Goal: Task Accomplishment & Management: Manage account settings

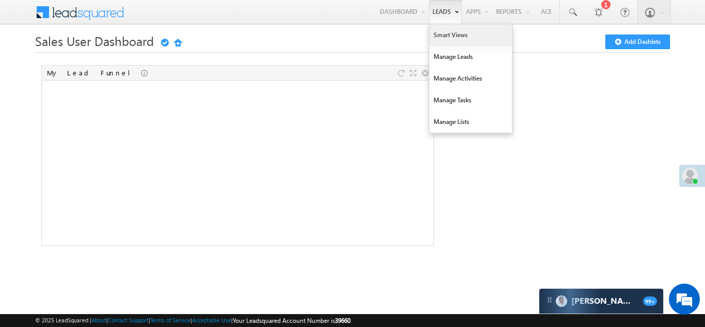
click at [440, 35] on link "Smart Views" at bounding box center [471, 35] width 83 height 22
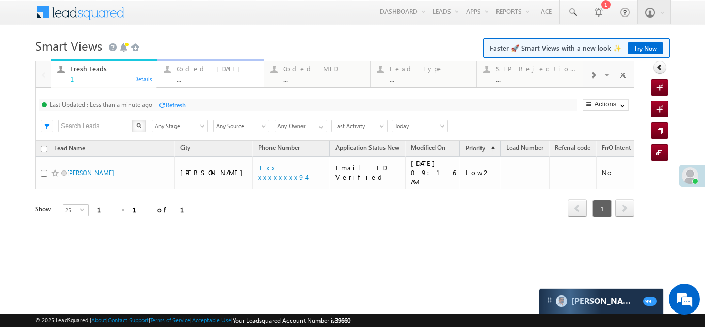
click at [192, 68] on div "Coded Today" at bounding box center [217, 69] width 81 height 8
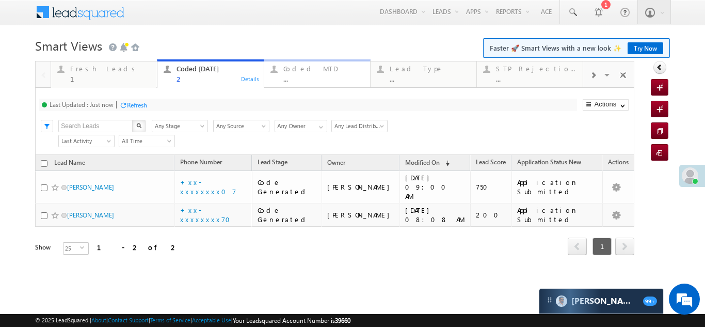
click at [303, 72] on div "Coded MTD" at bounding box center [323, 69] width 81 height 8
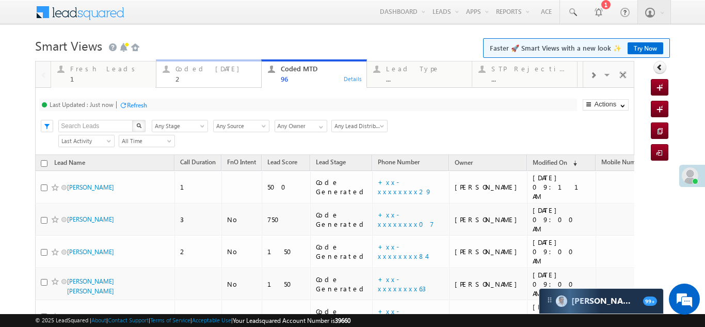
click at [193, 66] on div "Coded Today" at bounding box center [216, 69] width 80 height 8
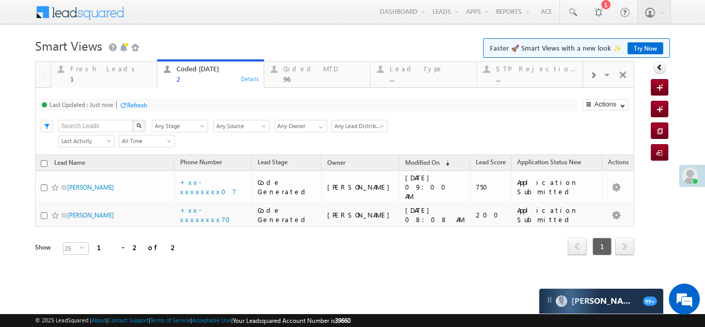
click at [137, 105] on div "Refresh" at bounding box center [137, 105] width 20 height 8
click at [79, 71] on div "Fresh Leads" at bounding box center [110, 69] width 81 height 8
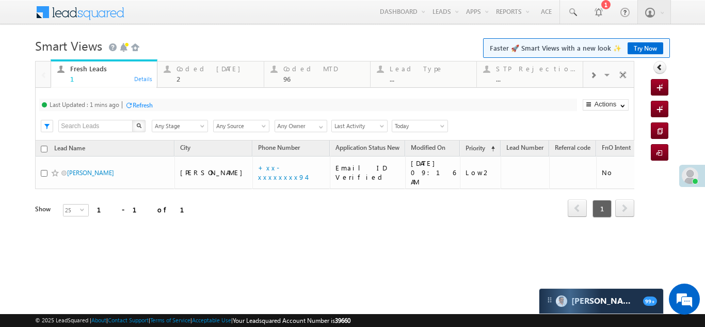
click at [144, 106] on div "Refresh" at bounding box center [143, 105] width 20 height 8
click at [196, 69] on div "Coded Today" at bounding box center [217, 69] width 81 height 8
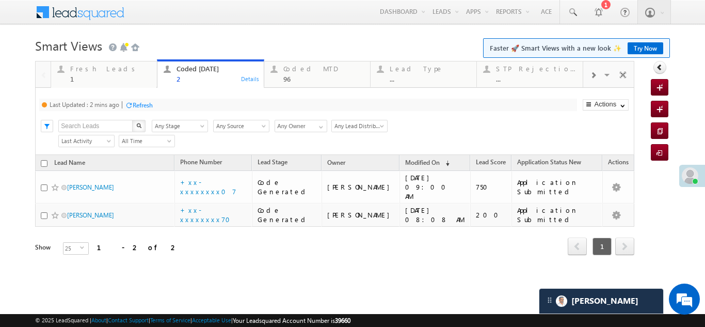
click at [137, 105] on div "Refresh" at bounding box center [143, 105] width 20 height 8
click at [89, 72] on div "Fresh Leads" at bounding box center [110, 69] width 81 height 8
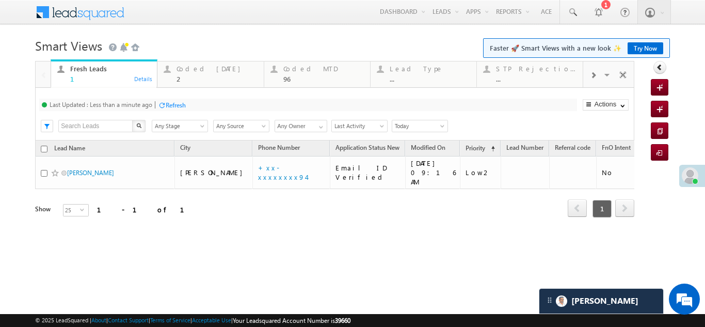
click at [180, 104] on div "Refresh" at bounding box center [176, 105] width 20 height 8
click at [135, 102] on div "Refresh" at bounding box center [137, 105] width 20 height 8
click at [193, 71] on div "Coded Today" at bounding box center [217, 69] width 81 height 8
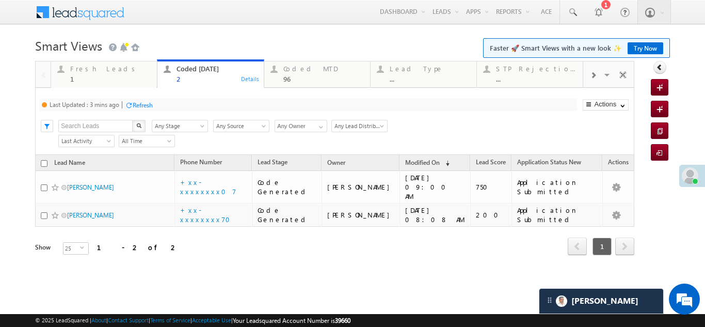
click at [145, 102] on div "Refresh" at bounding box center [143, 105] width 20 height 8
click at [84, 68] on div "Fresh Leads" at bounding box center [110, 69] width 81 height 8
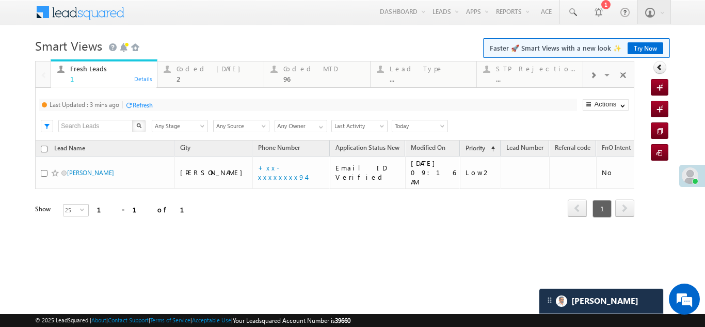
click at [149, 101] on div "Refresh" at bounding box center [143, 105] width 20 height 8
click at [201, 68] on div "Coded Today" at bounding box center [217, 69] width 81 height 8
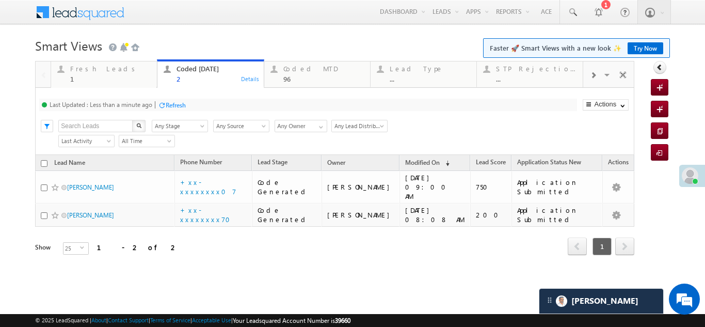
click at [178, 103] on div "Refresh" at bounding box center [176, 105] width 20 height 8
click at [89, 71] on div "Fresh Leads" at bounding box center [110, 69] width 81 height 8
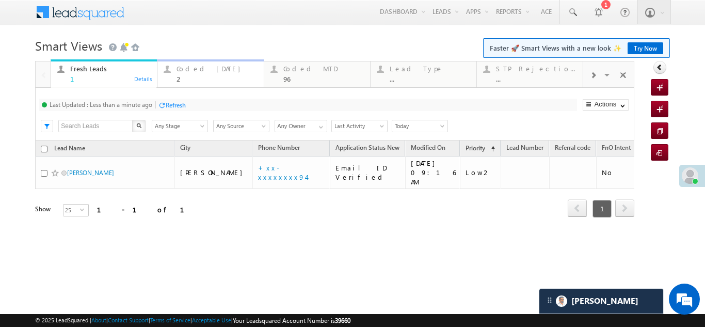
click at [198, 71] on div "Coded Today" at bounding box center [217, 69] width 81 height 8
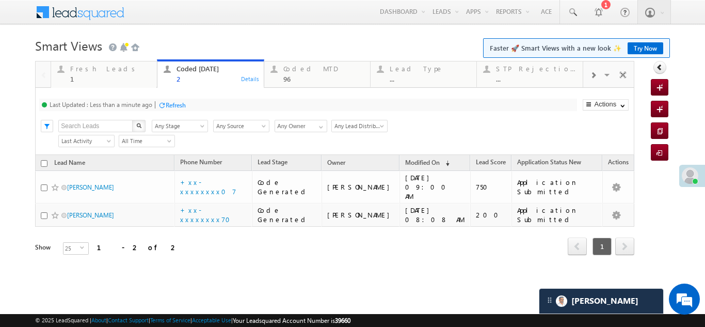
click at [186, 103] on div "Refresh" at bounding box center [176, 105] width 20 height 8
click at [135, 103] on div "Refresh" at bounding box center [137, 105] width 20 height 8
click at [91, 70] on div "Fresh Leads" at bounding box center [110, 69] width 81 height 8
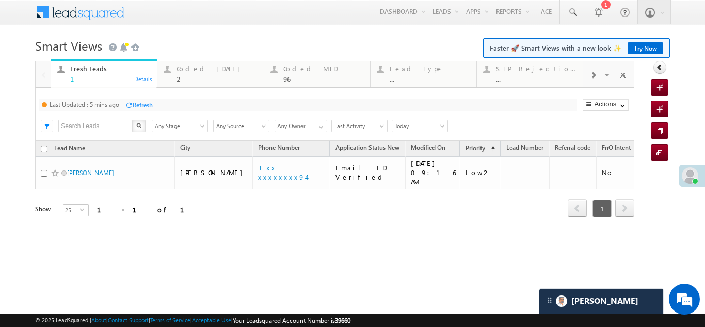
click at [140, 105] on div "Refresh" at bounding box center [143, 105] width 20 height 8
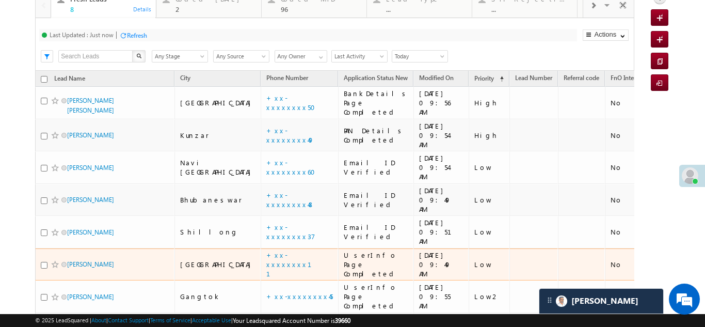
scroll to position [52, 0]
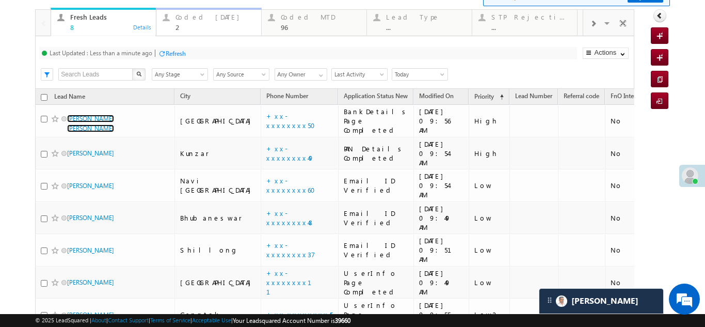
click at [196, 20] on div "Coded Today" at bounding box center [216, 17] width 80 height 8
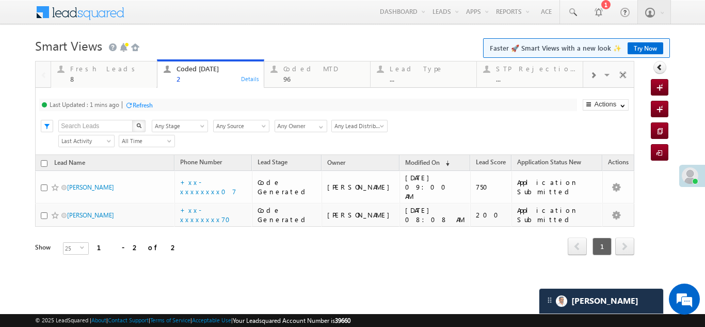
click at [153, 103] on div "Refresh" at bounding box center [143, 105] width 20 height 8
click at [137, 106] on div "Refresh" at bounding box center [137, 105] width 20 height 8
click at [82, 72] on div "Fresh Leads" at bounding box center [110, 69] width 81 height 8
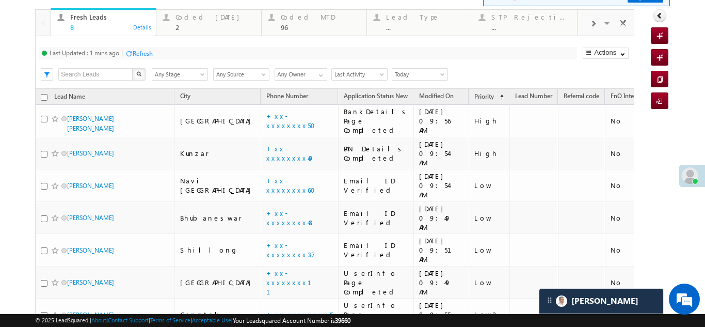
click at [143, 53] on div "Refresh" at bounding box center [143, 54] width 20 height 8
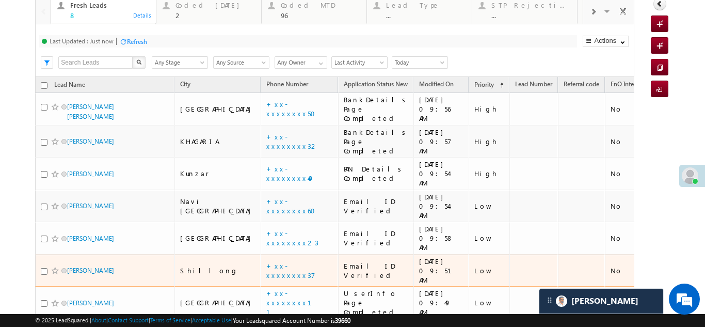
scroll to position [0, 0]
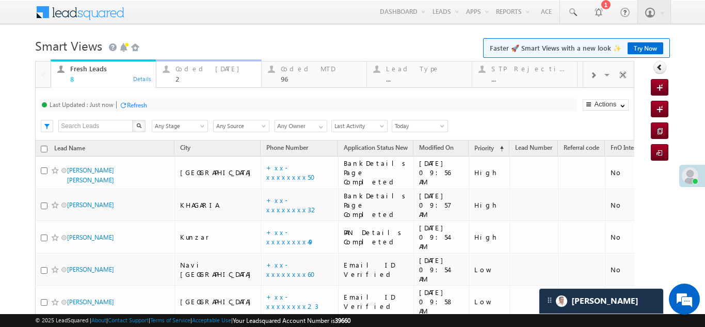
click at [194, 68] on div "Coded Today" at bounding box center [216, 69] width 80 height 8
drag, startPoint x: -17322160, startPoint y: -17322285, endPoint x: -17322122, endPoint y: -17322353, distance: 77.2
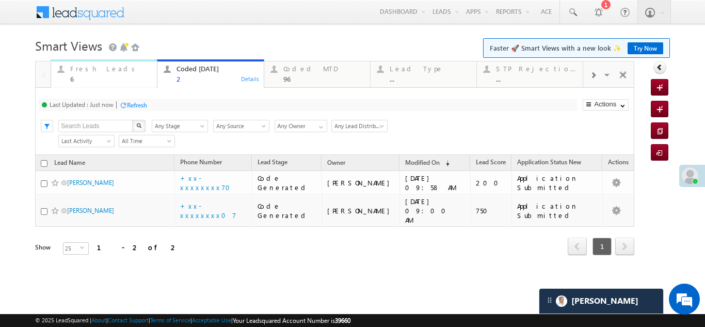
click at [86, 69] on div "Fresh Leads" at bounding box center [110, 69] width 81 height 8
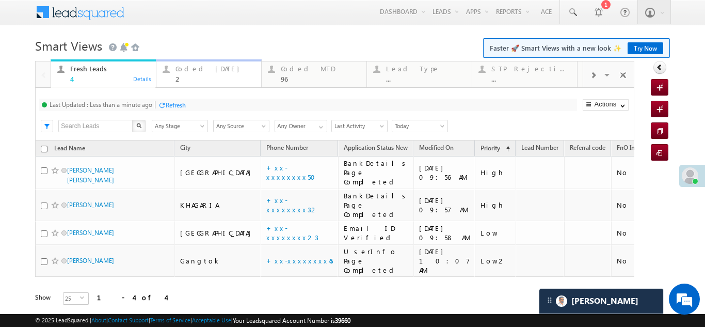
click at [195, 68] on div "Coded Today" at bounding box center [216, 69] width 80 height 8
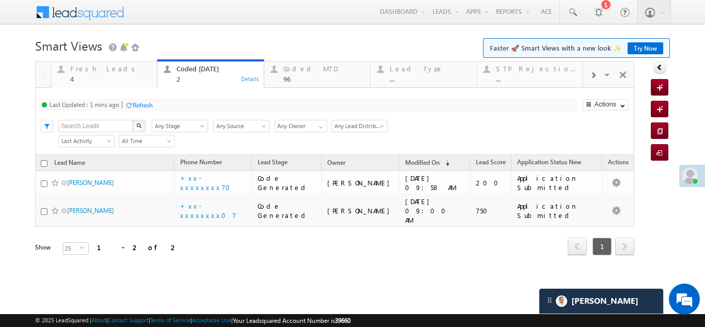
click at [142, 105] on div "Refresh" at bounding box center [143, 105] width 20 height 8
click at [297, 66] on div "Coded MTD" at bounding box center [323, 69] width 81 height 8
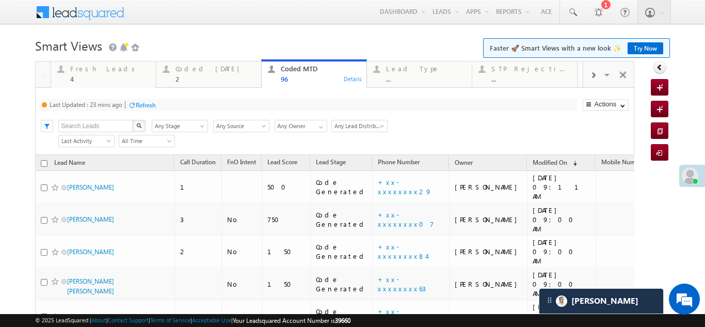
click at [146, 101] on div "Refresh" at bounding box center [146, 105] width 20 height 8
click at [198, 71] on div "Coded Today" at bounding box center [216, 69] width 80 height 8
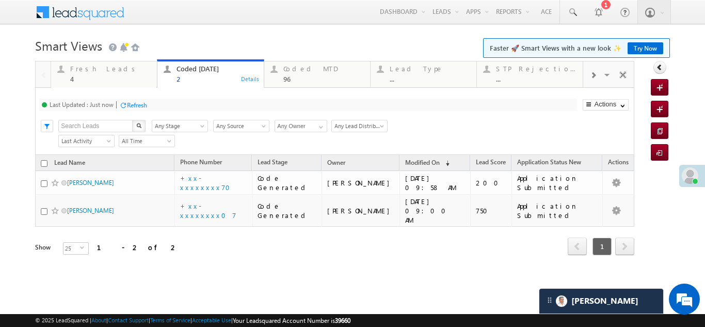
click at [197, 71] on div "Coded Today" at bounding box center [217, 69] width 81 height 8
click at [136, 106] on div "Refresh" at bounding box center [137, 105] width 20 height 8
click at [95, 69] on div "Fresh Leads" at bounding box center [110, 69] width 81 height 8
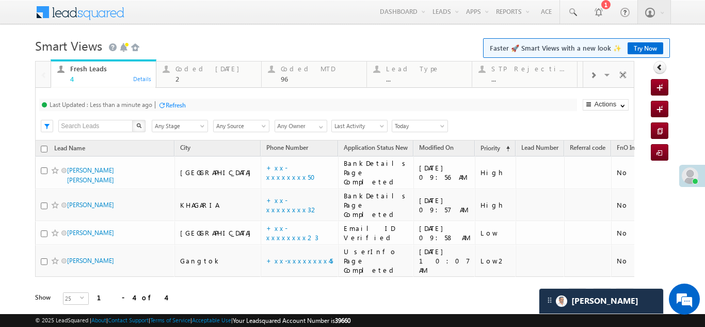
click at [183, 104] on div "Refresh" at bounding box center [176, 105] width 20 height 8
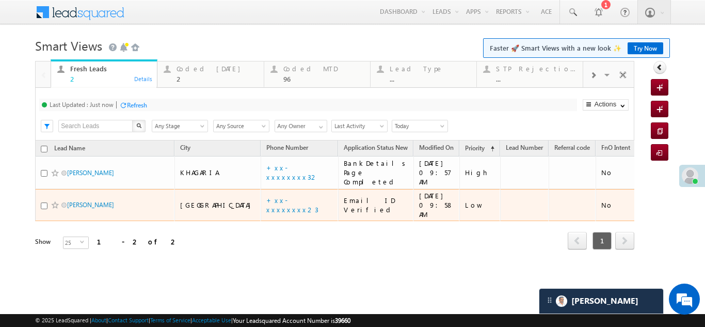
drag, startPoint x: 80, startPoint y: 195, endPoint x: 9, endPoint y: 160, distance: 79.7
click at [9, 160] on body "Menu Bikash Das bikas h.das @ange lbrok ing.c om" at bounding box center [352, 146] width 705 height 293
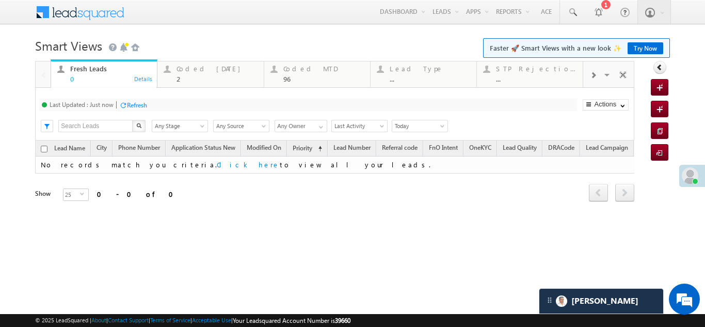
click at [198, 75] on div "2" at bounding box center [217, 79] width 81 height 8
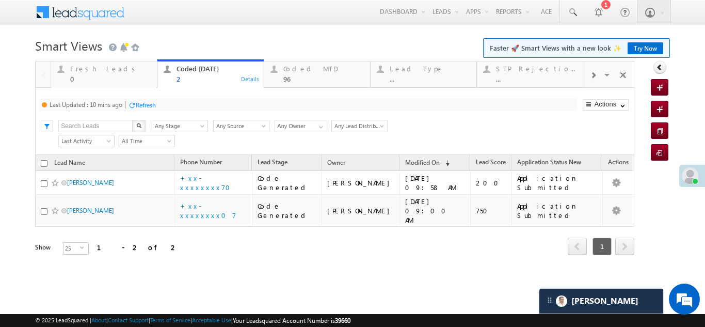
click at [154, 101] on div "Refresh" at bounding box center [146, 105] width 20 height 8
click at [135, 105] on div "Refresh" at bounding box center [137, 105] width 20 height 8
click at [93, 69] on div "Fresh Leads" at bounding box center [110, 69] width 81 height 8
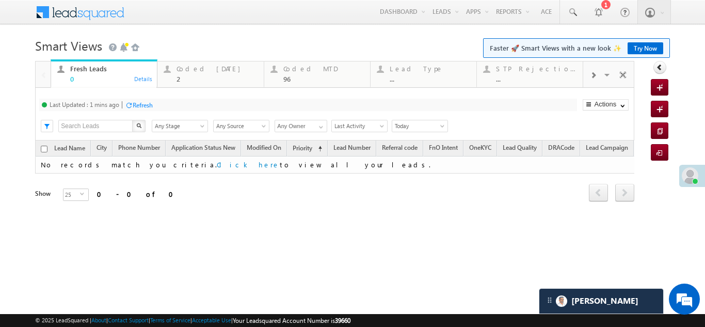
click at [144, 106] on div "Refresh" at bounding box center [143, 105] width 20 height 8
click at [193, 67] on div "Coded Today" at bounding box center [217, 69] width 81 height 8
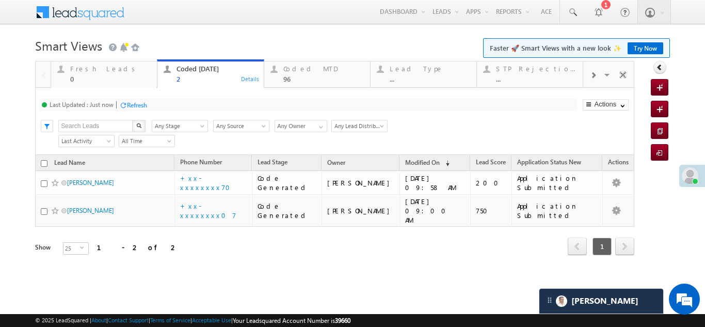
click at [140, 105] on div "Refresh" at bounding box center [137, 105] width 20 height 8
click at [297, 70] on div "Coded MTD" at bounding box center [323, 69] width 81 height 8
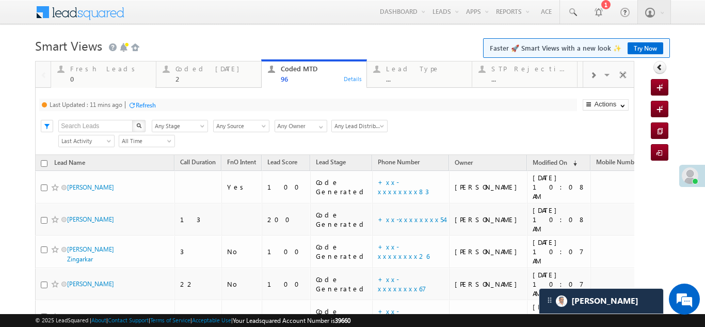
click at [145, 104] on div "Refresh" at bounding box center [146, 105] width 20 height 8
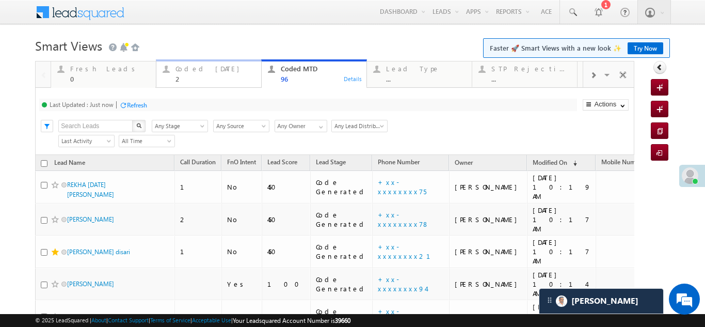
click at [202, 69] on div "Coded Today" at bounding box center [216, 69] width 80 height 8
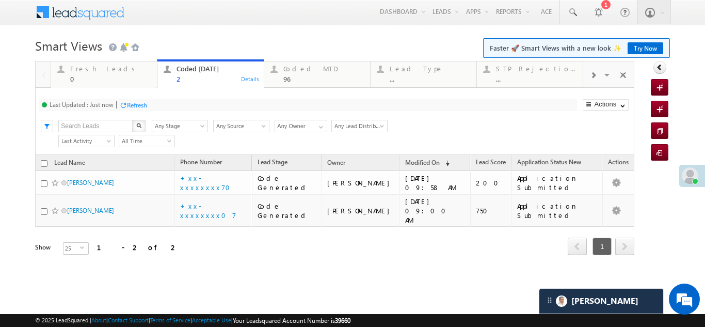
click at [139, 101] on div "Refresh" at bounding box center [137, 105] width 20 height 8
click at [92, 72] on div "Fresh Leads" at bounding box center [110, 69] width 81 height 8
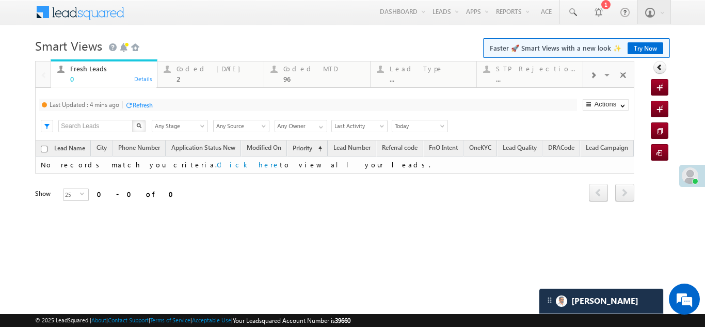
click at [142, 103] on div "Refresh" at bounding box center [143, 105] width 20 height 8
click at [195, 67] on div "Coded Today" at bounding box center [217, 69] width 81 height 8
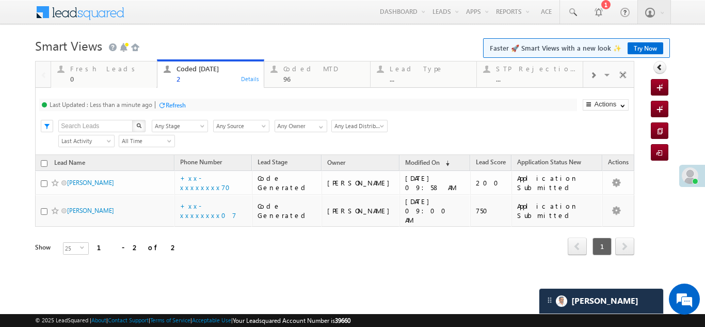
click at [181, 104] on div "Refresh" at bounding box center [176, 105] width 20 height 8
click at [137, 101] on div "Refresh" at bounding box center [137, 105] width 20 height 8
click at [141, 107] on div "Refresh" at bounding box center [137, 105] width 20 height 8
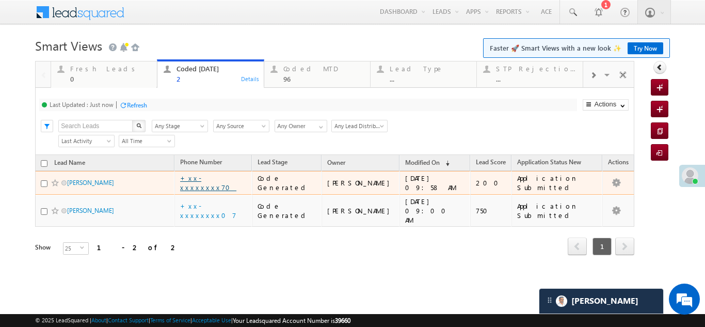
click at [215, 181] on link "+xx-xxxxxxxx70" at bounding box center [208, 182] width 56 height 18
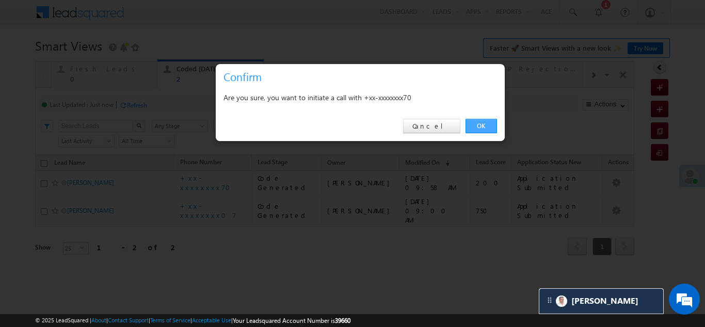
click at [481, 124] on link "OK" at bounding box center [481, 126] width 31 height 14
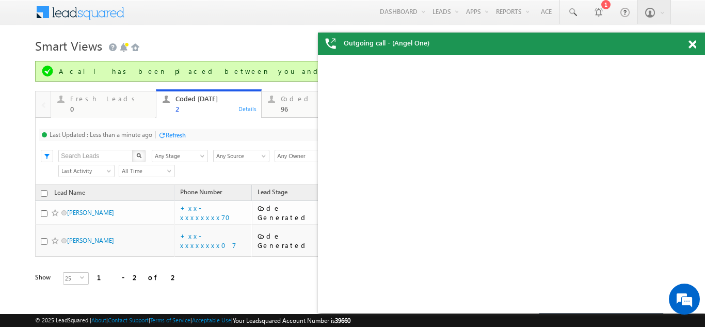
click at [691, 46] on span at bounding box center [693, 44] width 8 height 9
click at [689, 43] on span at bounding box center [693, 44] width 8 height 9
click at [693, 42] on span at bounding box center [693, 44] width 8 height 9
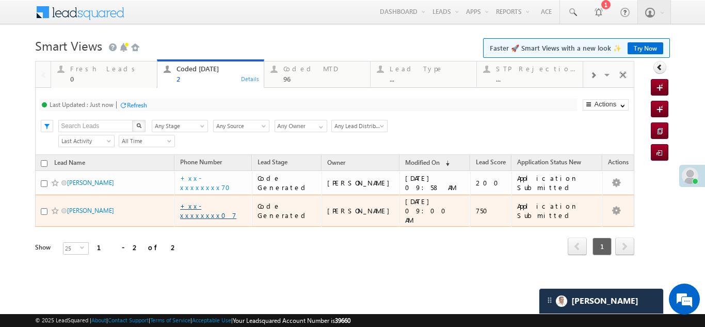
click at [200, 202] on link "+xx-xxxxxxxx07" at bounding box center [208, 210] width 56 height 18
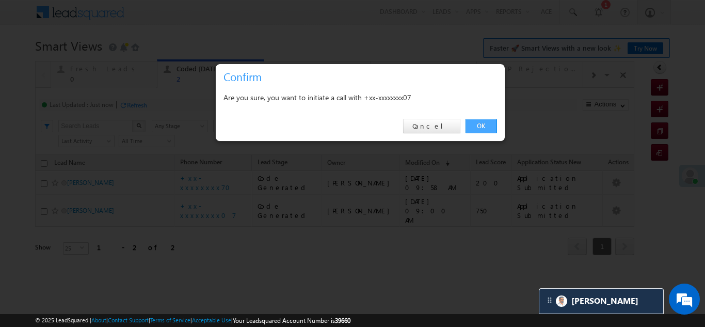
click at [478, 123] on link "OK" at bounding box center [481, 126] width 31 height 14
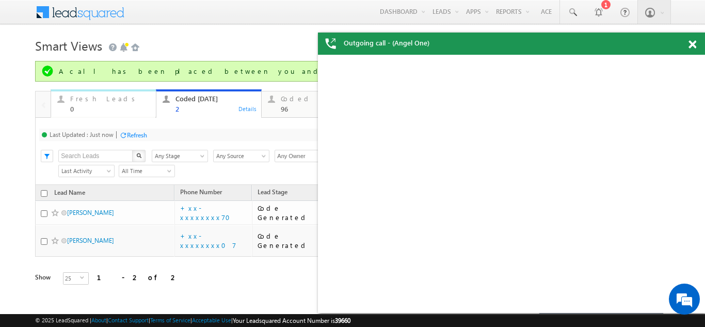
click at [83, 99] on div "Fresh Leads" at bounding box center [110, 98] width 80 height 8
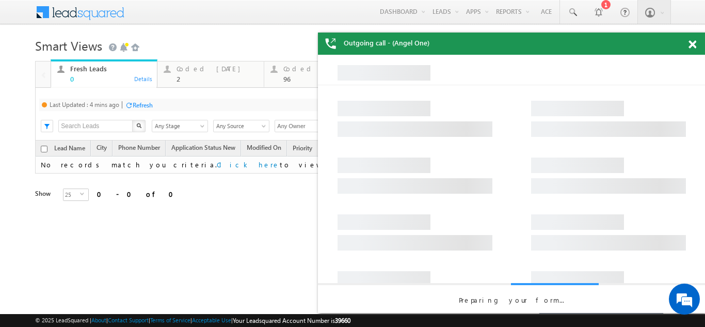
click at [151, 101] on div "Refresh" at bounding box center [143, 105] width 20 height 8
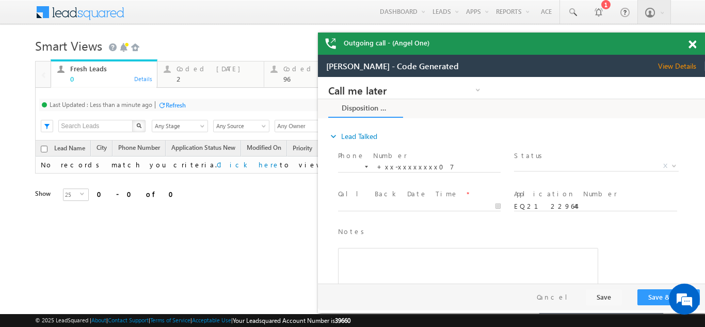
click at [693, 44] on span at bounding box center [693, 44] width 8 height 9
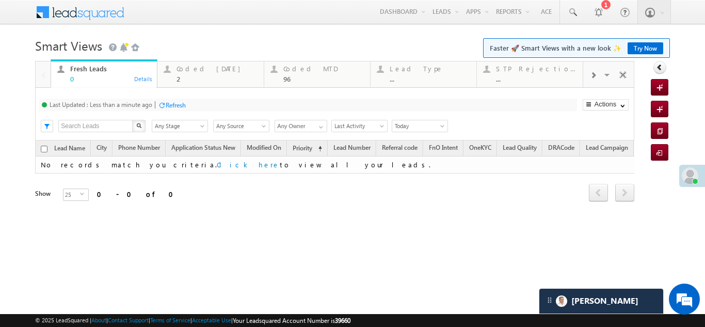
click at [176, 102] on div "Refresh" at bounding box center [176, 105] width 20 height 8
click at [194, 70] on div "Coded Today" at bounding box center [217, 69] width 81 height 8
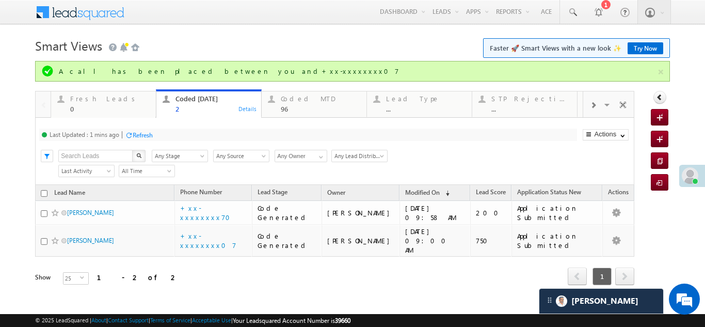
click at [150, 136] on div "Refresh" at bounding box center [143, 135] width 20 height 8
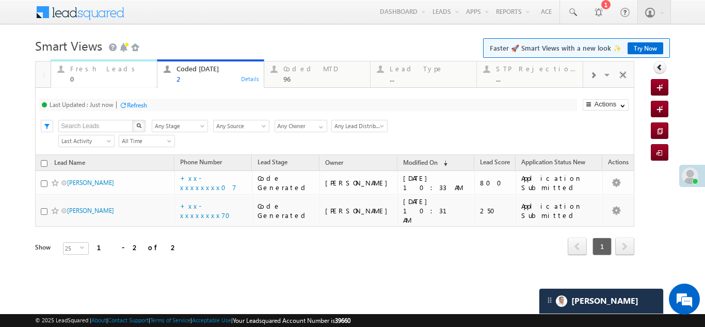
click at [91, 65] on div "Fresh Leads" at bounding box center [110, 69] width 81 height 8
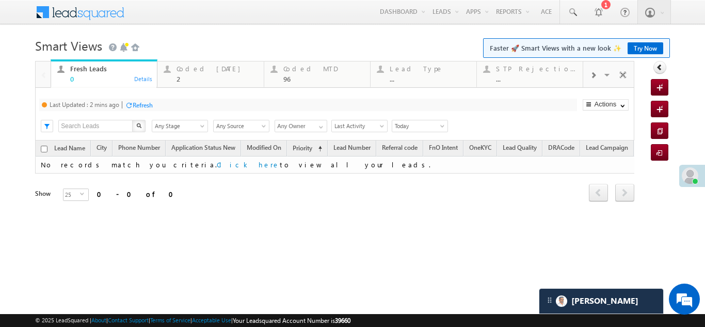
click at [145, 104] on div "Refresh" at bounding box center [143, 105] width 20 height 8
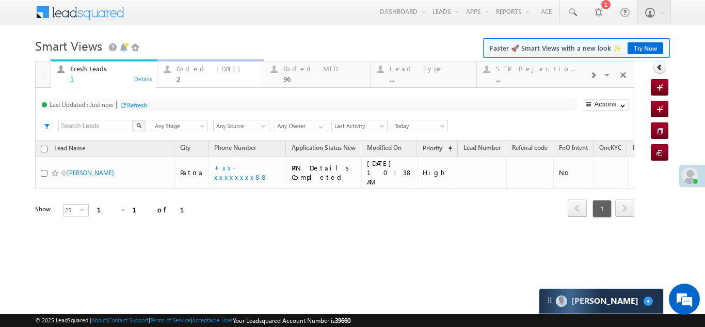
click at [193, 73] on div "Coded Today 2" at bounding box center [217, 72] width 81 height 20
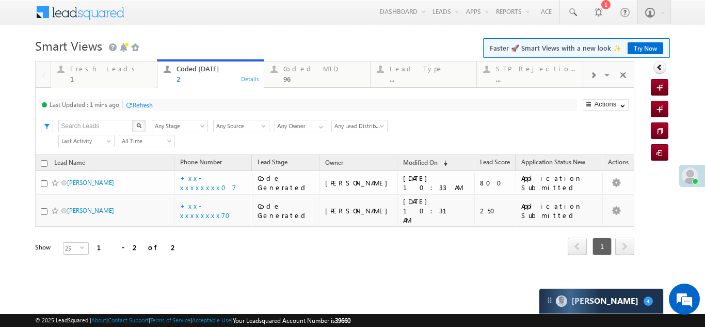
click at [145, 106] on div "Refresh" at bounding box center [143, 105] width 20 height 8
click at [95, 71] on div "Fresh Leads" at bounding box center [110, 69] width 81 height 8
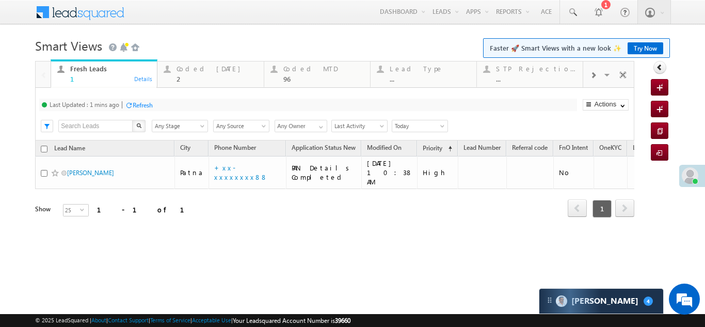
click at [145, 102] on div "Refresh" at bounding box center [143, 105] width 20 height 8
click at [179, 101] on div "Refresh" at bounding box center [176, 105] width 20 height 8
click at [197, 70] on div "Coded Today" at bounding box center [217, 69] width 81 height 8
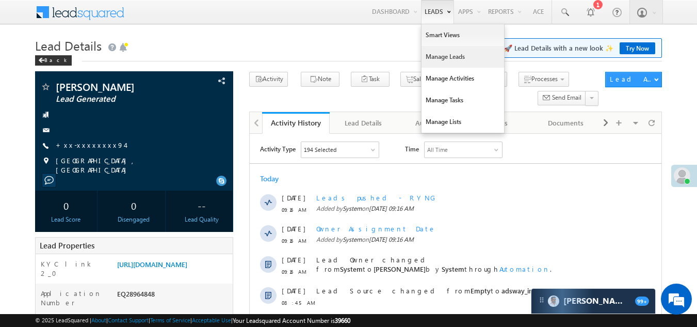
click at [435, 56] on link "Manage Leads" at bounding box center [463, 57] width 83 height 22
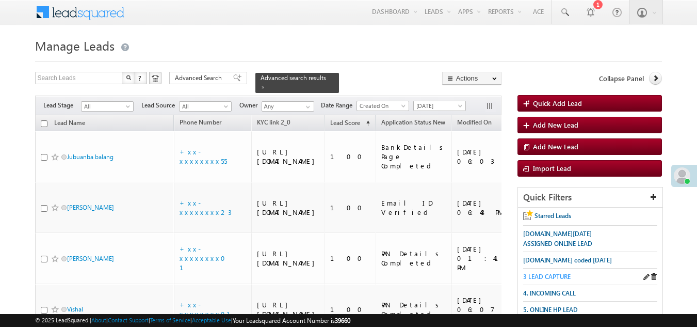
click at [545, 273] on span "3 LEAD CAPTURE" at bounding box center [546, 277] width 47 height 8
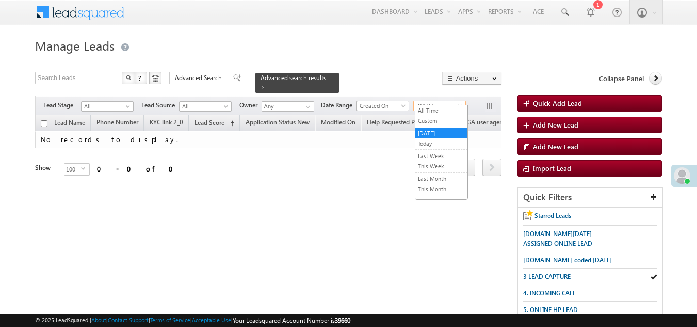
click at [446, 101] on span "Yesterday" at bounding box center [438, 105] width 49 height 9
click at [439, 111] on link "All Time" at bounding box center [442, 110] width 52 height 9
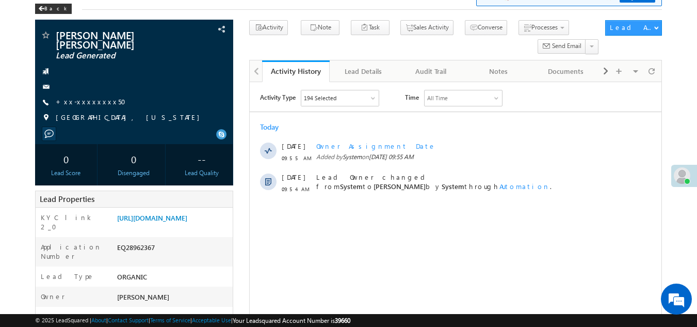
scroll to position [103, 0]
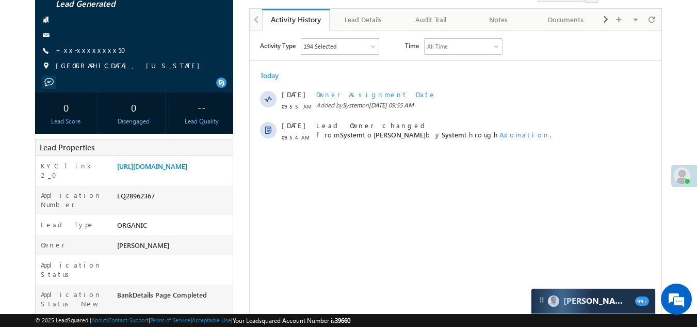
click at [47, 64] on span at bounding box center [45, 66] width 10 height 10
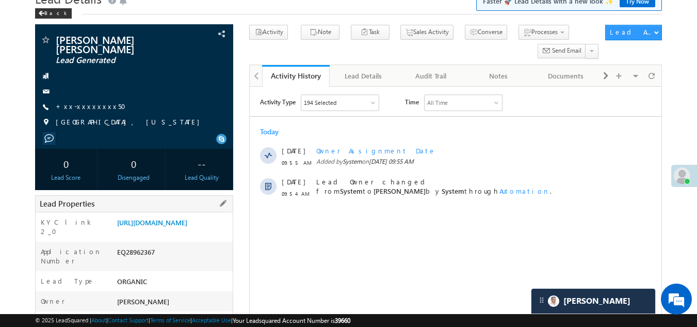
scroll to position [0, 0]
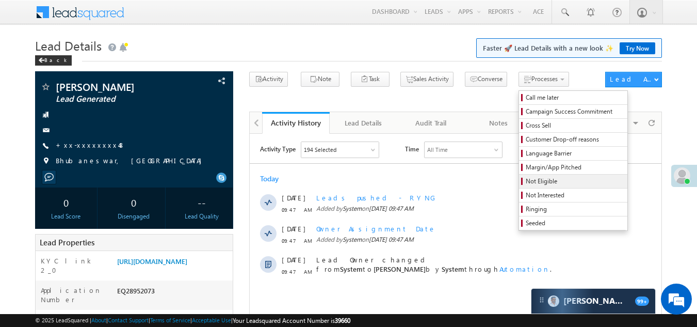
click at [526, 181] on span "Not Eligible" at bounding box center [575, 181] width 98 height 9
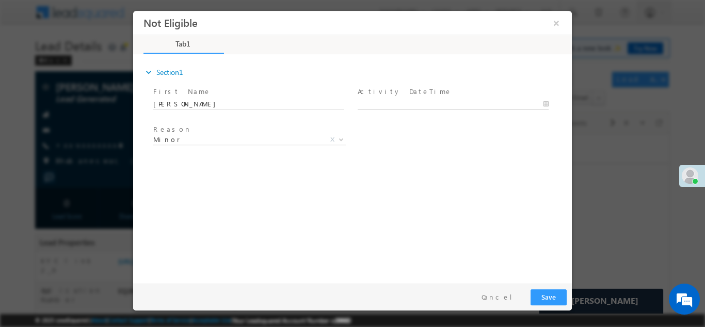
type input "09/15/25 9:59 AM"
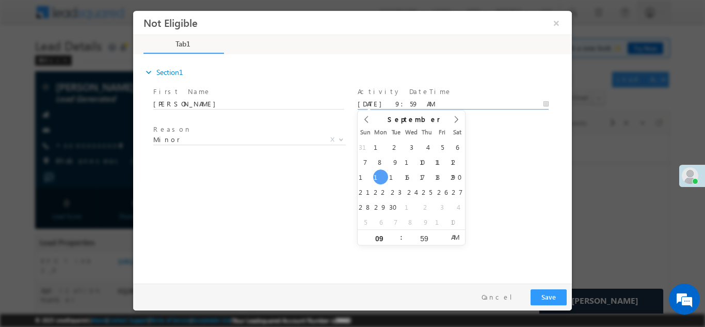
click at [429, 100] on input "09/15/25 9:59 AM" at bounding box center [453, 104] width 191 height 10
click at [546, 296] on button "Save" at bounding box center [549, 297] width 36 height 16
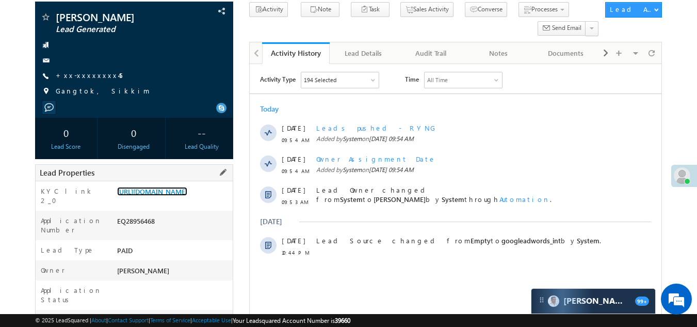
scroll to position [52, 0]
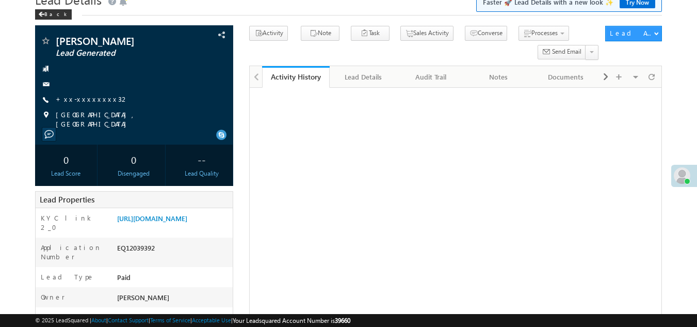
scroll to position [103, 0]
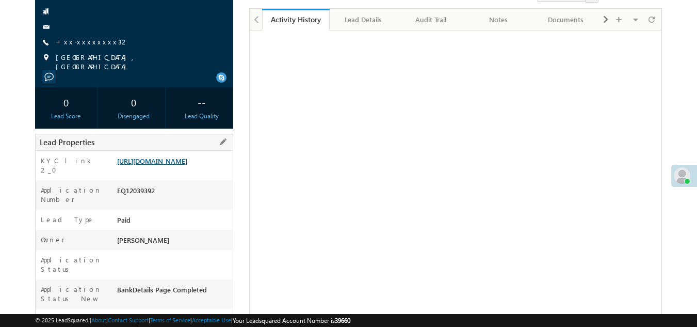
click at [170, 161] on link "https://angelbroking1-pk3em7sa.customui-test.leadsquared.com?leadId=726ac21d-e0…" at bounding box center [152, 160] width 70 height 9
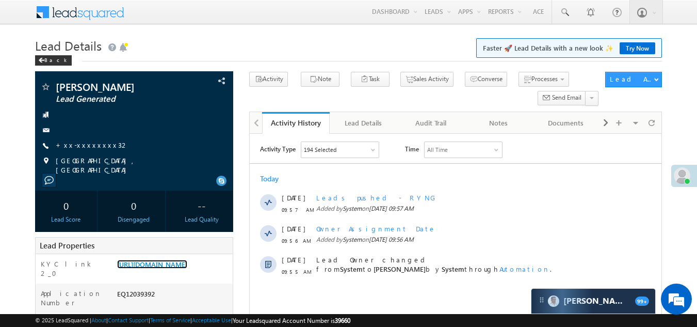
scroll to position [0, 0]
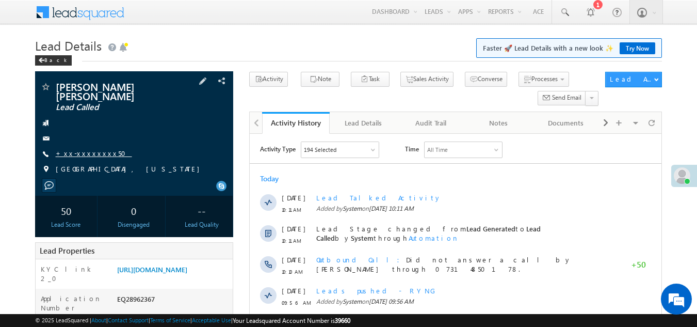
click at [91, 152] on link "+xx-xxxxxxxx50" at bounding box center [94, 153] width 76 height 9
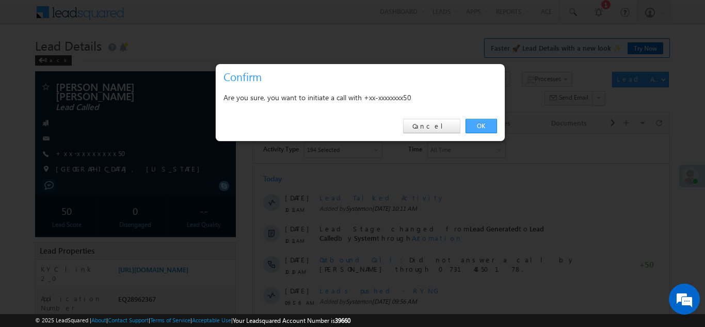
click at [474, 122] on link "OK" at bounding box center [481, 126] width 31 height 14
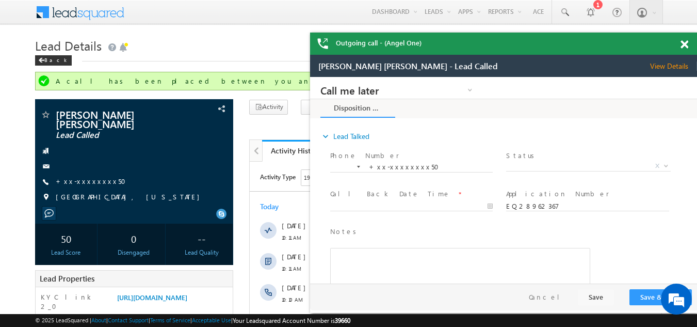
click at [684, 41] on span at bounding box center [685, 44] width 8 height 9
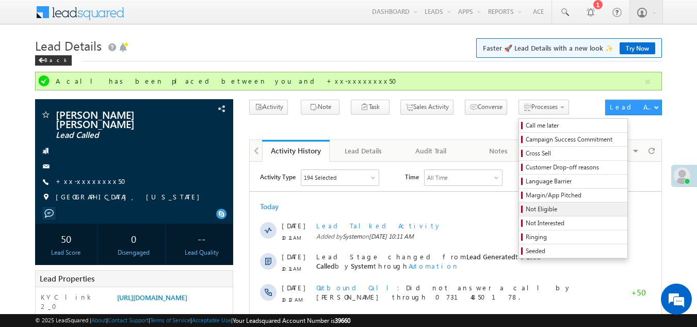
click at [526, 210] on span "Not Eligible" at bounding box center [575, 208] width 98 height 9
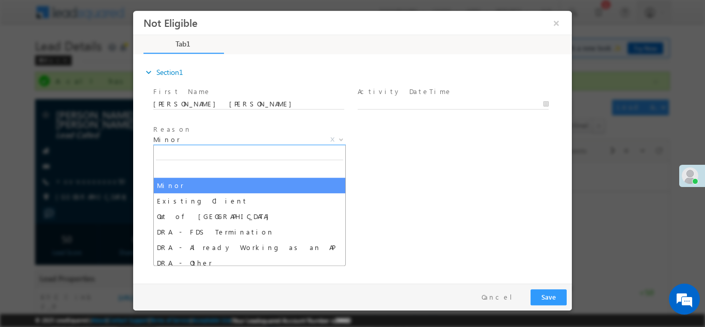
click at [232, 138] on span "Minor" at bounding box center [237, 138] width 168 height 9
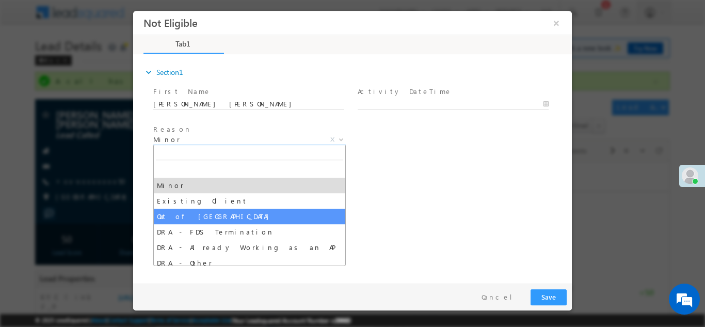
select select "Out of India"
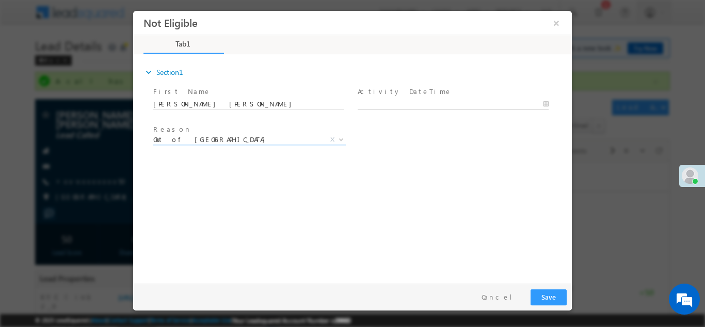
type input "09/15/25 10:27 AM"
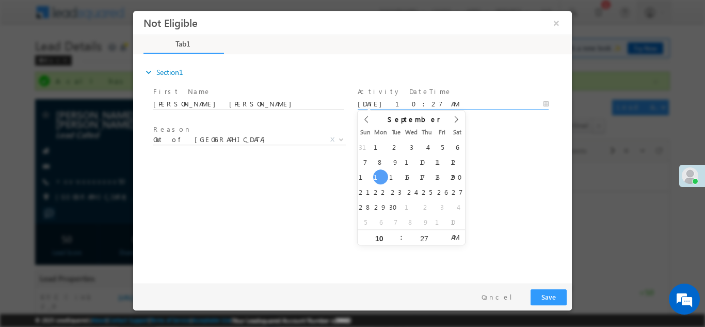
click at [420, 99] on input "09/15/25 10:27 AM" at bounding box center [453, 104] width 191 height 10
click at [548, 296] on button "Save" at bounding box center [549, 297] width 36 height 16
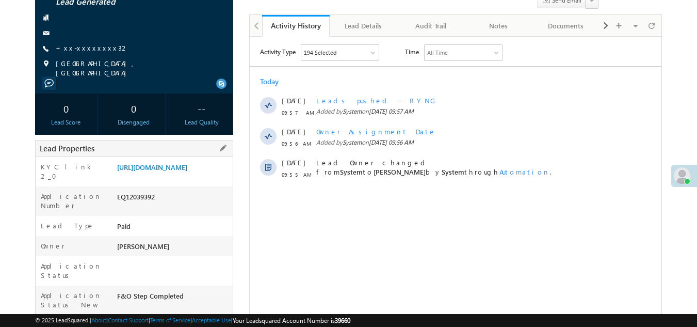
scroll to position [103, 0]
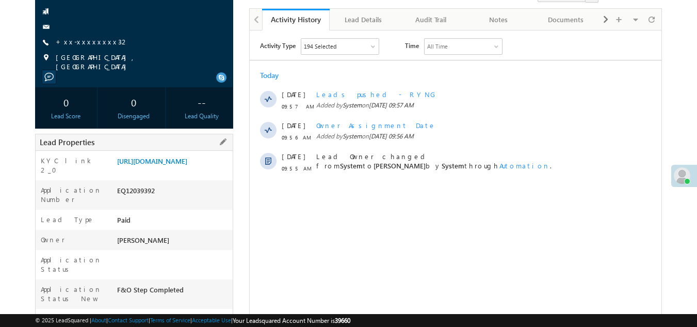
drag, startPoint x: 117, startPoint y: 203, endPoint x: 169, endPoint y: 201, distance: 51.7
click at [169, 200] on div "EQ12039392" at bounding box center [174, 192] width 119 height 14
copy div "EQ12039392"
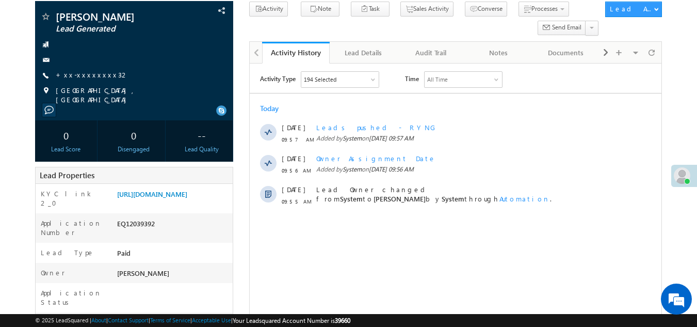
scroll to position [0, 0]
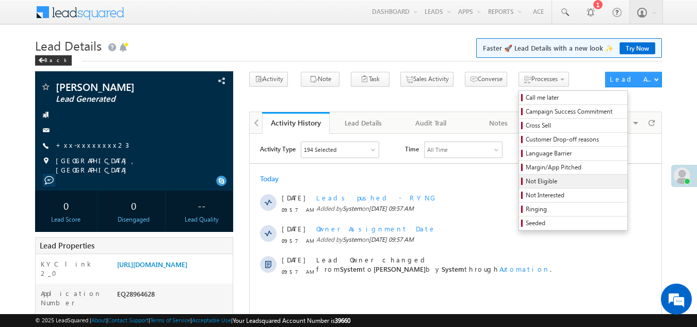
click at [526, 182] on span "Not Eligible" at bounding box center [575, 181] width 98 height 9
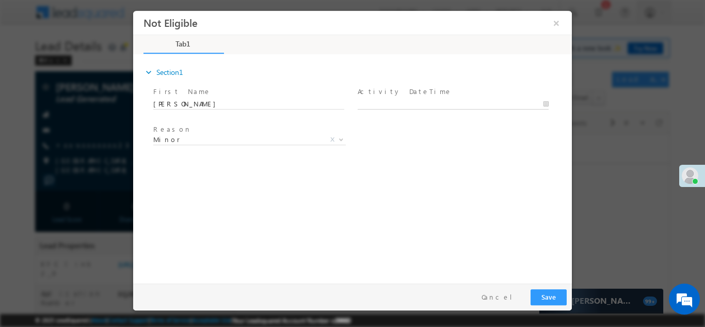
type input "[DATE] 10:19 AM"
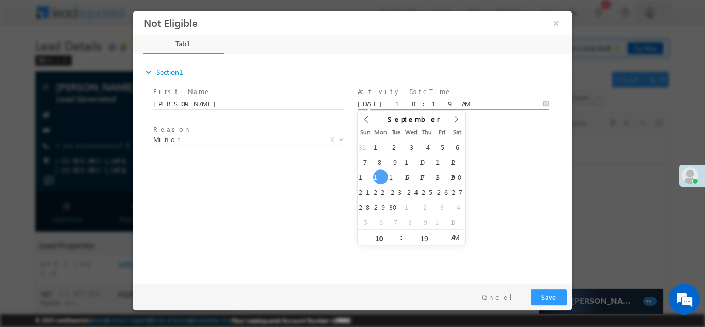
click at [434, 100] on input "[DATE] 10:19 AM" at bounding box center [453, 104] width 191 height 10
click at [548, 293] on button "Save" at bounding box center [549, 297] width 36 height 16
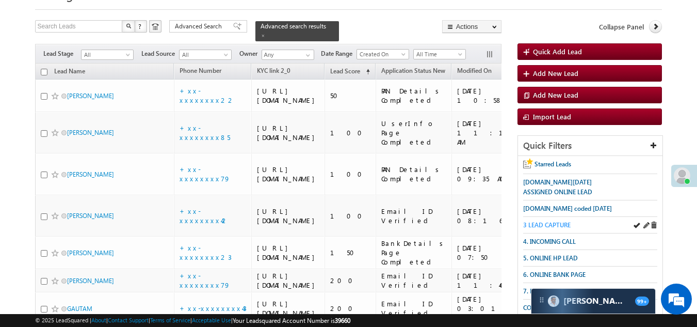
click at [555, 221] on span "3 LEAD CAPTURE" at bounding box center [546, 225] width 47 height 8
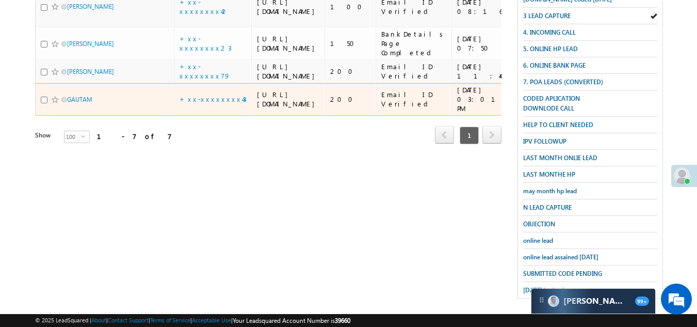
scroll to position [310, 0]
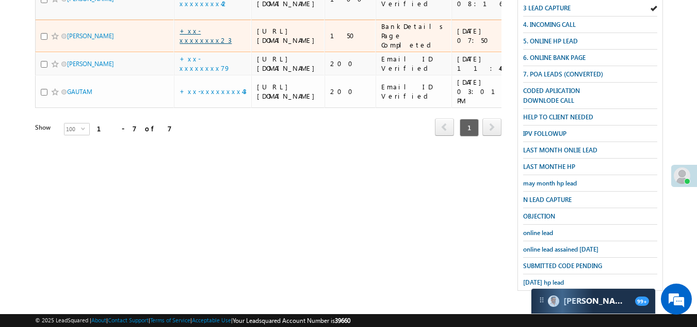
click at [202, 44] on link "+xx-xxxxxxxx23" at bounding box center [206, 35] width 52 height 18
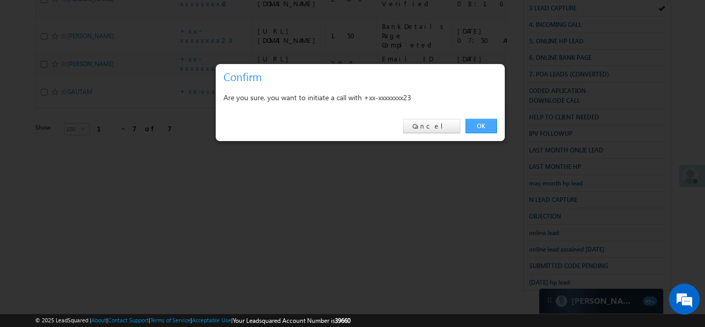
click at [479, 124] on link "OK" at bounding box center [481, 126] width 31 height 14
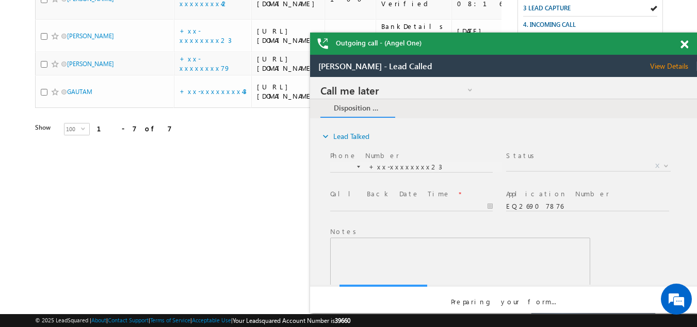
scroll to position [0, 0]
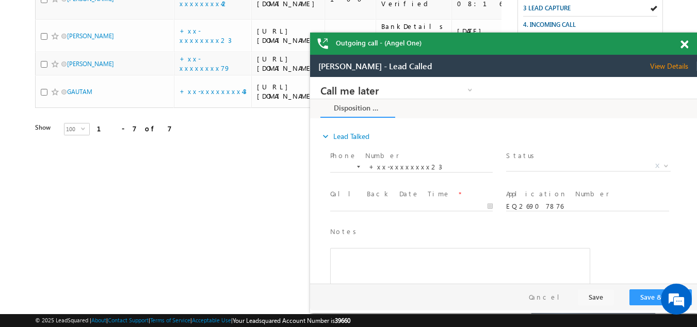
click at [679, 64] on span "View Details" at bounding box center [673, 65] width 47 height 9
click at [538, 165] on span "X" at bounding box center [588, 166] width 164 height 10
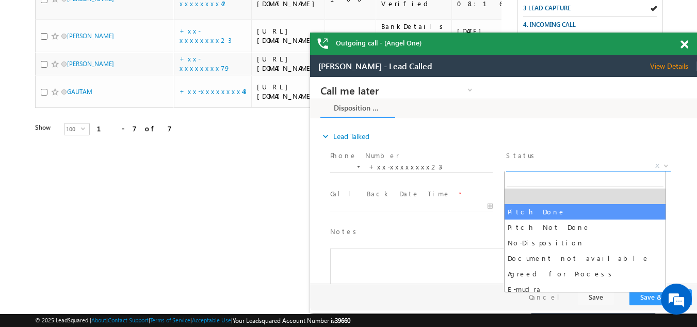
select select "Pitch Done"
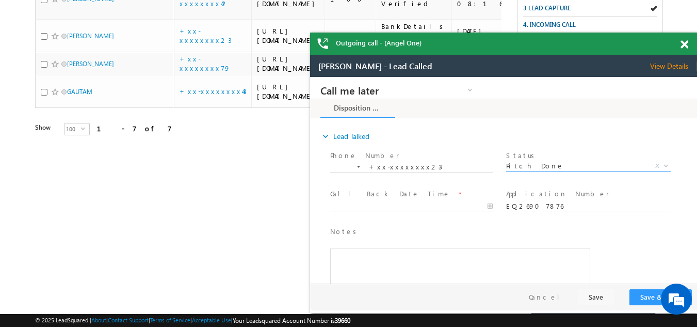
type input "[DATE] 10:33 AM"
click at [362, 202] on input "[DATE] 10:33 AM" at bounding box center [411, 206] width 163 height 10
click at [647, 297] on button "Save & Close" at bounding box center [661, 297] width 62 height 16
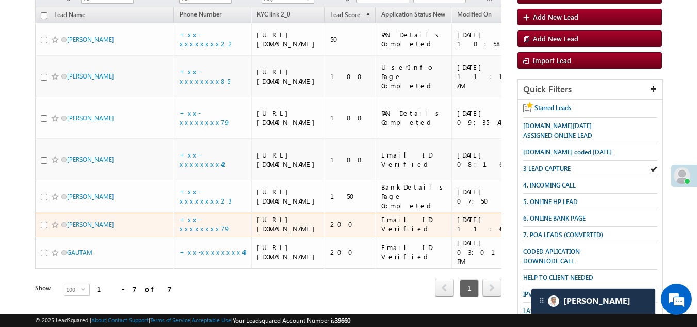
scroll to position [131, 0]
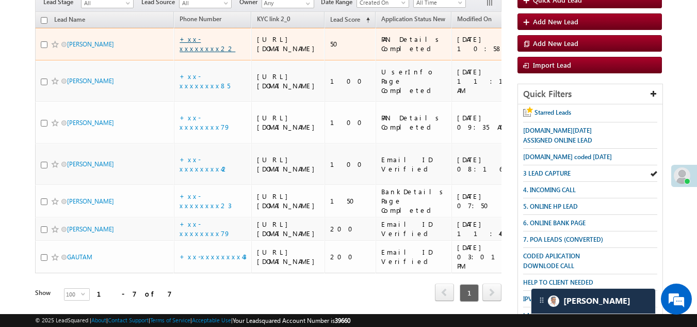
click at [206, 50] on link "+xx-xxxxxxxx22" at bounding box center [208, 44] width 56 height 18
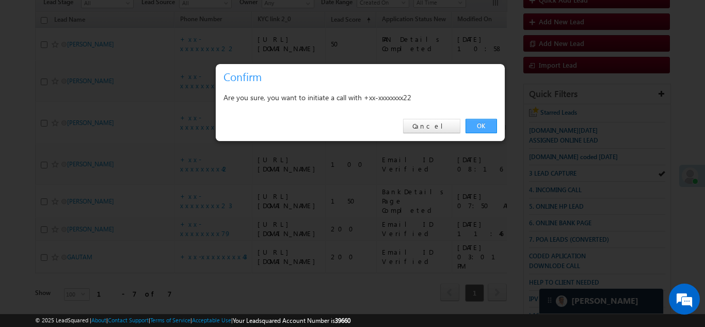
click at [485, 123] on link "OK" at bounding box center [481, 126] width 31 height 14
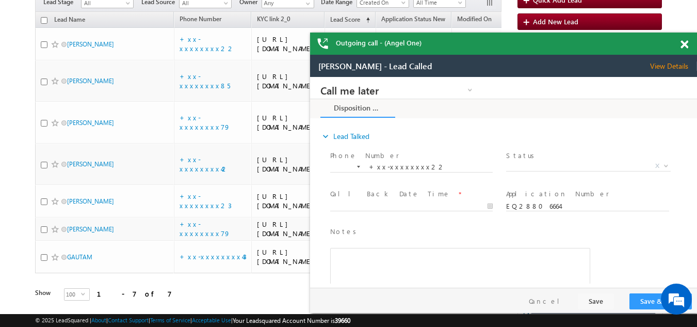
scroll to position [0, 0]
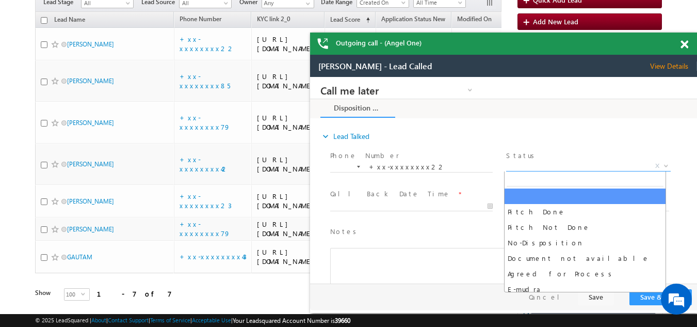
click at [533, 163] on span "X" at bounding box center [588, 166] width 164 height 10
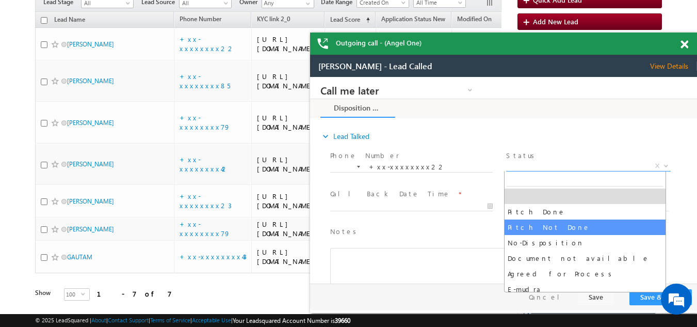
select select "Pitch Not Done"
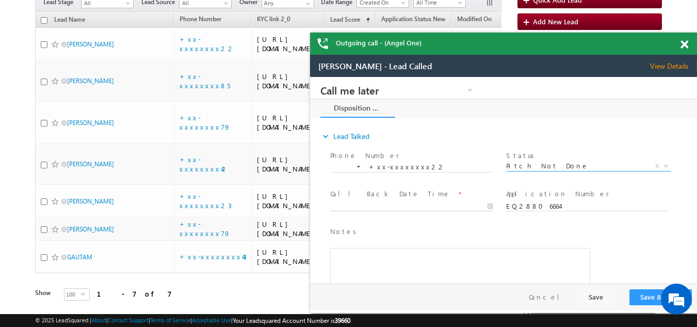
type input "09/15/25 10:38 AM"
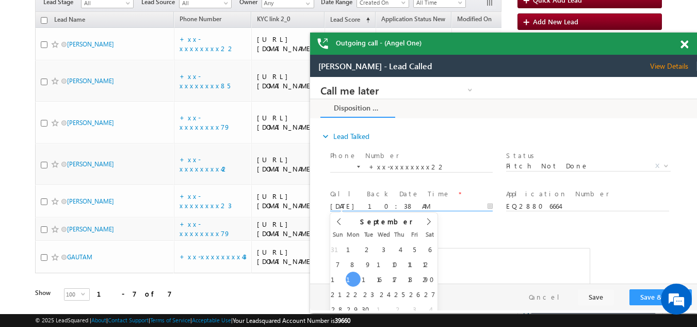
click at [404, 203] on input "09/15/25 10:38 AM" at bounding box center [411, 206] width 163 height 10
click at [644, 297] on button "Save & Close" at bounding box center [661, 297] width 62 height 16
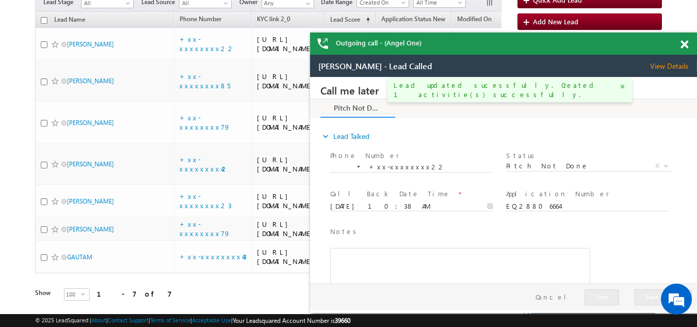
click at [682, 43] on span at bounding box center [685, 44] width 8 height 9
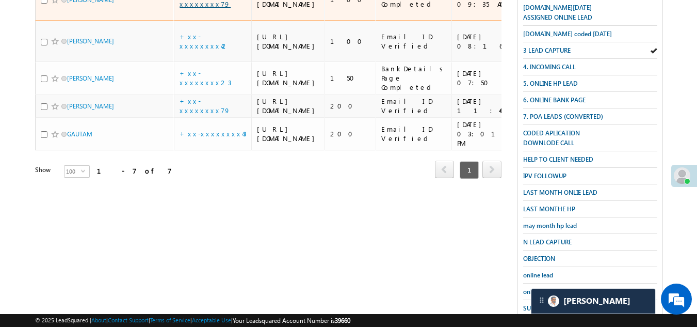
scroll to position [286, 0]
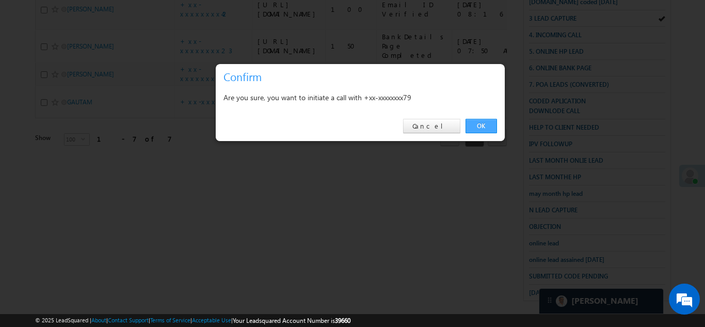
click at [478, 123] on link "OK" at bounding box center [481, 126] width 31 height 14
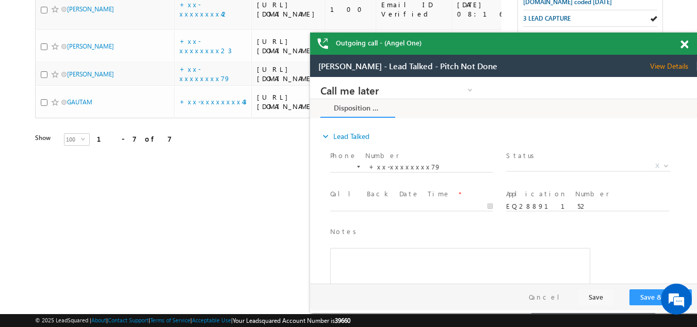
scroll to position [0, 0]
click at [684, 46] on span at bounding box center [685, 44] width 8 height 9
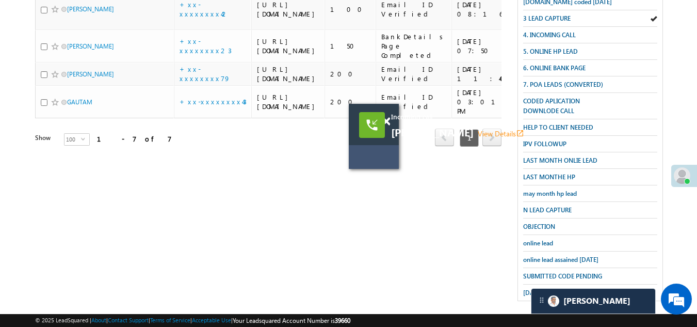
click at [387, 119] on span at bounding box center [387, 121] width 8 height 9
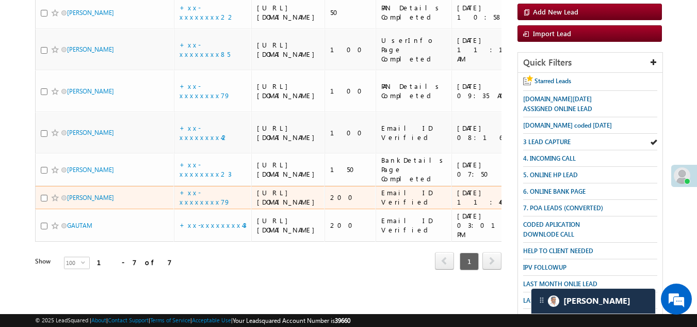
scroll to position [80, 0]
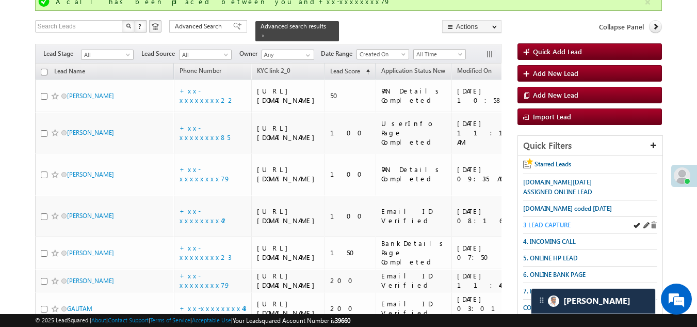
click at [553, 221] on span "3 LEAD CAPTURE" at bounding box center [546, 225] width 47 height 8
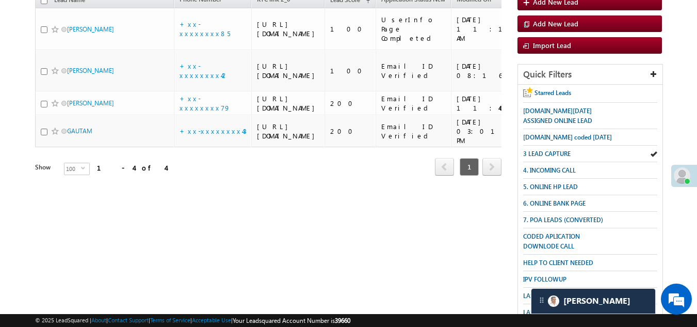
scroll to position [28, 0]
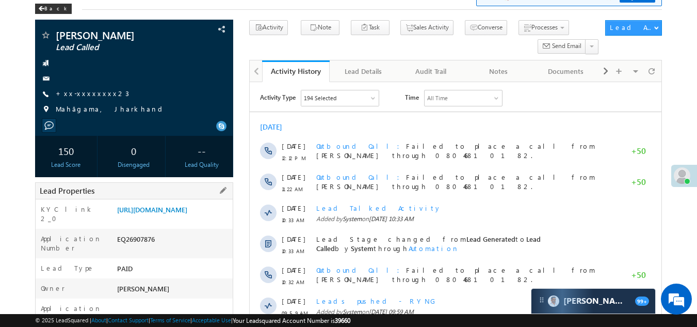
drag, startPoint x: 119, startPoint y: 253, endPoint x: 159, endPoint y: 259, distance: 40.6
click at [159, 248] on div "EQ26907876" at bounding box center [174, 241] width 119 height 14
click at [157, 269] on div "Lead Type PAID" at bounding box center [135, 268] width 198 height 20
drag, startPoint x: 117, startPoint y: 255, endPoint x: 160, endPoint y: 254, distance: 42.3
click at [160, 248] on div "EQ26907876" at bounding box center [174, 241] width 119 height 14
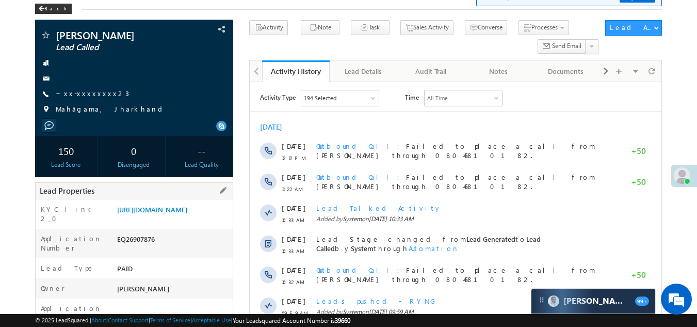
copy div "EQ26907876"
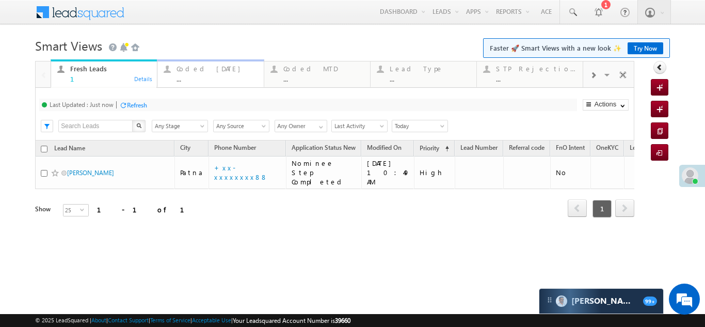
click at [197, 74] on div "Coded Today ..." at bounding box center [217, 72] width 81 height 20
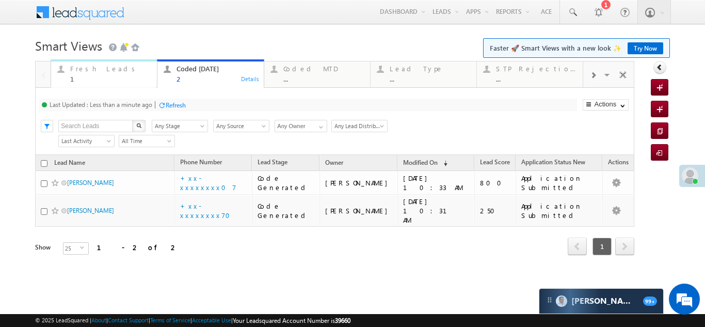
click at [94, 64] on div "Fresh Leads 1" at bounding box center [110, 72] width 81 height 20
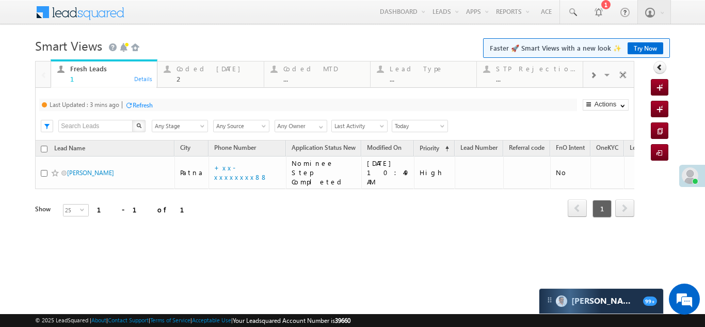
click at [149, 107] on div "Refresh" at bounding box center [143, 105] width 20 height 8
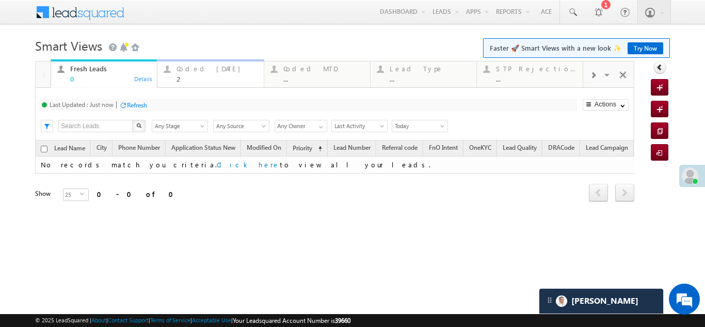
click at [197, 78] on div "2" at bounding box center [217, 79] width 81 height 8
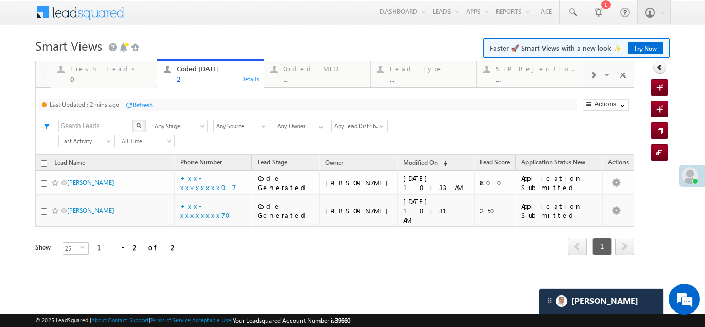
click at [195, 72] on div "Coded Today" at bounding box center [217, 69] width 81 height 8
click at [148, 103] on div "Refresh" at bounding box center [143, 105] width 20 height 8
click at [176, 101] on div "Refresh" at bounding box center [176, 105] width 20 height 8
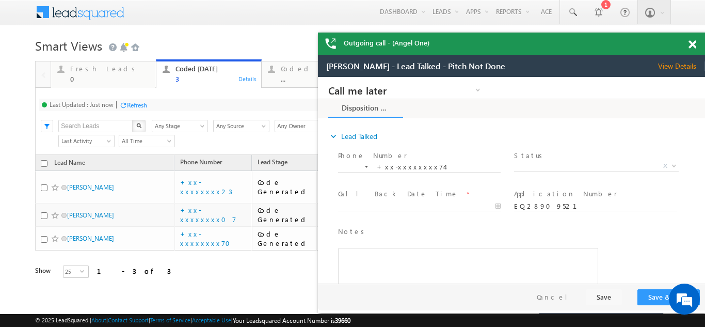
click at [140, 102] on div "Refresh" at bounding box center [137, 105] width 20 height 8
click at [694, 43] on span at bounding box center [693, 44] width 8 height 9
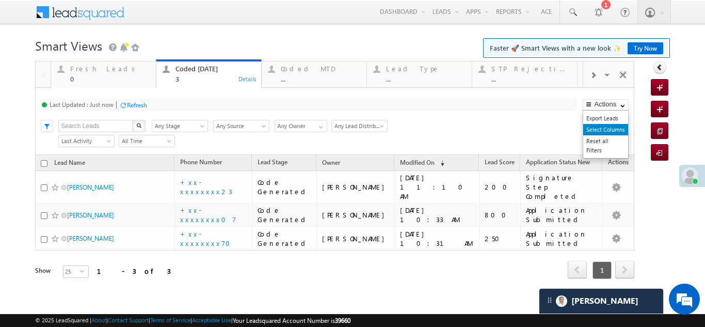
click at [589, 128] on link "Select Columns" at bounding box center [605, 129] width 45 height 11
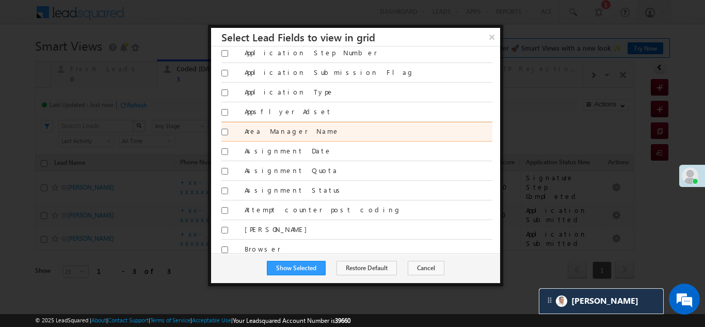
scroll to position [568, 0]
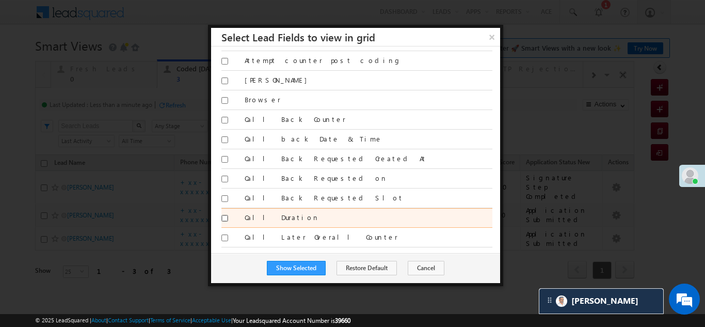
click at [223, 217] on input "Call Duration" at bounding box center [224, 218] width 7 height 7
checkbox input "true"
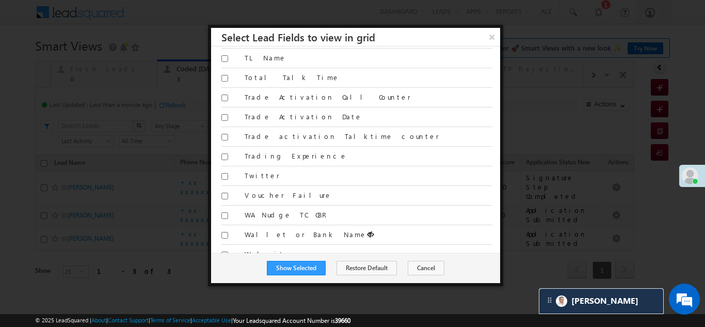
scroll to position [6648, 0]
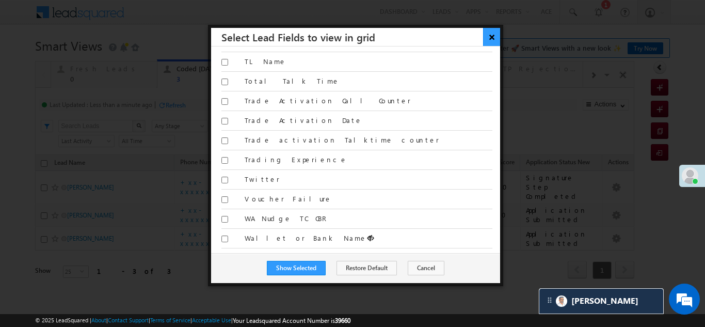
click at [490, 37] on button "×" at bounding box center [491, 37] width 17 height 18
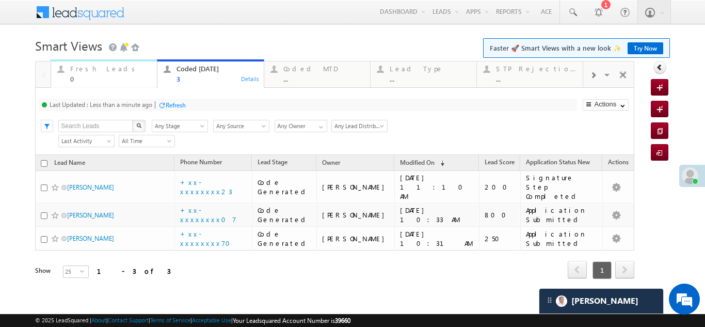
click at [83, 72] on div "Fresh Leads" at bounding box center [110, 69] width 81 height 8
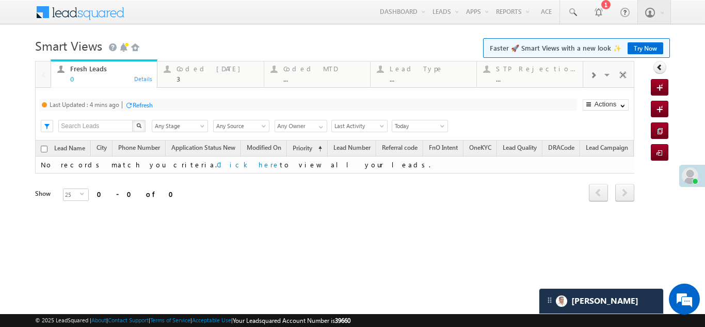
click at [147, 106] on div "Refresh" at bounding box center [143, 105] width 20 height 8
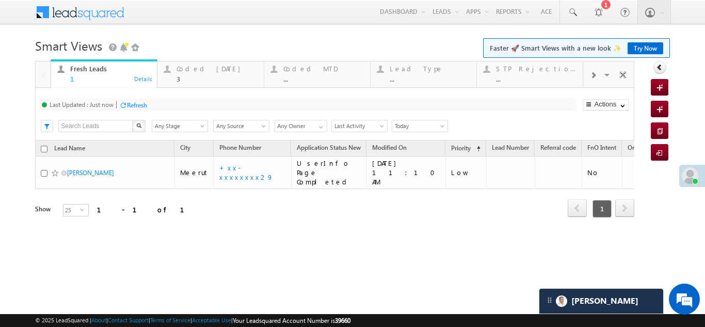
click at [143, 103] on div "Refresh" at bounding box center [137, 105] width 20 height 8
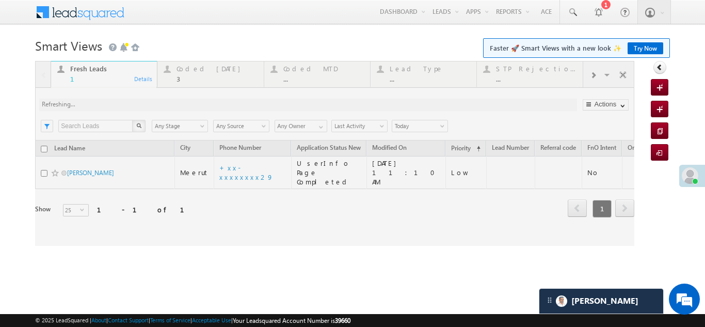
click at [196, 67] on div at bounding box center [334, 153] width 599 height 185
click at [194, 71] on div "Coded Today" at bounding box center [217, 69] width 81 height 8
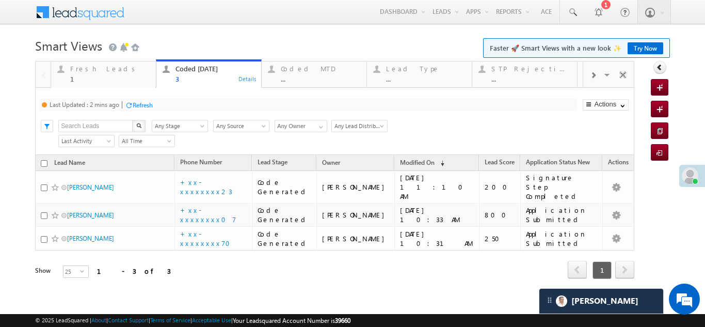
click at [148, 105] on div "Refresh" at bounding box center [143, 105] width 20 height 8
click at [85, 65] on div "Fresh Leads" at bounding box center [110, 69] width 80 height 8
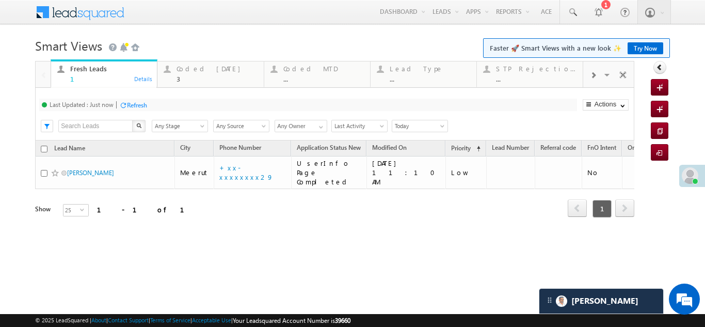
click at [139, 106] on div "Refresh" at bounding box center [137, 105] width 20 height 8
click at [201, 73] on div "Coded Today 3" at bounding box center [217, 72] width 81 height 20
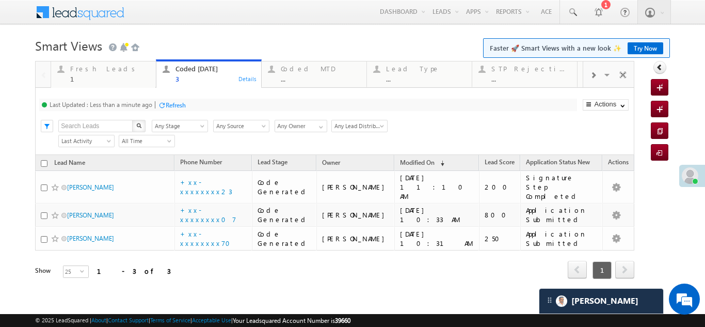
click at [177, 103] on div "Refresh" at bounding box center [176, 105] width 20 height 8
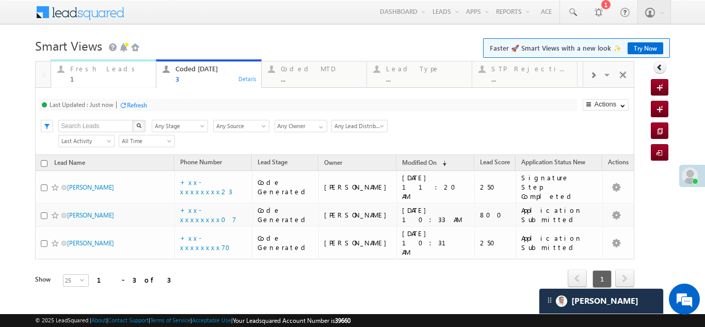
click at [78, 67] on div "Fresh Leads" at bounding box center [110, 69] width 80 height 8
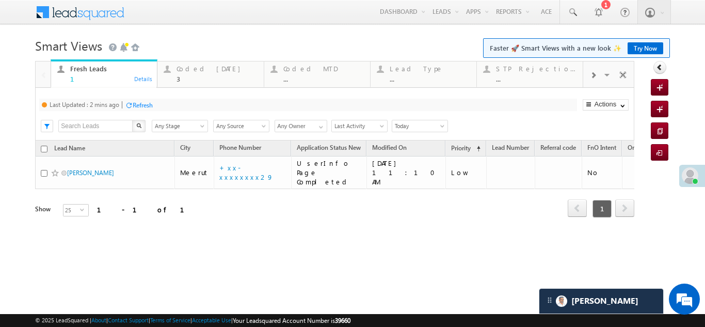
click at [144, 101] on div "Refresh" at bounding box center [143, 105] width 20 height 8
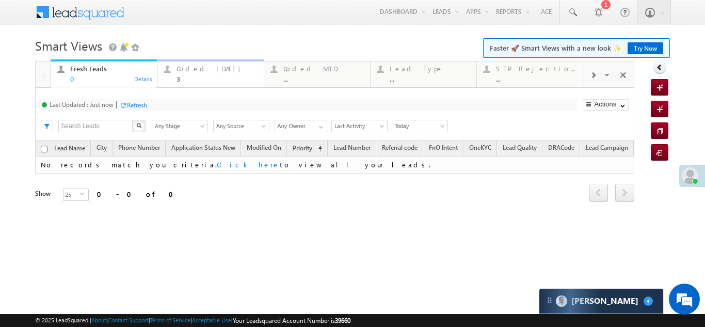
click at [191, 70] on div "Coded Today" at bounding box center [217, 69] width 81 height 8
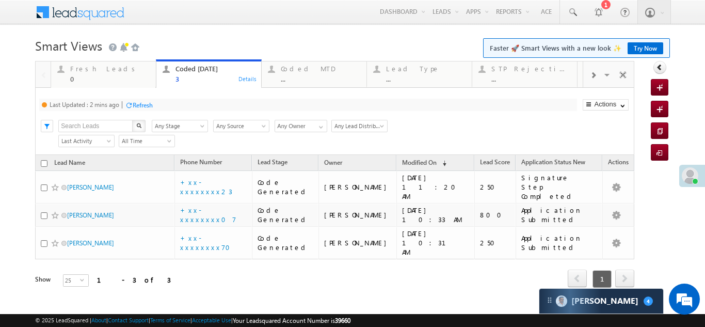
click at [145, 107] on div "Refresh" at bounding box center [143, 105] width 20 height 8
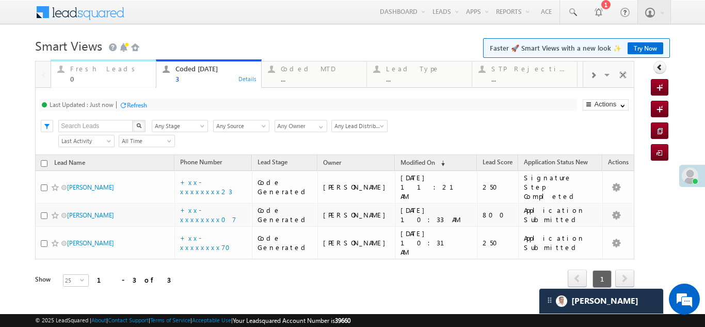
click at [88, 70] on div "Fresh Leads" at bounding box center [110, 69] width 80 height 8
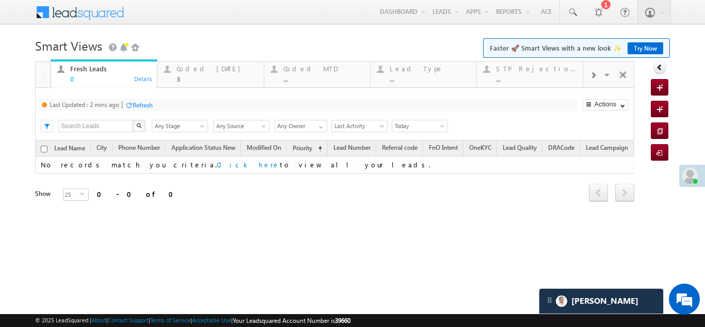
click at [146, 103] on div "Refresh" at bounding box center [143, 105] width 20 height 8
click at [137, 102] on div "Refresh" at bounding box center [137, 105] width 20 height 8
click at [189, 70] on div "Coded Today" at bounding box center [217, 69] width 81 height 8
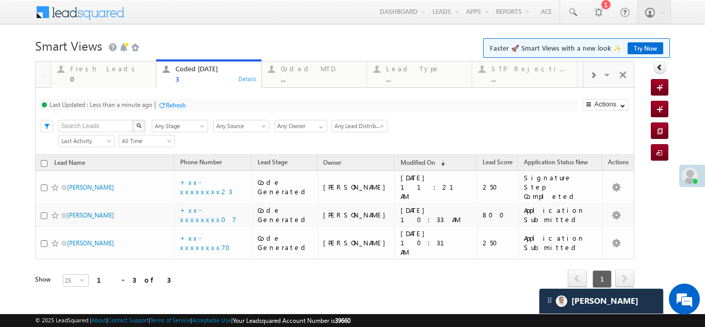
click at [179, 105] on div "Refresh" at bounding box center [176, 105] width 20 height 8
click at [180, 103] on div "Refresh" at bounding box center [176, 105] width 20 height 8
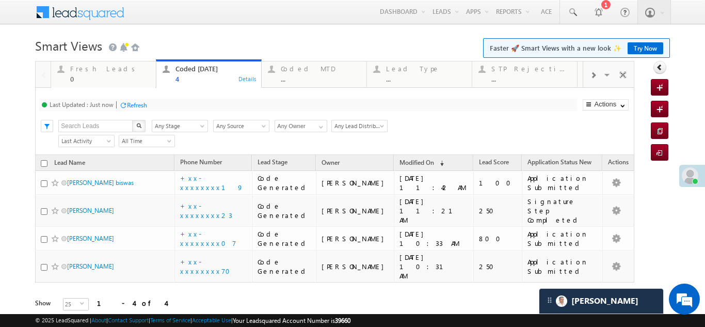
click at [142, 105] on div "Refresh" at bounding box center [137, 105] width 20 height 8
click at [133, 105] on div "Refresh" at bounding box center [137, 105] width 20 height 8
click at [136, 103] on div "Refresh" at bounding box center [137, 105] width 20 height 8
click at [88, 72] on div "Fresh Leads" at bounding box center [110, 69] width 80 height 8
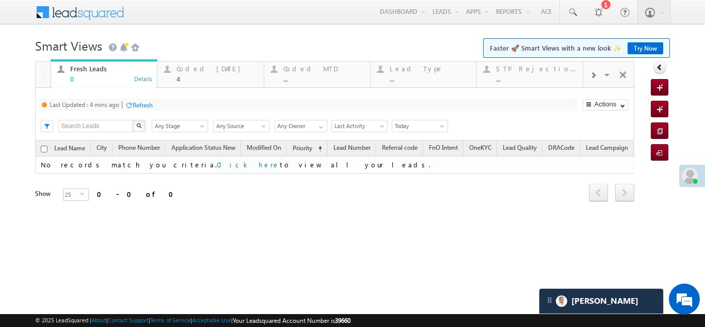
click at [141, 107] on div "Refresh" at bounding box center [143, 105] width 20 height 8
click at [206, 67] on div "Coded Today" at bounding box center [217, 69] width 81 height 8
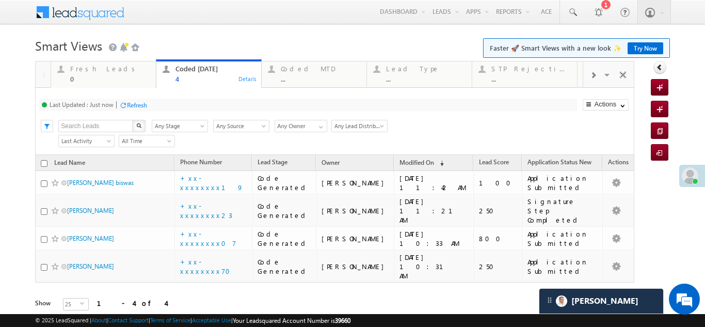
click at [138, 106] on div "Refresh" at bounding box center [137, 105] width 20 height 8
click at [94, 74] on div "Fresh Leads 0" at bounding box center [110, 72] width 80 height 20
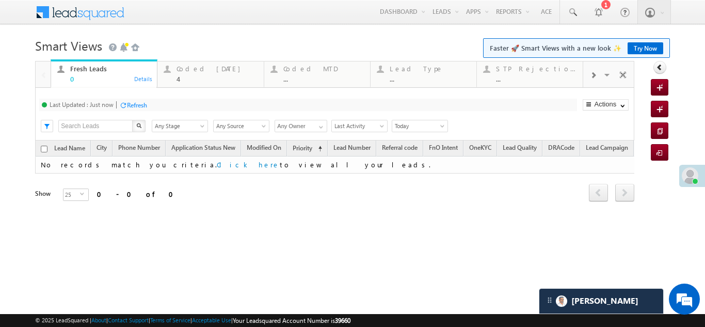
click at [136, 107] on div "Refresh" at bounding box center [137, 105] width 20 height 8
click at [182, 67] on div "Coded Today" at bounding box center [217, 69] width 81 height 8
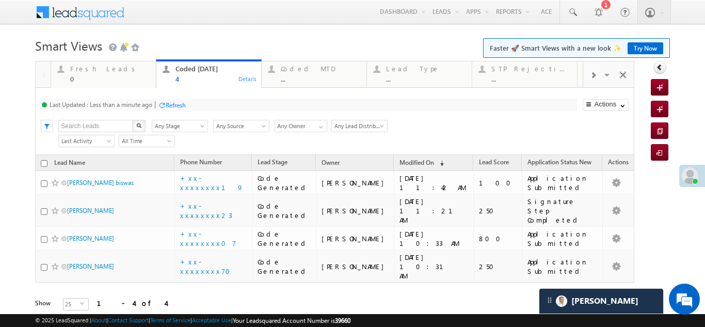
click at [176, 103] on div "Refresh" at bounding box center [176, 105] width 20 height 8
click at [80, 67] on div "Fresh Leads" at bounding box center [110, 69] width 80 height 8
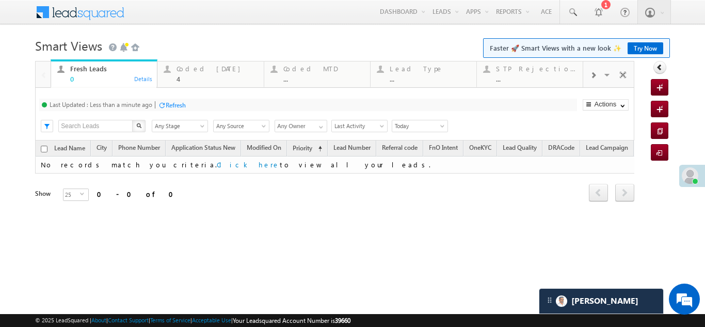
click at [182, 106] on div "Refresh" at bounding box center [176, 105] width 20 height 8
click at [196, 74] on div "Coded Today 4" at bounding box center [217, 72] width 81 height 20
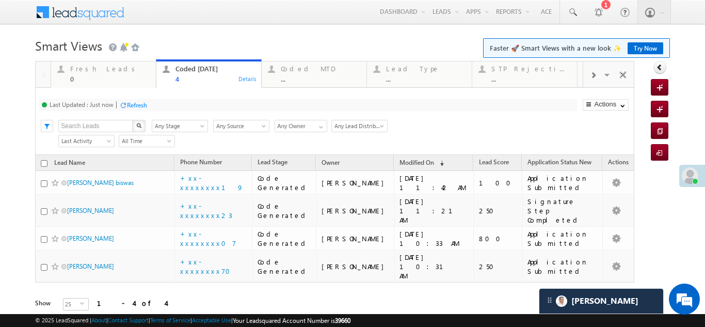
click at [138, 105] on div "Refresh" at bounding box center [137, 105] width 20 height 8
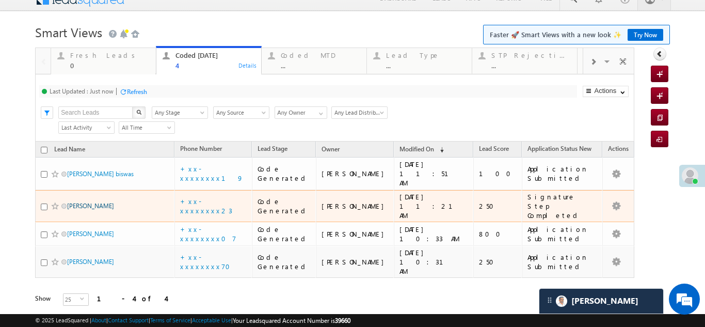
scroll to position [21, 0]
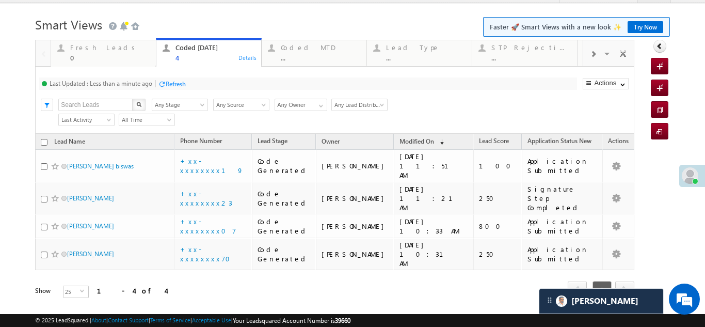
click at [179, 83] on div "Refresh" at bounding box center [176, 84] width 20 height 8
click at [184, 81] on div "Refresh" at bounding box center [176, 84] width 20 height 8
click at [140, 85] on div "Refresh" at bounding box center [137, 84] width 20 height 8
click at [94, 50] on div "Fresh Leads" at bounding box center [110, 47] width 80 height 8
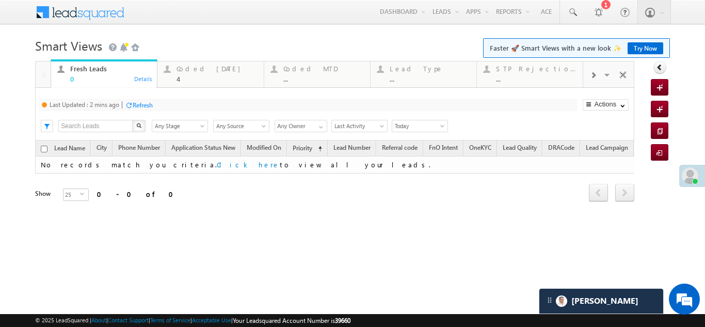
click at [151, 102] on div "Refresh" at bounding box center [143, 105] width 20 height 8
click at [190, 73] on div "Coded Today 4" at bounding box center [217, 72] width 81 height 20
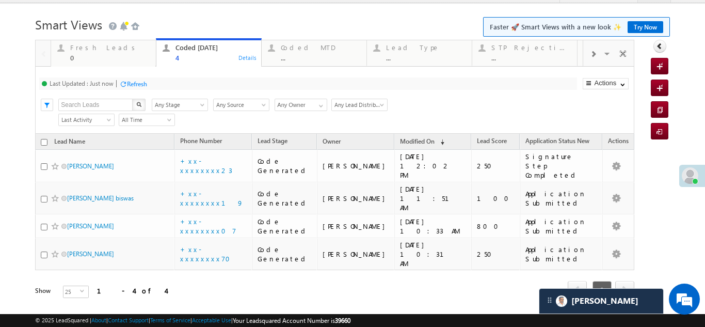
click at [137, 80] on div "Refresh" at bounding box center [137, 84] width 20 height 8
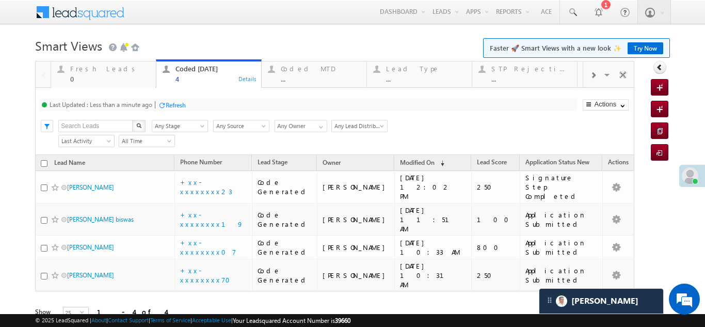
click at [181, 102] on div "Refresh" at bounding box center [176, 105] width 20 height 8
click at [295, 69] on div "Coded MTD" at bounding box center [321, 69] width 80 height 8
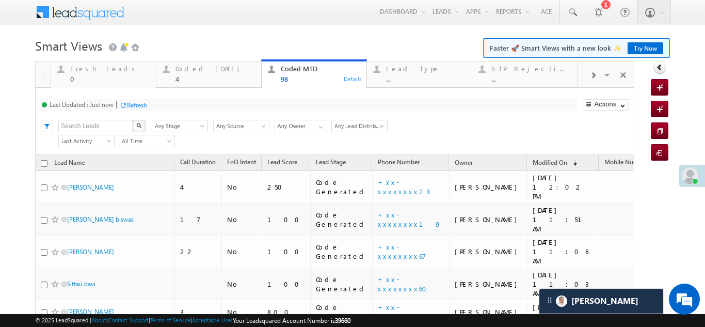
click at [136, 104] on div "Refresh" at bounding box center [137, 105] width 20 height 8
click at [205, 68] on div "Coded Today" at bounding box center [216, 69] width 80 height 8
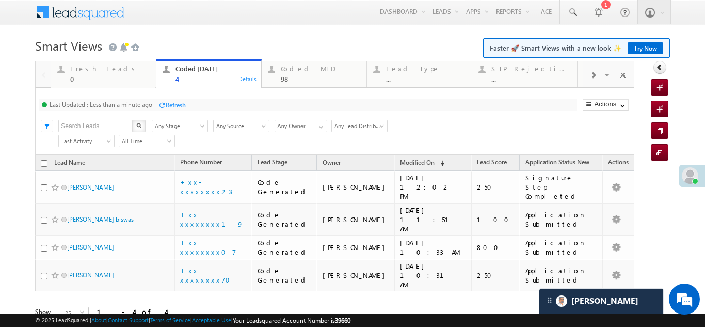
click at [179, 106] on div "Refresh" at bounding box center [176, 105] width 20 height 8
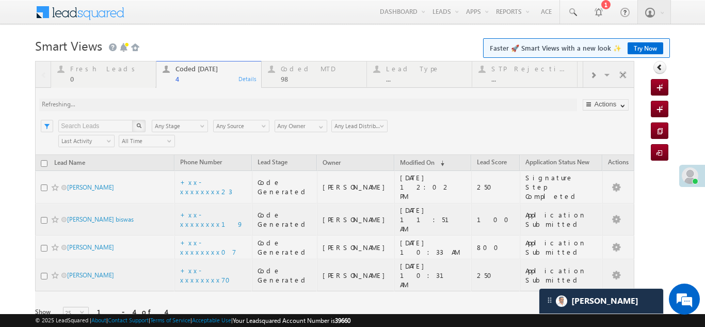
click at [94, 71] on div at bounding box center [334, 205] width 599 height 288
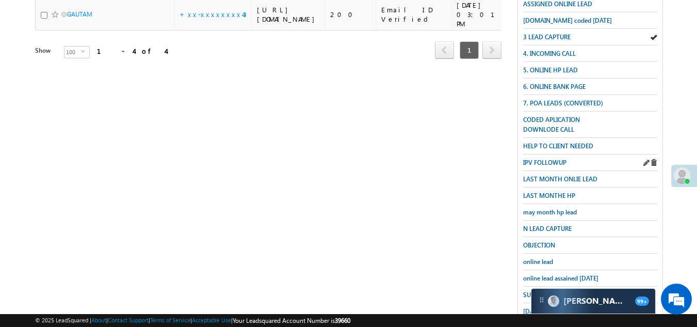
scroll to position [258, 0]
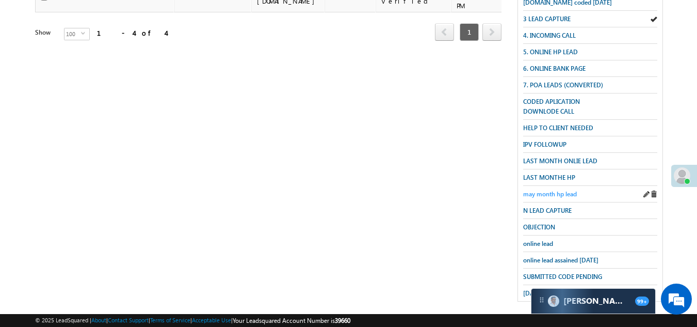
click at [552, 190] on span "may month hp lead" at bounding box center [550, 194] width 54 height 8
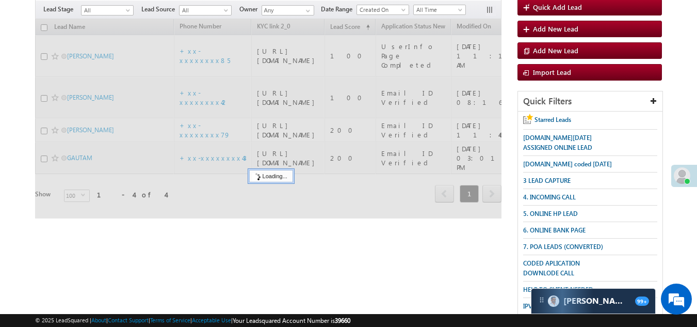
scroll to position [0, 0]
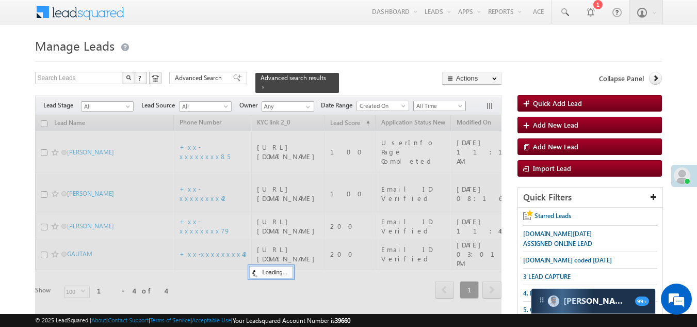
click at [440, 101] on span "All Time" at bounding box center [438, 105] width 49 height 9
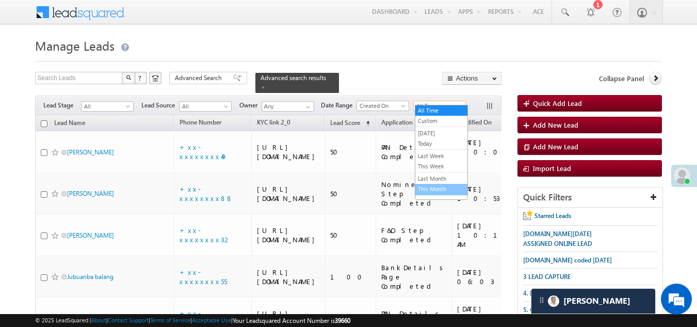
click at [440, 187] on link "This Month" at bounding box center [442, 188] width 52 height 9
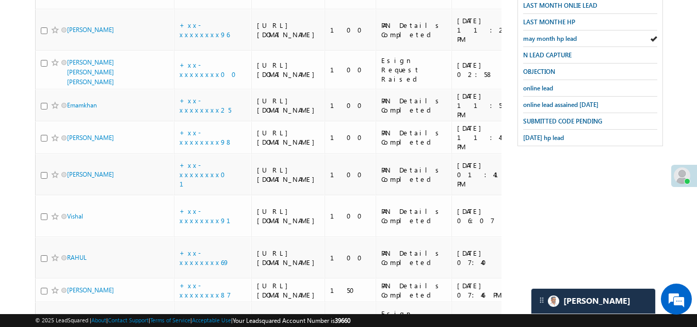
scroll to position [516, 0]
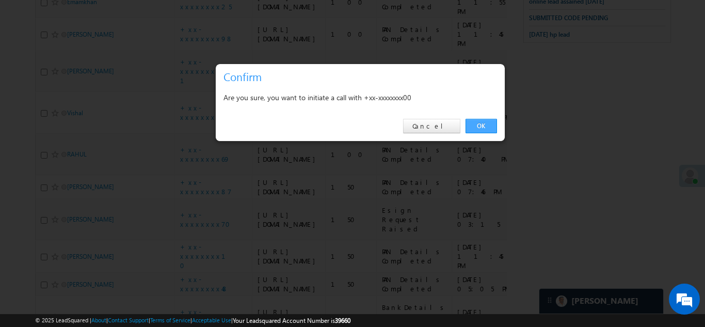
click at [482, 130] on link "OK" at bounding box center [481, 126] width 31 height 14
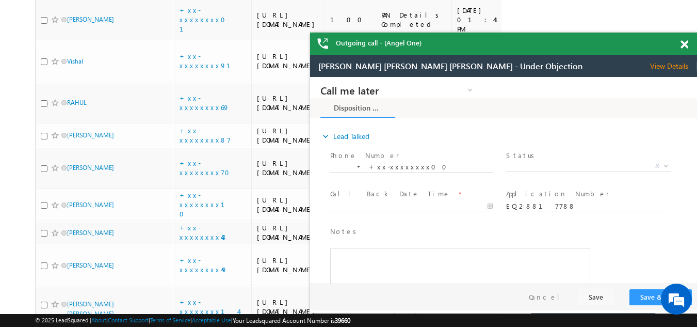
scroll to position [0, 0]
click at [681, 42] on span at bounding box center [685, 44] width 8 height 9
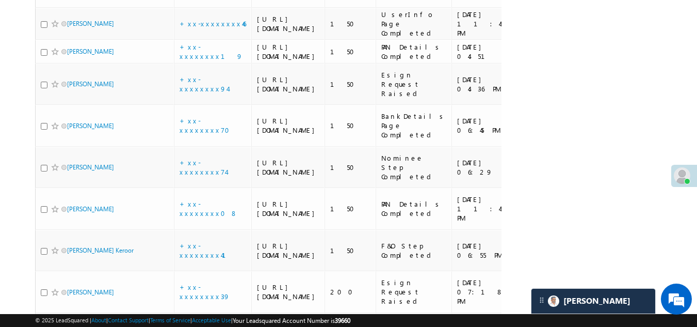
scroll to position [1009, 0]
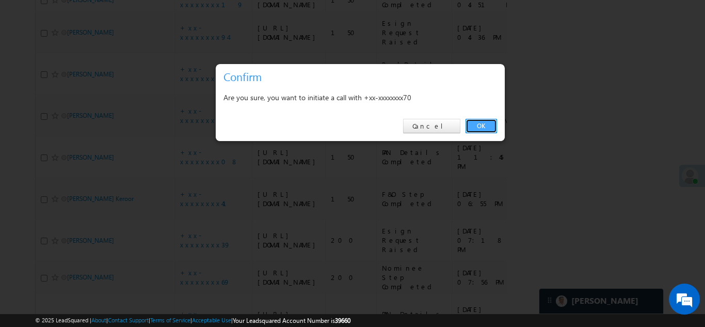
click at [479, 125] on link "OK" at bounding box center [481, 126] width 31 height 14
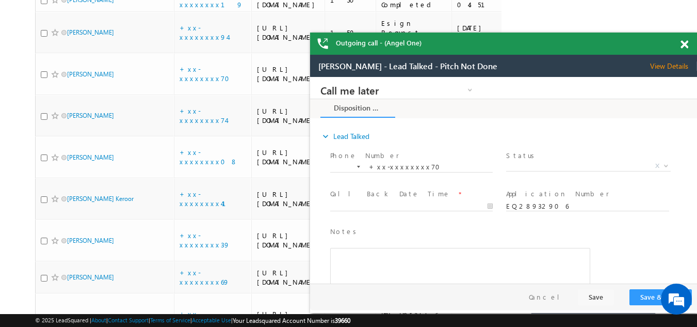
scroll to position [0, 0]
click at [684, 45] on span at bounding box center [685, 44] width 8 height 9
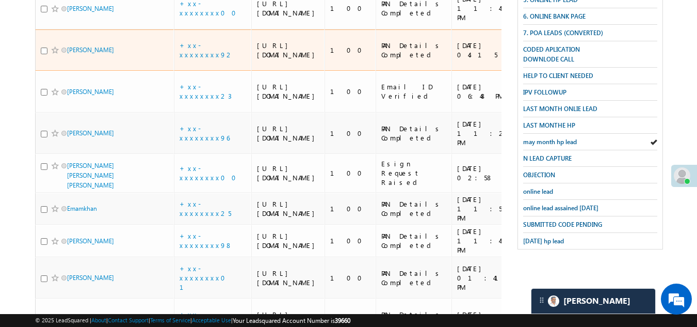
scroll to position [80, 0]
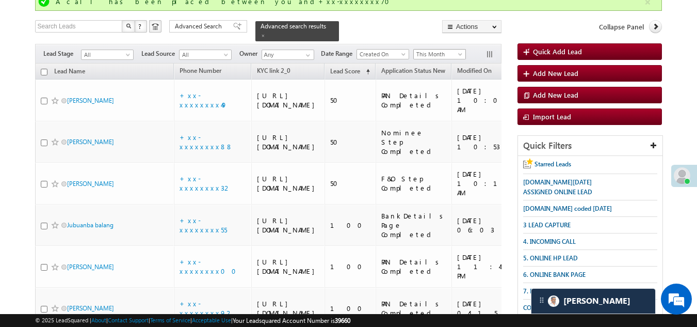
click at [447, 50] on span "This Month" at bounding box center [438, 54] width 49 height 9
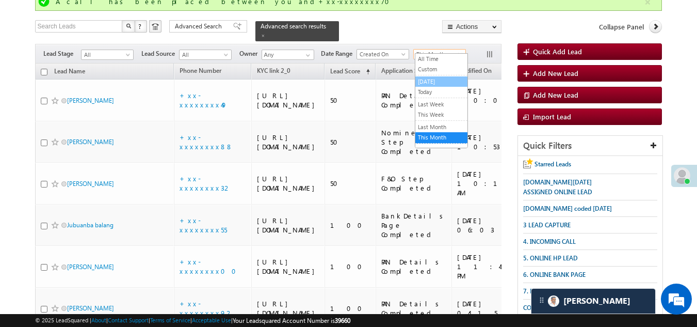
click at [436, 80] on link "[DATE]" at bounding box center [442, 81] width 52 height 9
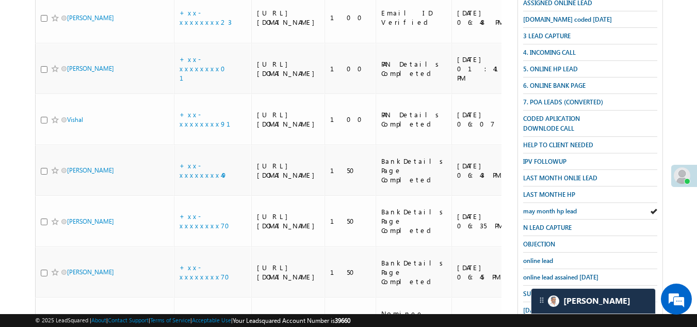
scroll to position [0, 0]
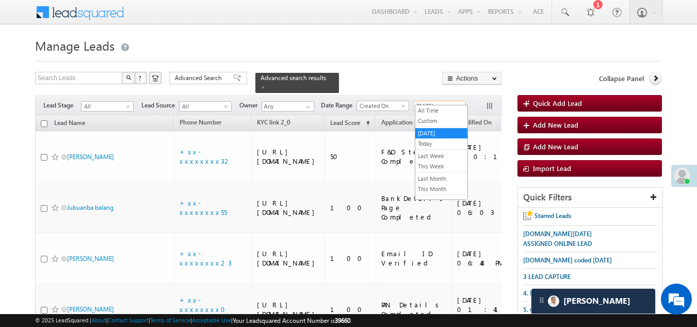
click at [438, 101] on span "[DATE]" at bounding box center [438, 105] width 49 height 9
click at [424, 141] on link "Today" at bounding box center [442, 143] width 52 height 9
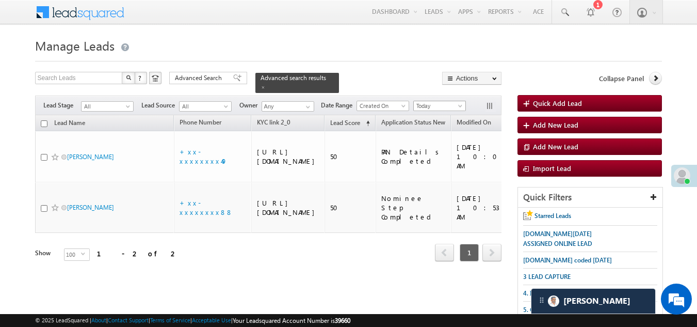
click at [428, 101] on span "Today" at bounding box center [438, 105] width 49 height 9
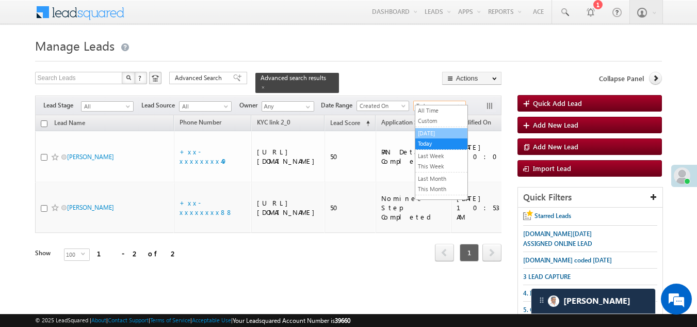
click at [431, 134] on link "[DATE]" at bounding box center [442, 133] width 52 height 9
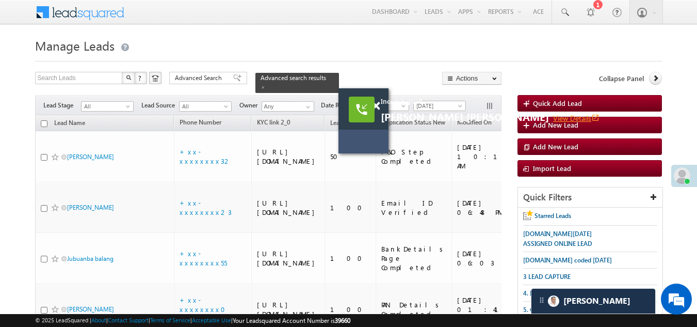
click at [569, 116] on link "View Details open_in_new" at bounding box center [576, 118] width 46 height 10
click at [376, 106] on span at bounding box center [376, 106] width 8 height 9
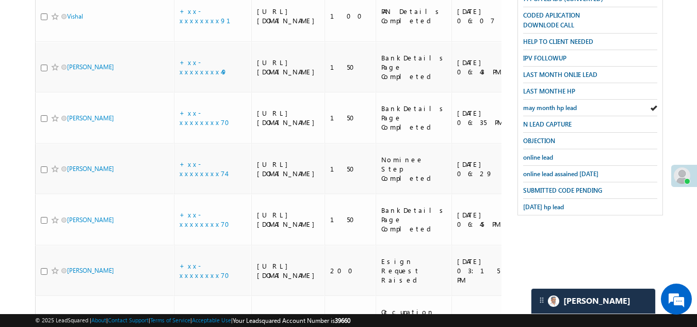
scroll to position [550, 0]
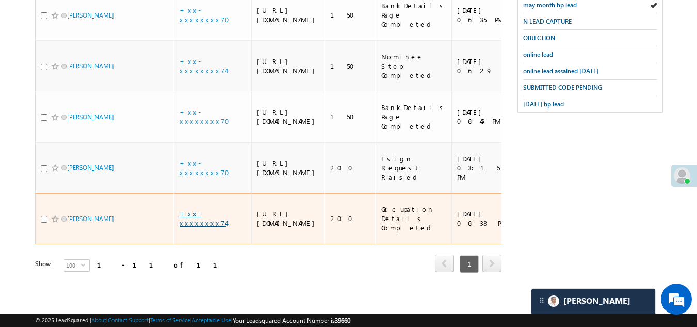
click at [204, 209] on link "+xx-xxxxxxxx74" at bounding box center [203, 218] width 46 height 18
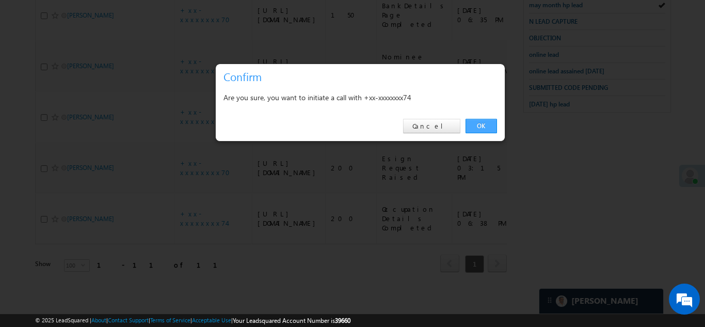
click at [476, 123] on link "OK" at bounding box center [481, 126] width 31 height 14
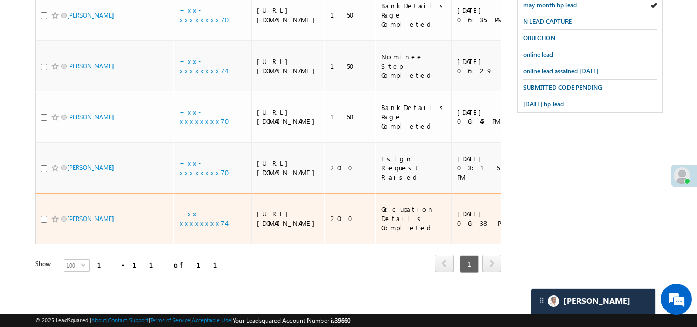
click at [45, 216] on input "checkbox" at bounding box center [44, 219] width 7 height 7
checkbox input "true"
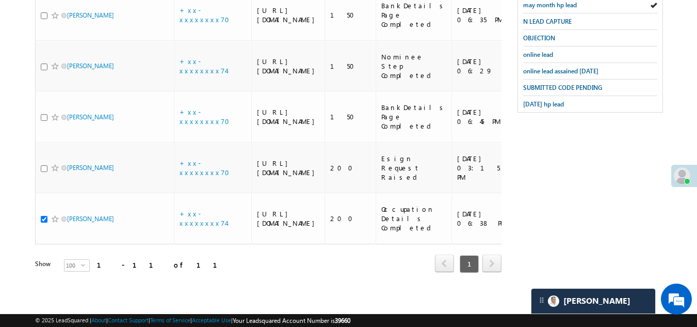
scroll to position [578, 0]
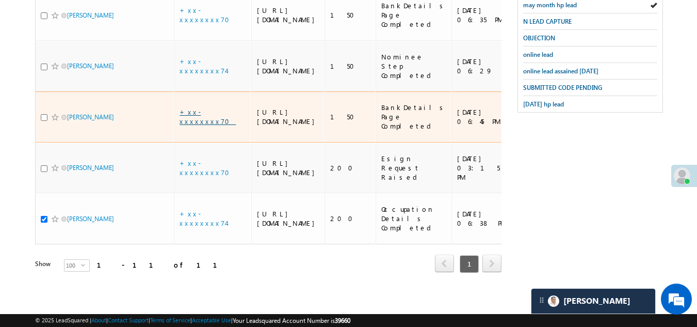
click at [205, 107] on link "+xx-xxxxxxxx70" at bounding box center [208, 116] width 56 height 18
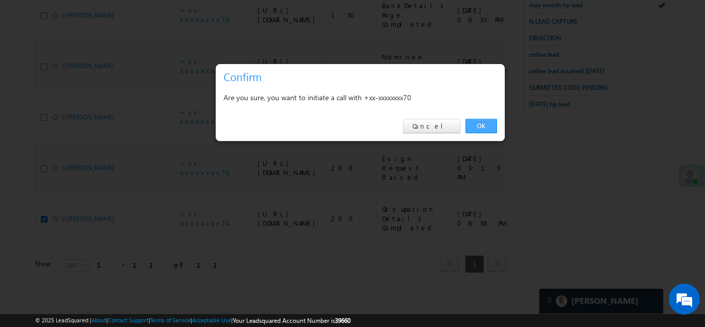
click at [476, 121] on link "OK" at bounding box center [481, 126] width 31 height 14
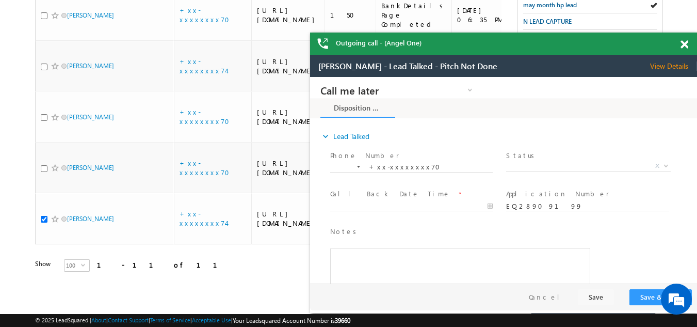
scroll to position [0, 0]
click at [685, 44] on span at bounding box center [685, 44] width 8 height 9
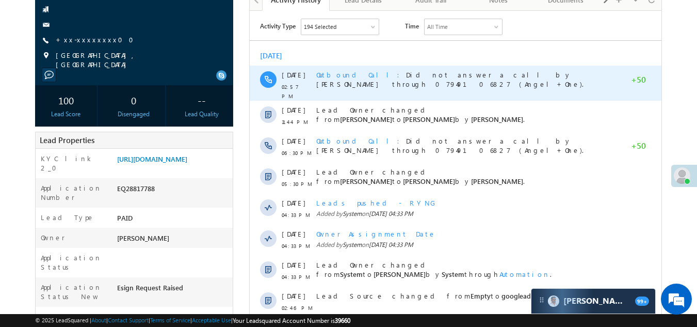
scroll to position [155, 0]
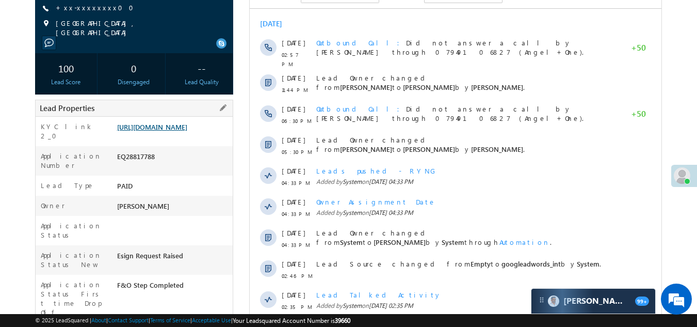
click at [187, 126] on link "[URL][DOMAIN_NAME]" at bounding box center [152, 126] width 70 height 9
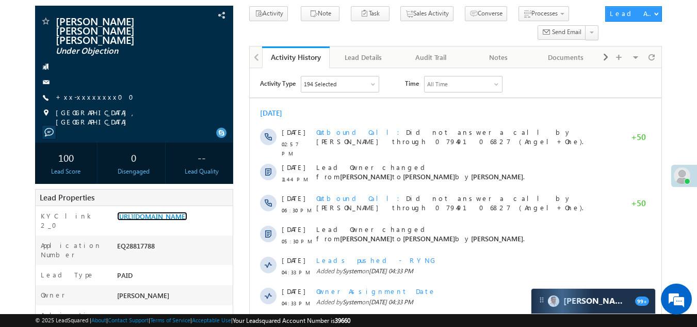
scroll to position [0, 0]
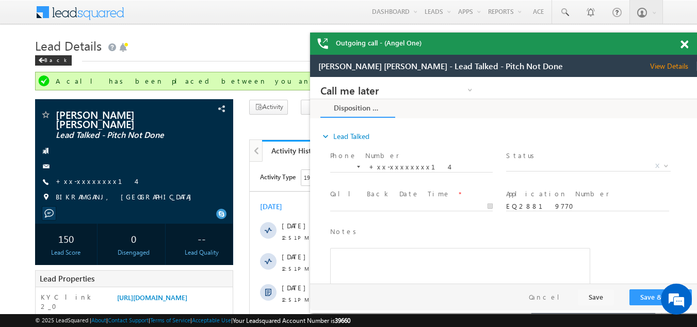
click at [684, 45] on span at bounding box center [685, 44] width 8 height 9
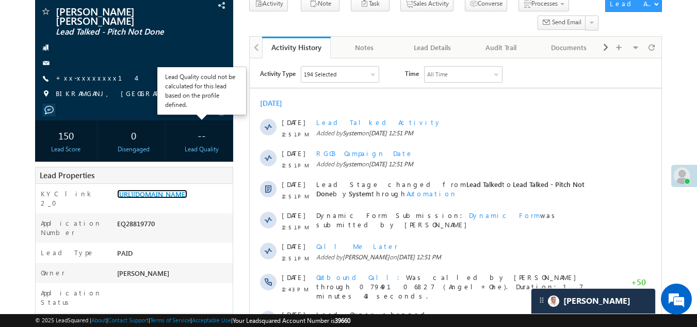
scroll to position [52, 0]
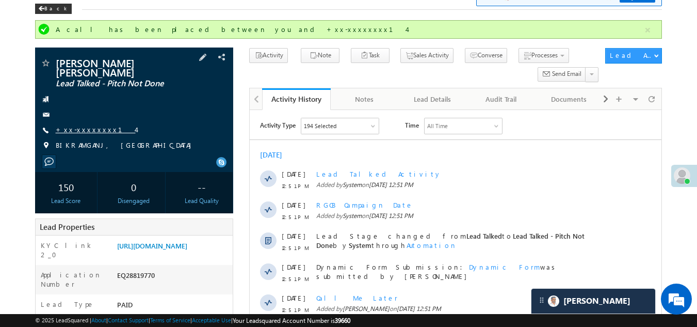
click at [80, 129] on link "+xx-xxxxxxxx14" at bounding box center [96, 129] width 80 height 9
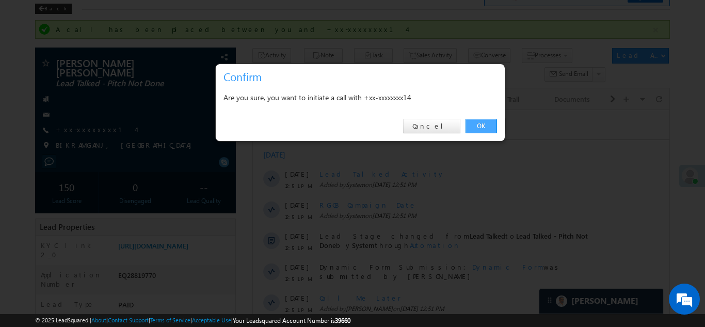
click at [480, 125] on link "OK" at bounding box center [481, 126] width 31 height 14
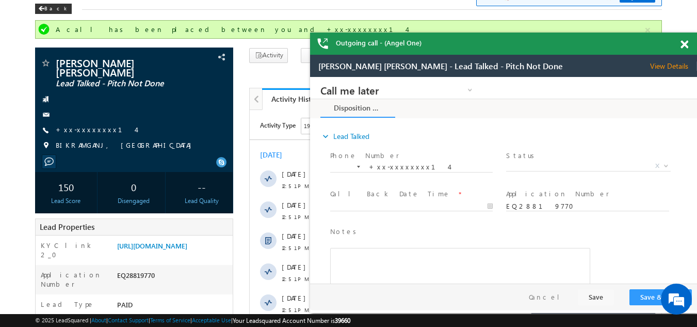
scroll to position [0, 0]
click at [684, 44] on span at bounding box center [685, 44] width 8 height 9
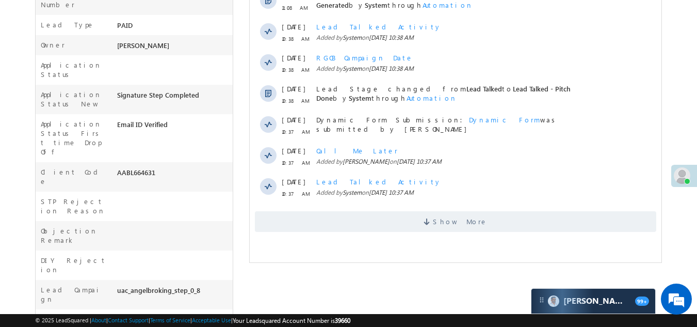
scroll to position [310, 0]
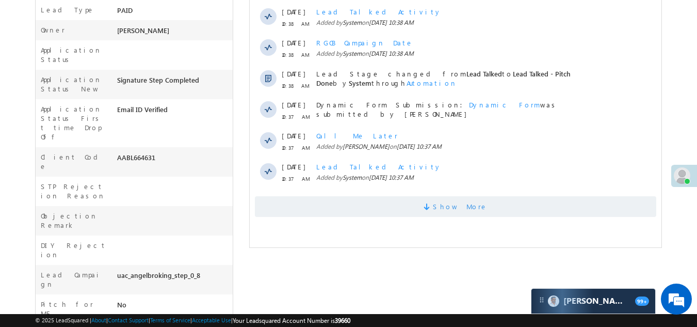
click at [317, 213] on span "Show More" at bounding box center [456, 206] width 402 height 21
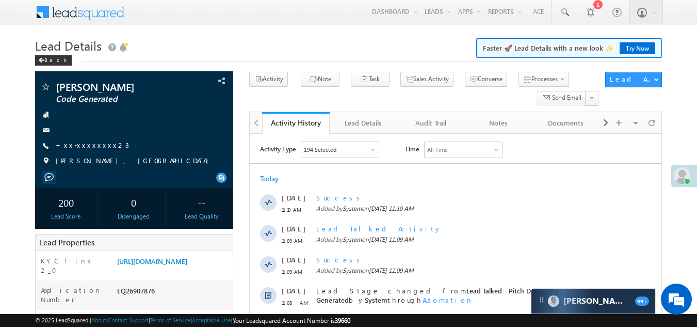
scroll to position [0, 0]
click at [88, 143] on link "+xx-xxxxxxxx23" at bounding box center [92, 144] width 73 height 9
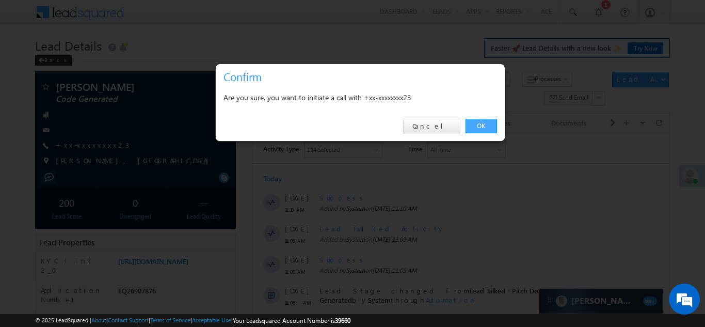
click at [475, 129] on link "OK" at bounding box center [481, 126] width 31 height 14
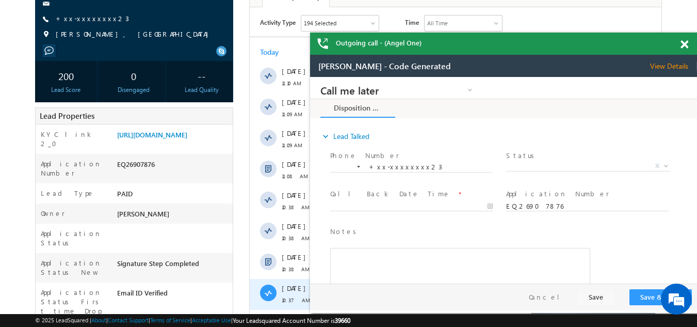
scroll to position [80, 0]
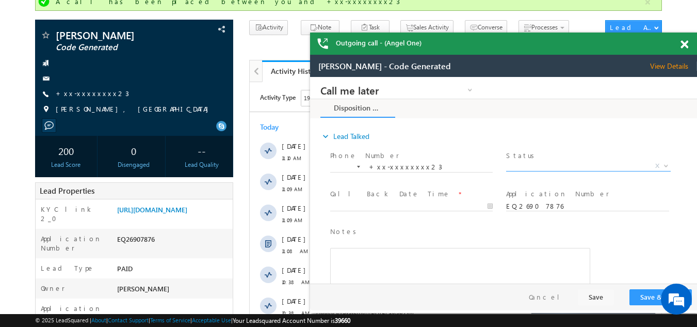
click at [538, 165] on span "X" at bounding box center [588, 166] width 164 height 10
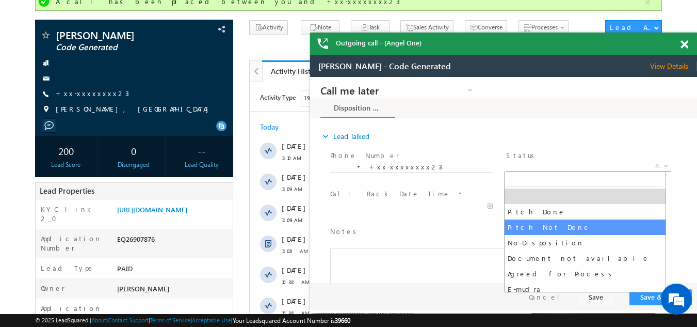
select select "Pitch Not Done"
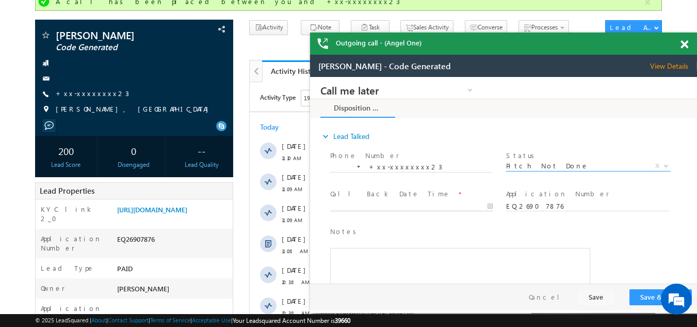
type input "09/15/25 11:18 AM"
click at [366, 202] on input "09/15/25 11:18 AM" at bounding box center [411, 206] width 163 height 10
click at [650, 294] on button "Save & Close" at bounding box center [661, 297] width 62 height 16
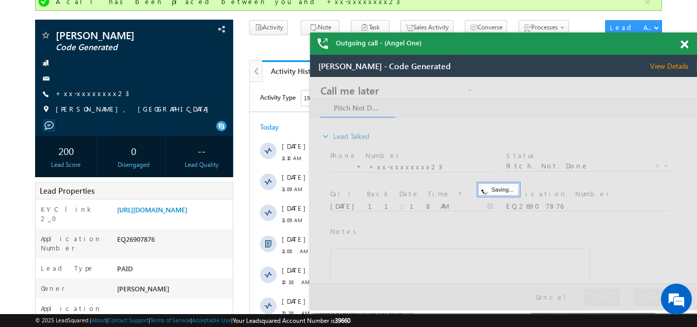
click at [687, 46] on span at bounding box center [685, 44] width 8 height 9
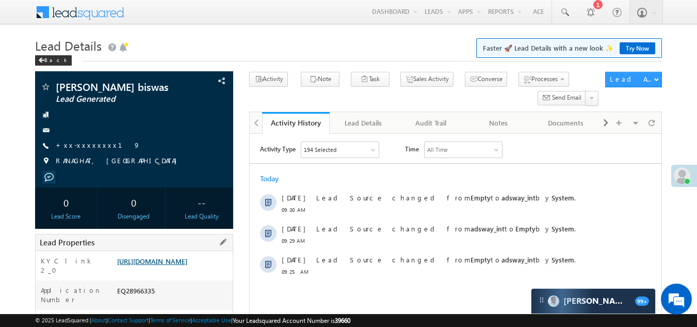
click at [170, 264] on link "[URL][DOMAIN_NAME]" at bounding box center [152, 261] width 70 height 9
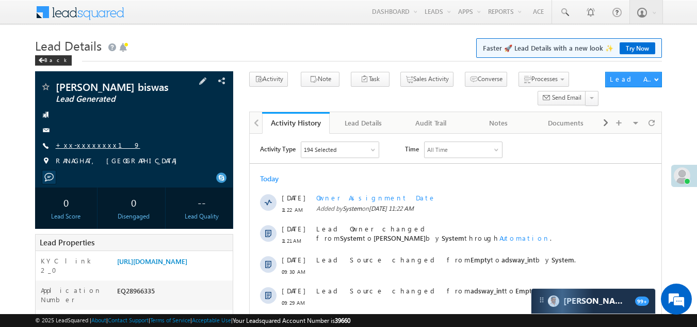
click at [76, 142] on link "+xx-xxxxxxxx19" at bounding box center [98, 144] width 85 height 9
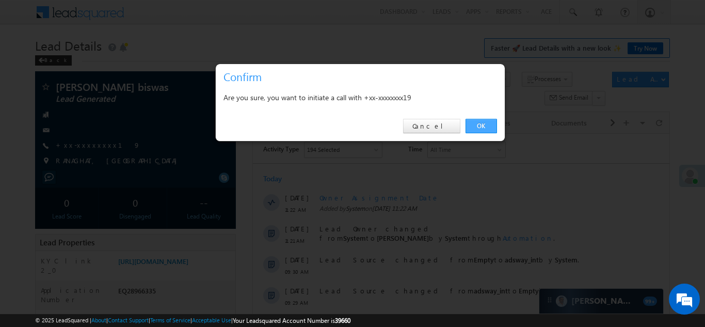
click at [475, 125] on link "OK" at bounding box center [481, 126] width 31 height 14
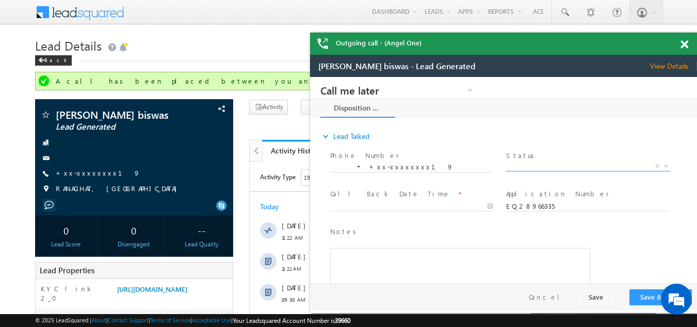
click at [548, 163] on span "X" at bounding box center [588, 166] width 164 height 10
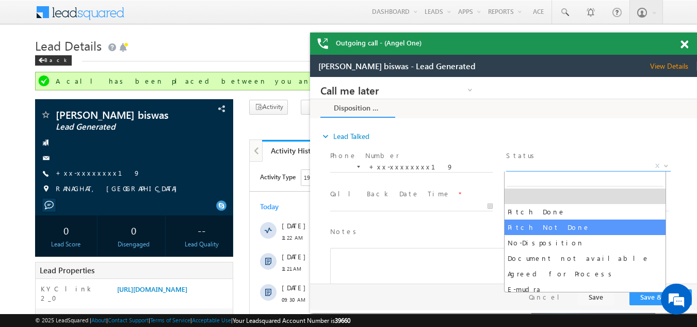
select select "Pitch Not Done"
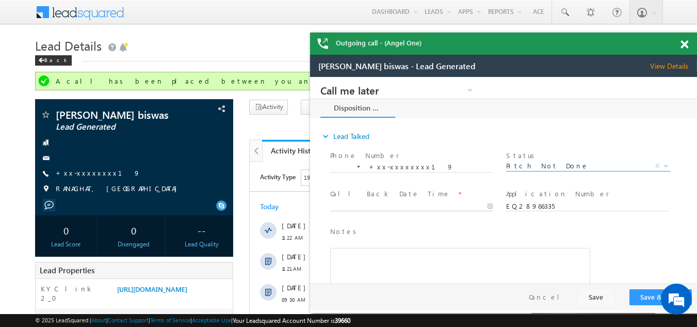
type input "09/15/25 11:33 AM"
click at [382, 202] on input "09/15/25 11:33 AM" at bounding box center [411, 206] width 163 height 10
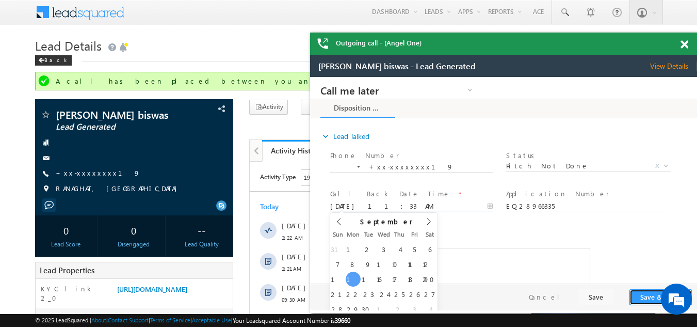
click at [646, 297] on button "Save & Close" at bounding box center [661, 297] width 62 height 16
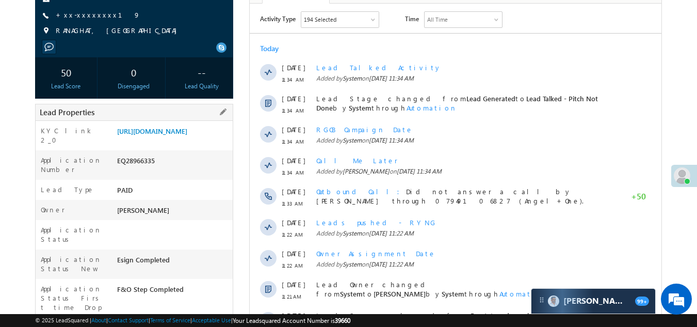
scroll to position [52, 0]
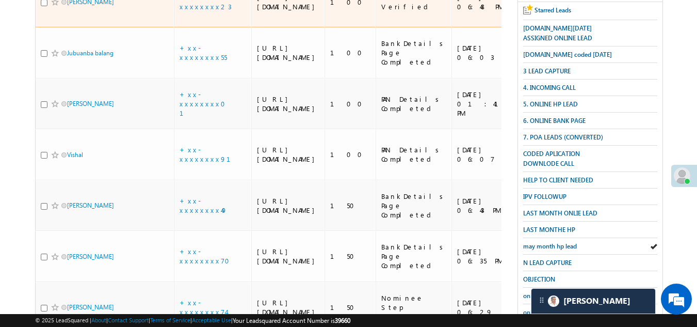
scroll to position [206, 0]
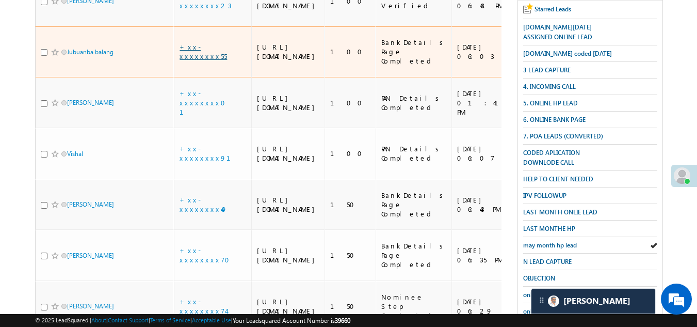
click at [199, 60] on link "+xx-xxxxxxxx55" at bounding box center [203, 51] width 47 height 18
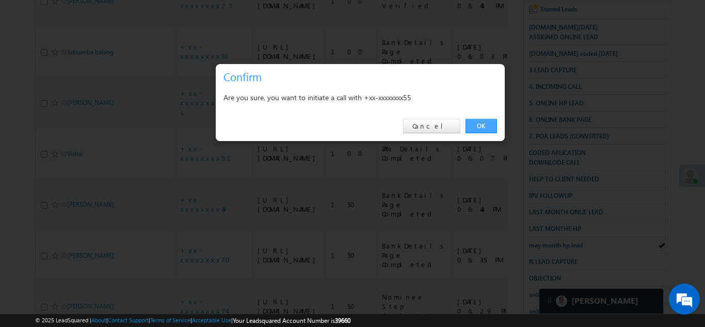
click at [480, 122] on link "OK" at bounding box center [481, 126] width 31 height 14
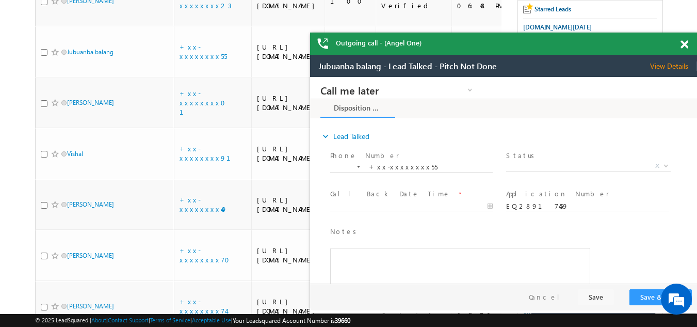
scroll to position [0, 0]
click at [685, 43] on span at bounding box center [685, 44] width 8 height 9
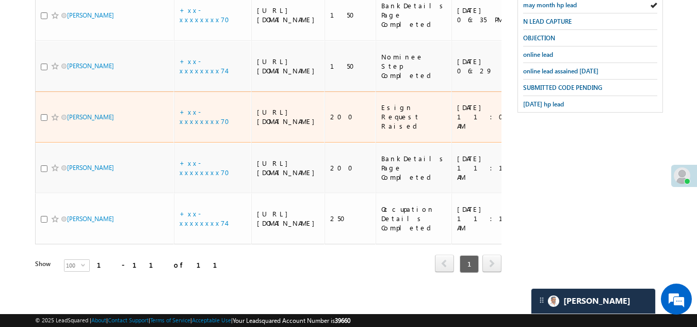
scroll to position [492, 0]
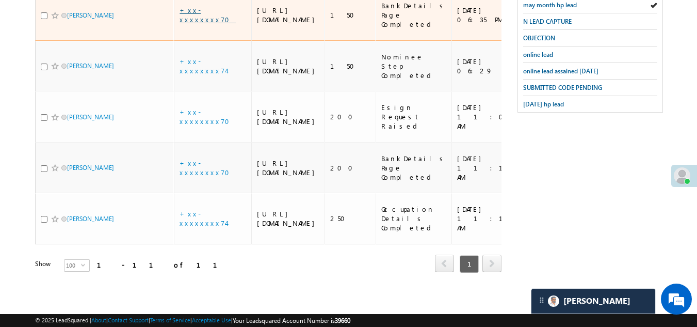
click at [199, 24] on link "+xx-xxxxxxxx70" at bounding box center [208, 15] width 56 height 18
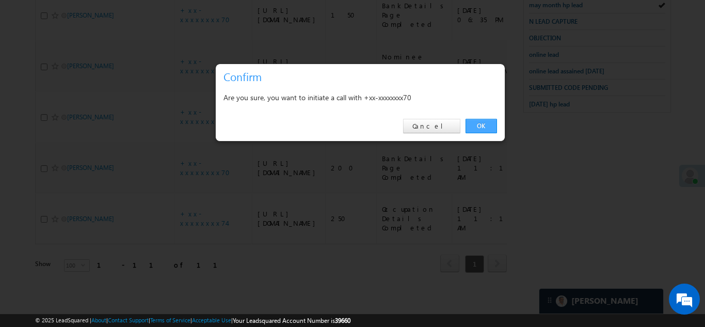
click at [478, 123] on link "OK" at bounding box center [481, 126] width 31 height 14
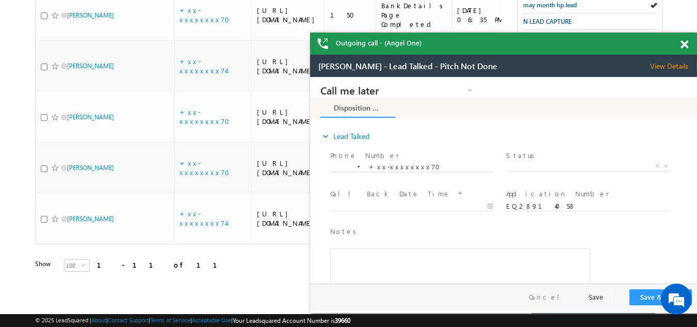
scroll to position [0, 0]
click at [682, 44] on span at bounding box center [685, 44] width 8 height 9
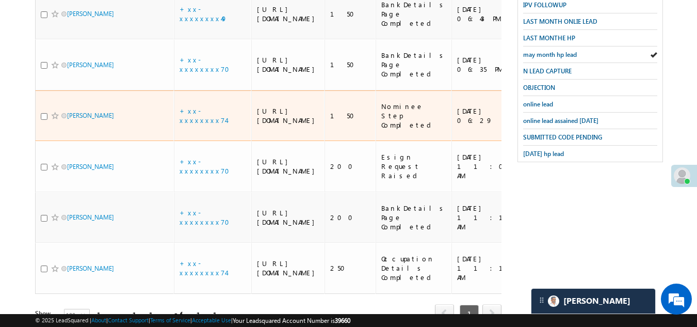
scroll to position [492, 0]
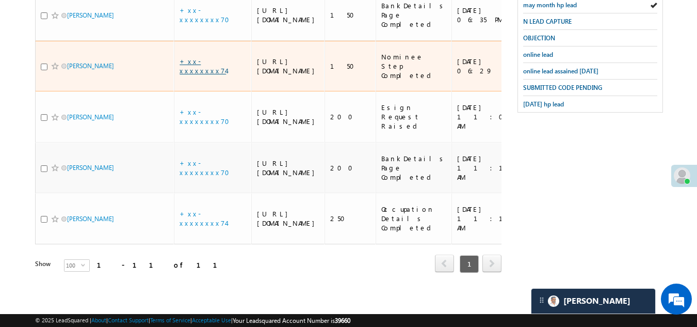
click at [204, 75] on link "+xx-xxxxxxxx74" at bounding box center [203, 66] width 46 height 18
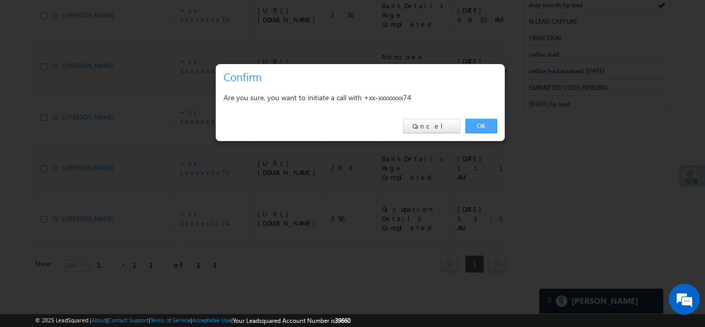
click at [478, 123] on link "OK" at bounding box center [481, 126] width 31 height 14
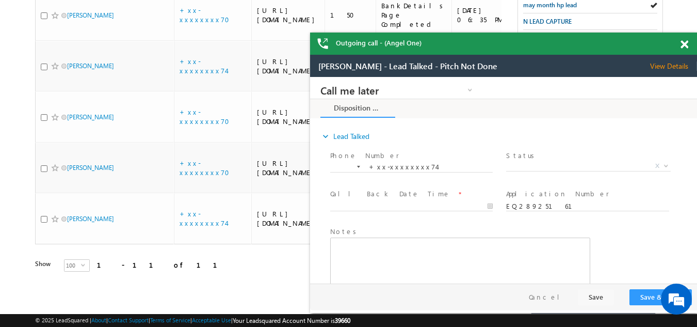
scroll to position [0, 0]
click at [685, 43] on span at bounding box center [685, 44] width 8 height 9
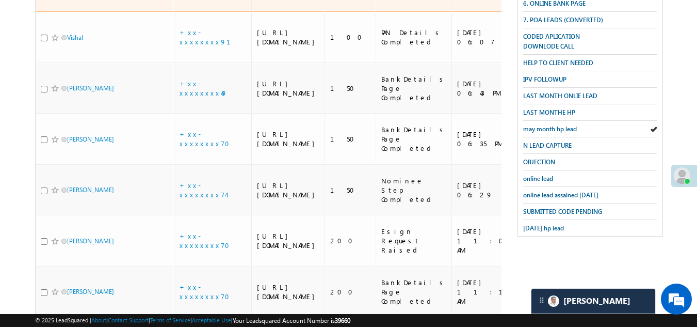
scroll to position [361, 0]
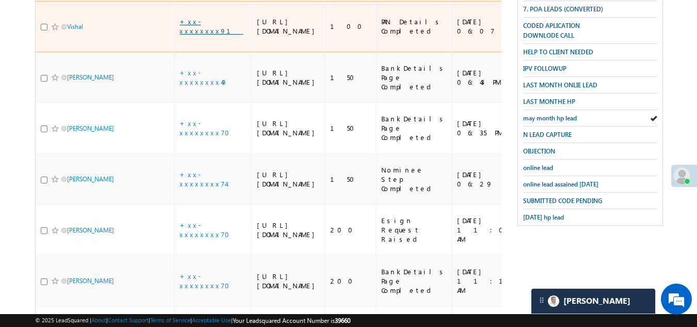
click at [204, 35] on link "+xx-xxxxxxxx91" at bounding box center [211, 26] width 63 height 18
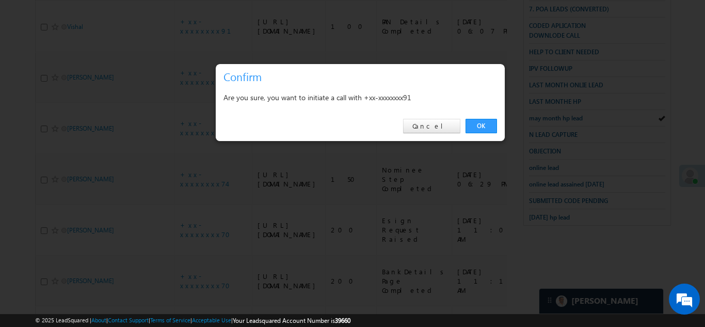
click at [476, 123] on link "OK" at bounding box center [481, 126] width 31 height 14
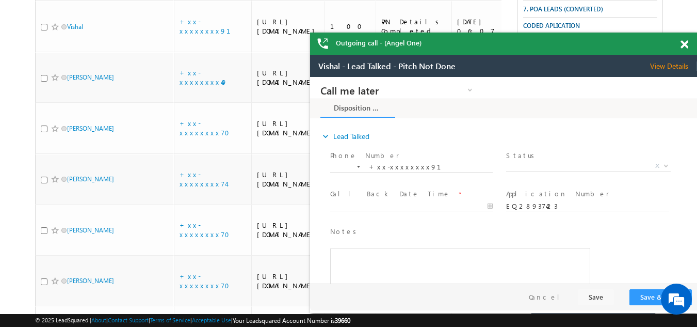
scroll to position [0, 0]
click at [686, 44] on span at bounding box center [685, 44] width 8 height 9
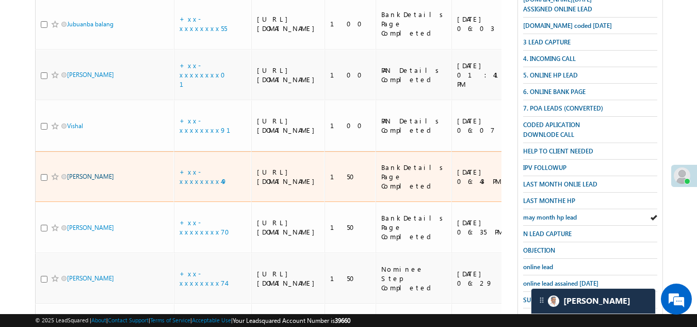
scroll to position [258, 0]
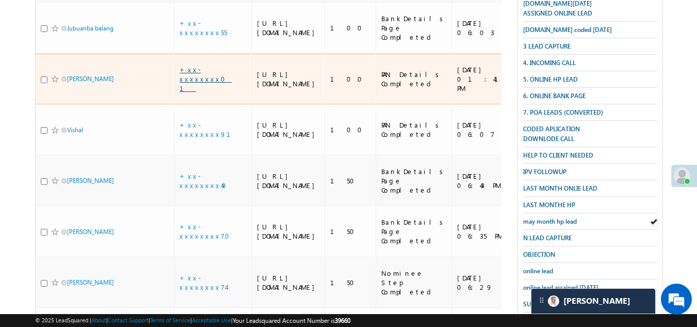
click at [196, 92] on link "+xx-xxxxxxxx01" at bounding box center [206, 78] width 52 height 27
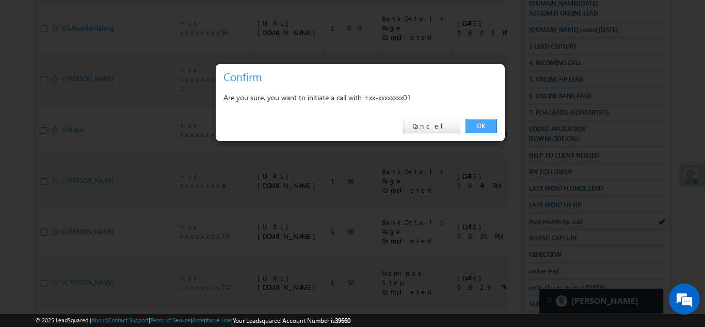
click at [480, 124] on link "OK" at bounding box center [481, 126] width 31 height 14
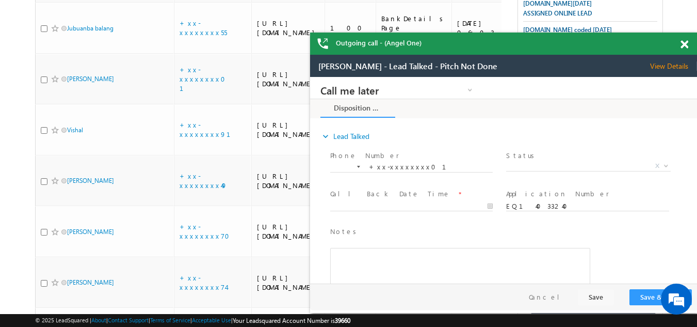
scroll to position [0, 0]
click at [686, 44] on span at bounding box center [685, 44] width 8 height 9
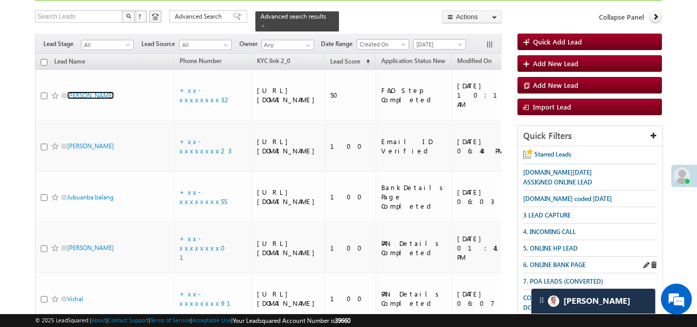
scroll to position [103, 0]
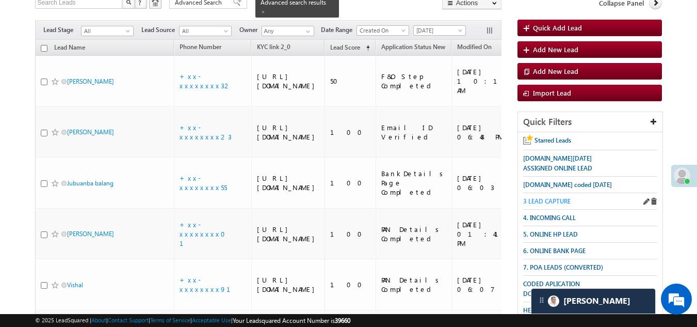
click at [552, 198] on span "3 LEAD CAPTURE" at bounding box center [546, 201] width 47 height 8
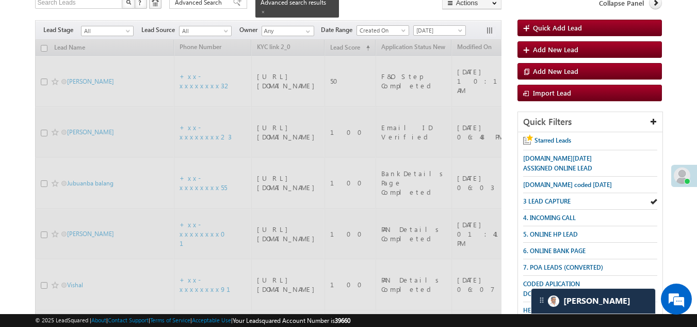
scroll to position [75, 0]
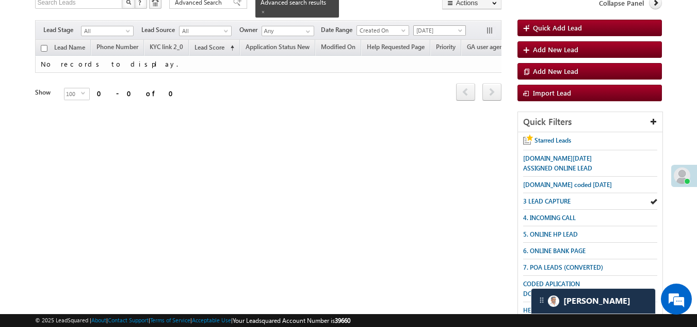
click at [441, 26] on span "[DATE]" at bounding box center [438, 30] width 49 height 9
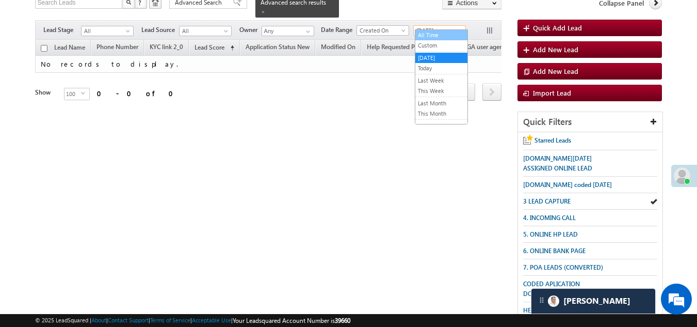
click at [435, 31] on link "All Time" at bounding box center [442, 34] width 52 height 9
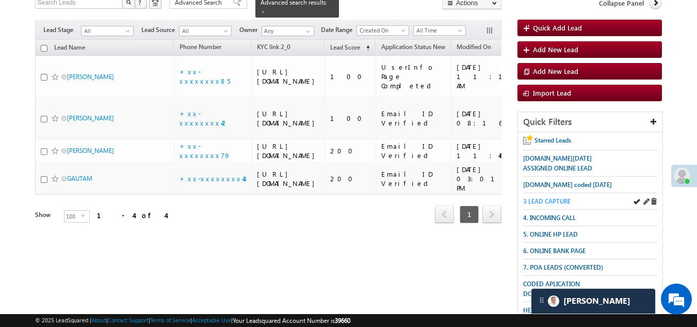
click at [561, 198] on span "3 LEAD CAPTURE" at bounding box center [546, 201] width 47 height 8
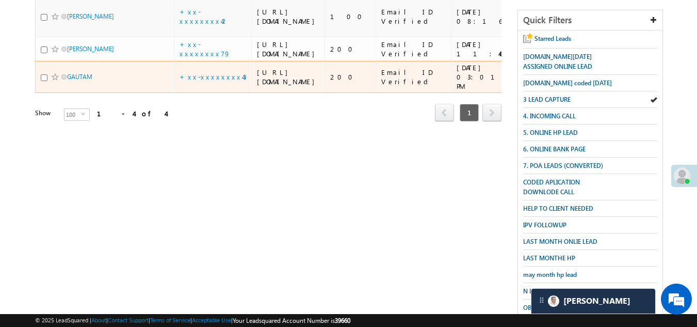
scroll to position [179, 0]
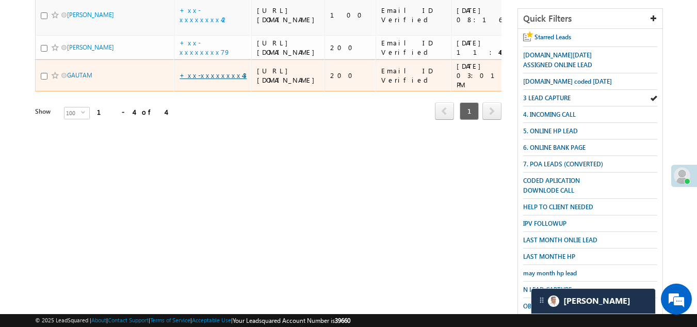
click at [214, 80] on link "+xx-xxxxxxxx43" at bounding box center [213, 75] width 67 height 9
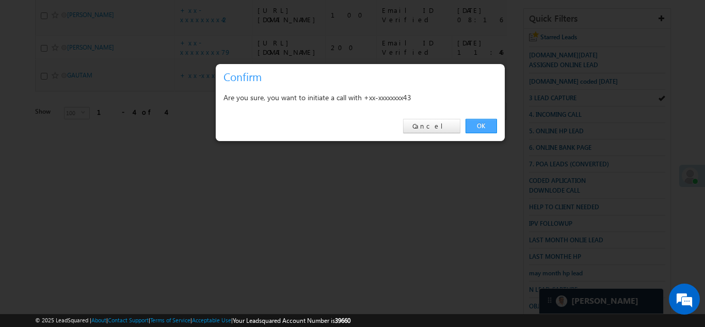
click at [482, 122] on link "OK" at bounding box center [481, 126] width 31 height 14
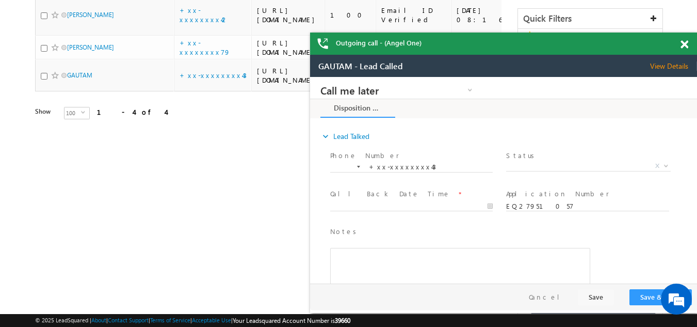
scroll to position [0, 0]
click at [682, 43] on span at bounding box center [685, 44] width 8 height 9
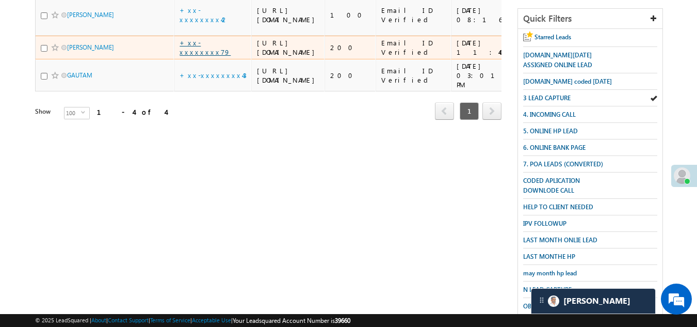
click at [214, 56] on link "+xx-xxxxxxxx79" at bounding box center [205, 47] width 51 height 18
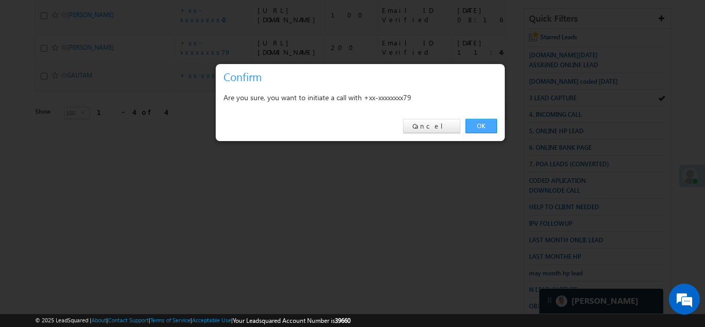
click at [483, 125] on link "OK" at bounding box center [481, 126] width 31 height 14
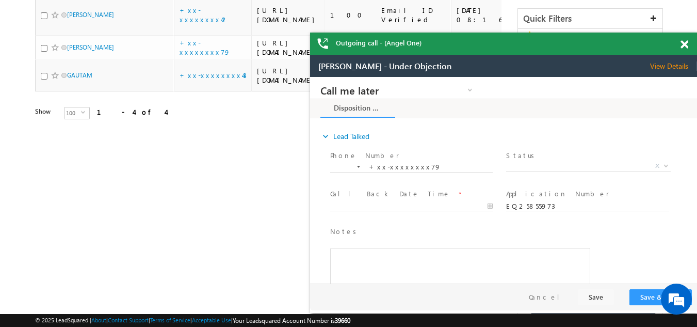
click at [684, 44] on span at bounding box center [685, 44] width 8 height 9
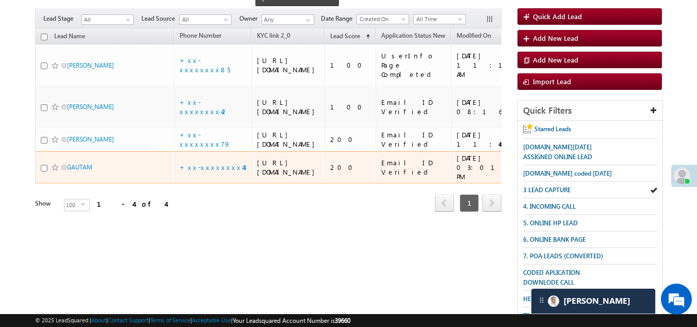
scroll to position [103, 0]
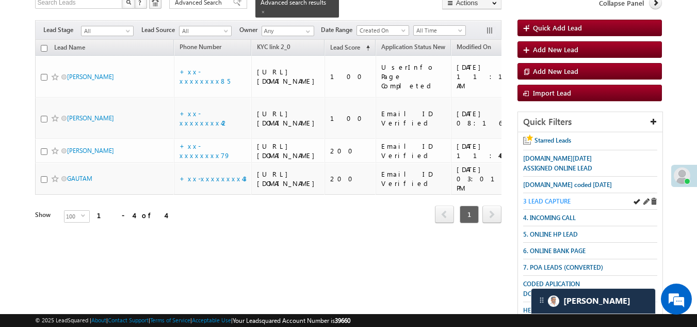
click at [553, 196] on link "3 LEAD CAPTURE" at bounding box center [546, 201] width 47 height 10
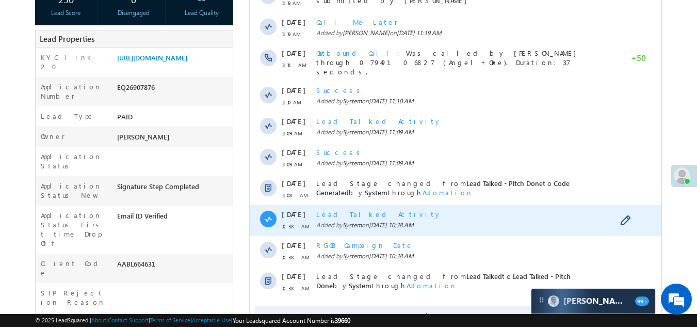
scroll to position [52, 0]
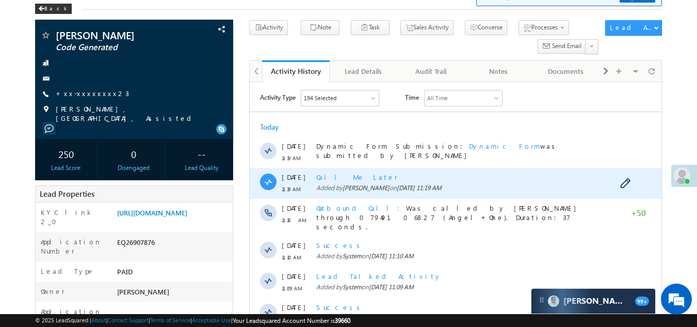
click at [346, 178] on span "Call Me Later" at bounding box center [357, 176] width 82 height 9
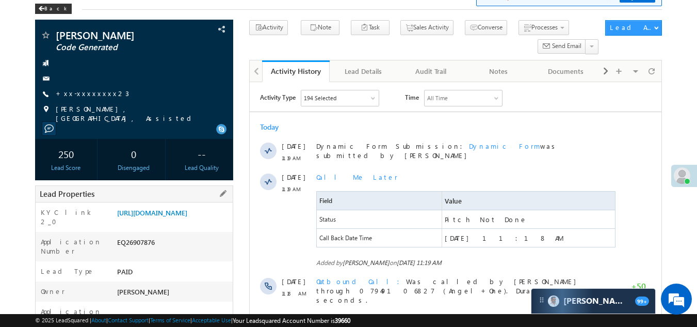
drag, startPoint x: 119, startPoint y: 255, endPoint x: 131, endPoint y: 255, distance: 12.4
click at [131, 251] on div "EQ26907876" at bounding box center [174, 244] width 119 height 14
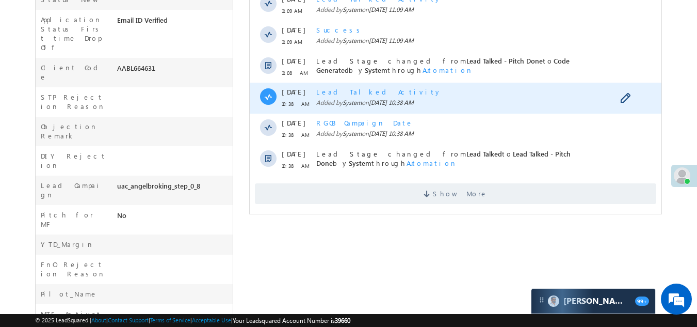
scroll to position [413, 0]
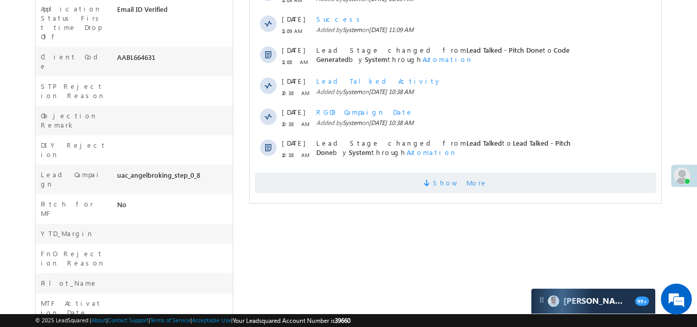
click at [402, 184] on span "Show More" at bounding box center [456, 182] width 402 height 21
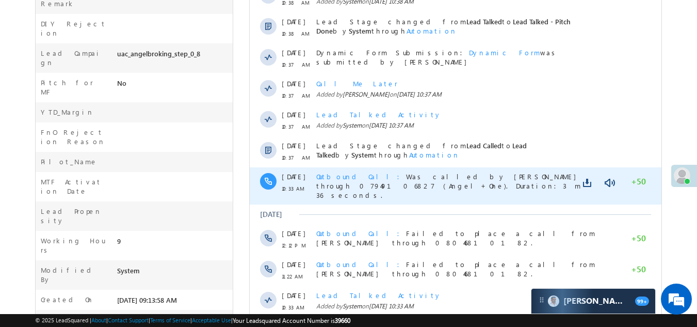
scroll to position [516, 0]
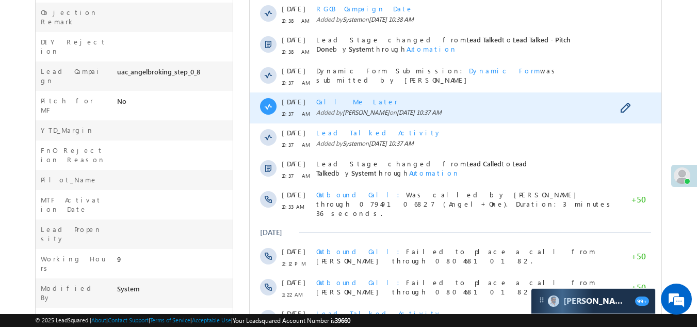
click at [351, 99] on span "Call Me Later" at bounding box center [357, 101] width 82 height 9
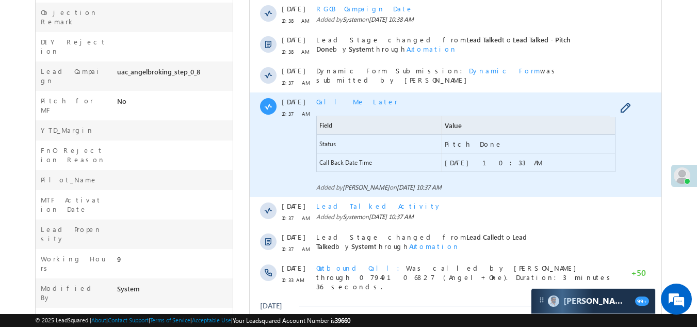
click at [340, 99] on span "Call Me Later" at bounding box center [357, 101] width 82 height 9
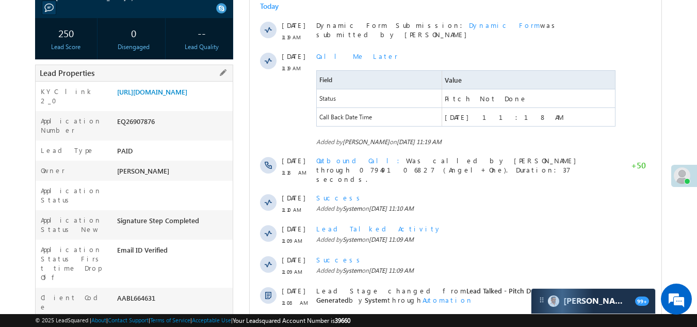
scroll to position [103, 0]
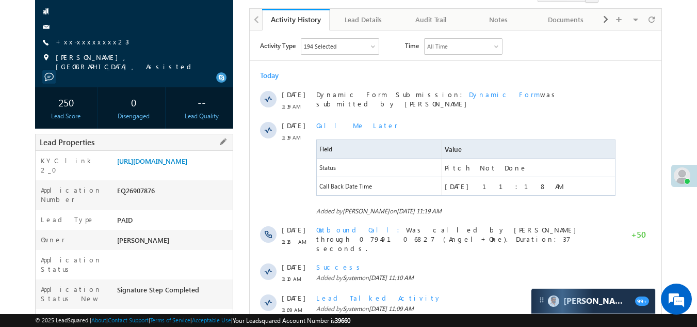
click at [190, 198] on div "Application Number EQ26907876" at bounding box center [135, 194] width 198 height 29
drag, startPoint x: 118, startPoint y: 203, endPoint x: 164, endPoint y: 200, distance: 46.1
click at [164, 200] on div "EQ26907876" at bounding box center [174, 192] width 119 height 14
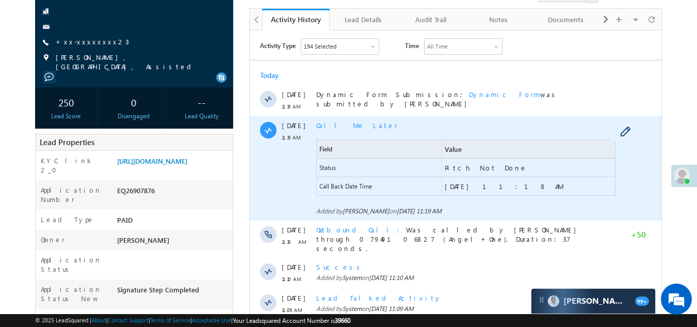
click at [330, 124] on span "Call Me Later" at bounding box center [357, 125] width 82 height 9
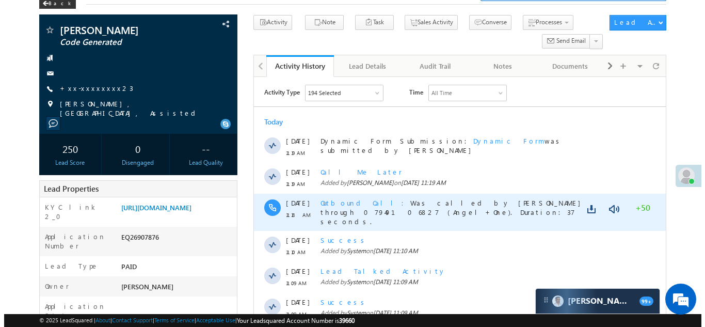
scroll to position [0, 0]
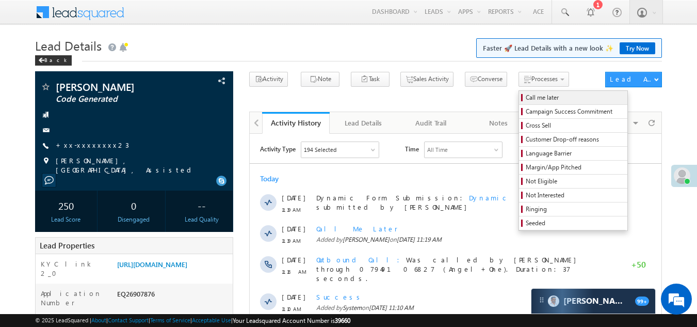
click at [526, 94] on span "Call me later" at bounding box center [575, 97] width 98 height 9
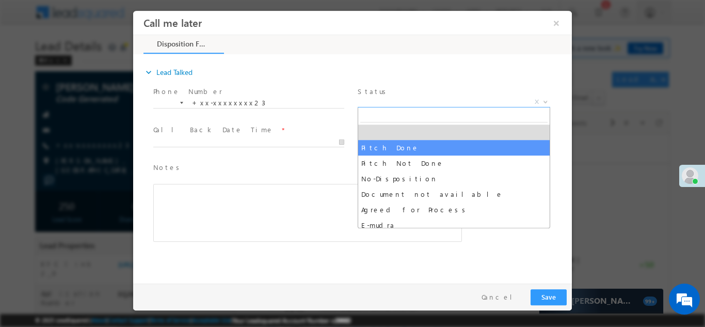
select select "Pitch Done"
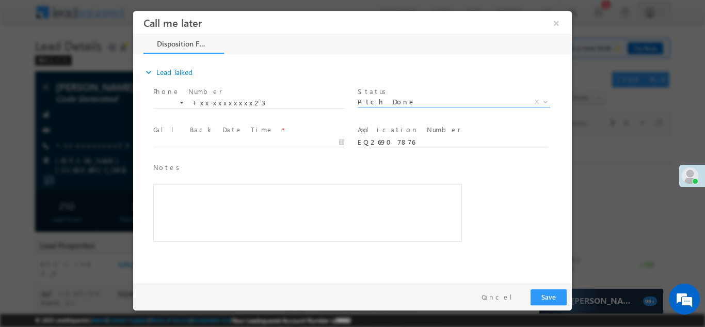
type input "[DATE] 12:02 PM"
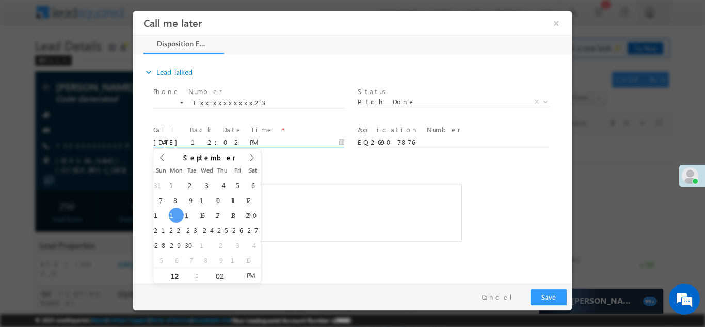
click at [262, 139] on input "[DATE] 12:02 PM" at bounding box center [248, 142] width 191 height 10
click at [539, 296] on button "Save" at bounding box center [549, 297] width 36 height 16
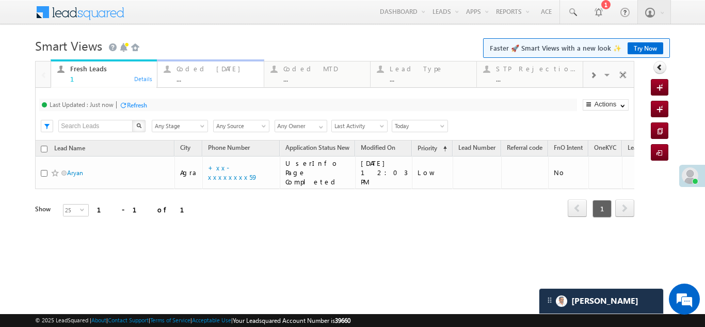
click at [194, 73] on div "Coded Today ..." at bounding box center [217, 72] width 81 height 20
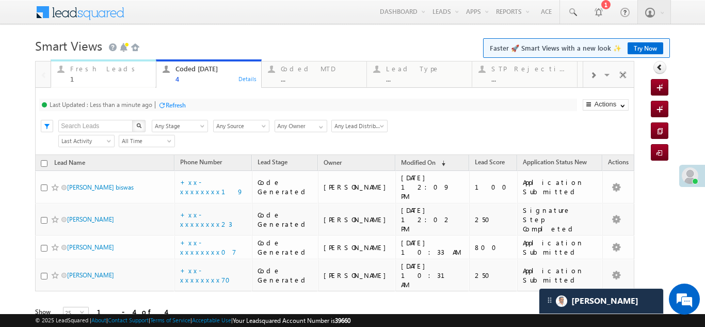
click at [89, 70] on div "Fresh Leads" at bounding box center [110, 69] width 80 height 8
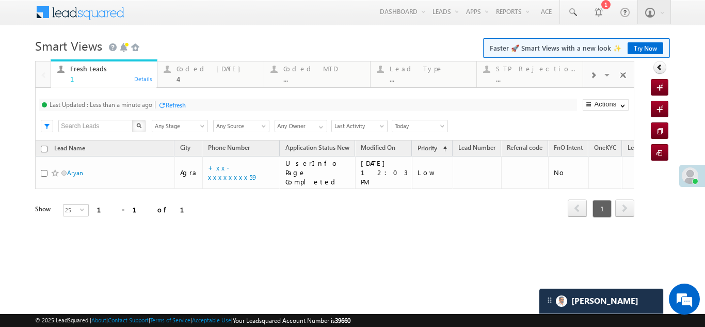
click at [186, 105] on div "Refresh" at bounding box center [176, 105] width 20 height 8
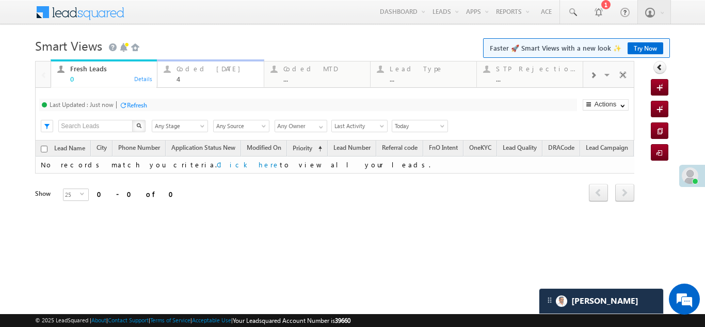
click at [196, 69] on div "Coded Today" at bounding box center [217, 69] width 81 height 8
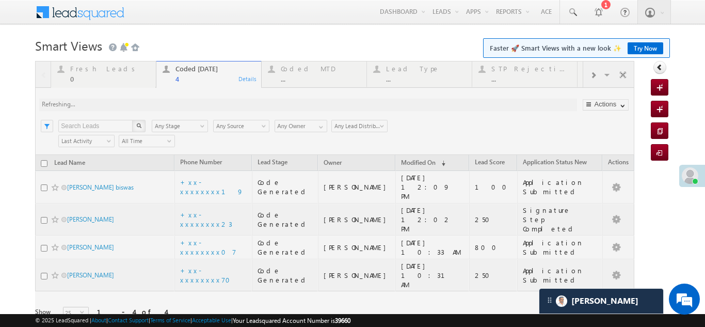
click at [144, 106] on div at bounding box center [334, 205] width 599 height 288
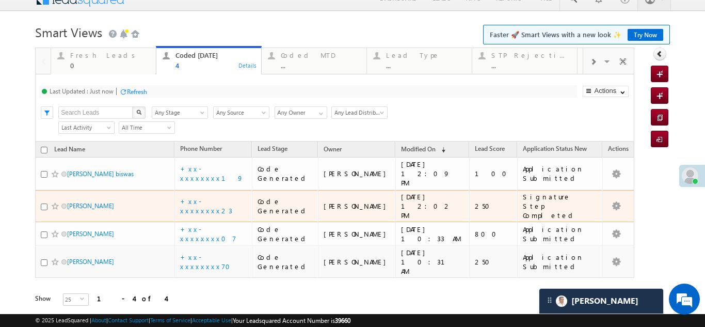
scroll to position [21, 0]
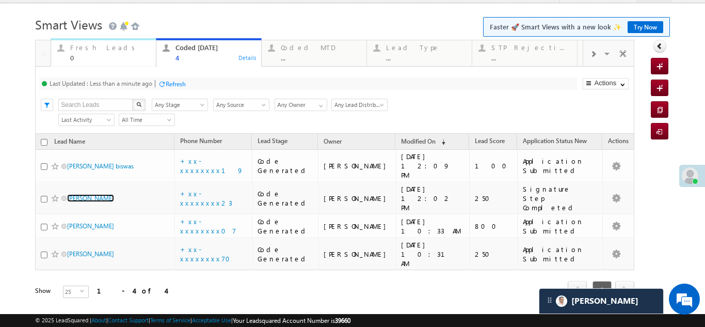
click at [96, 45] on div "Fresh Leads" at bounding box center [110, 47] width 80 height 8
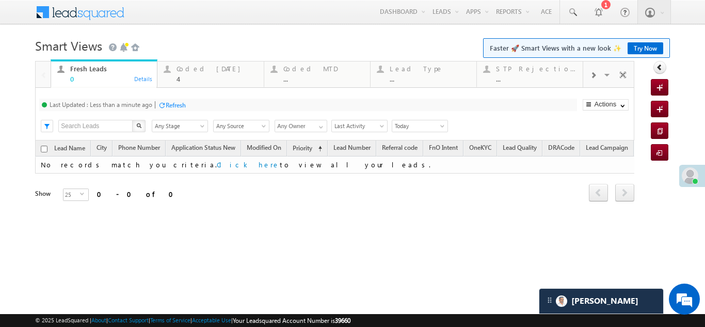
click at [177, 104] on div "Refresh" at bounding box center [176, 105] width 20 height 8
click at [181, 70] on div "Coded Today" at bounding box center [217, 69] width 81 height 8
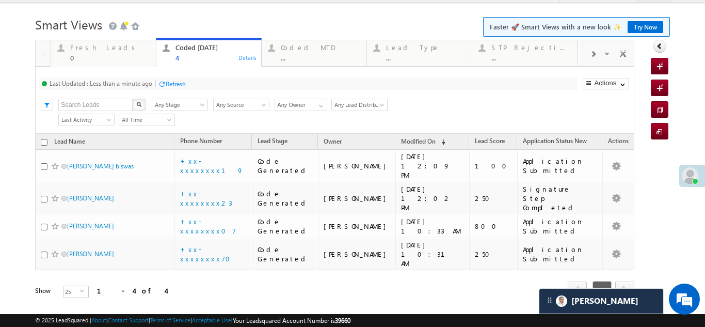
click at [177, 88] on div "Refresh" at bounding box center [172, 83] width 28 height 10
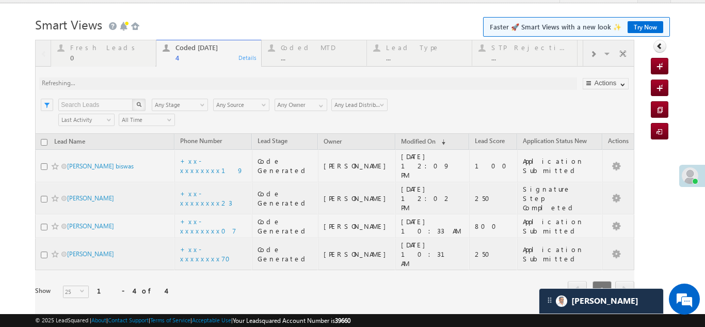
scroll to position [0, 0]
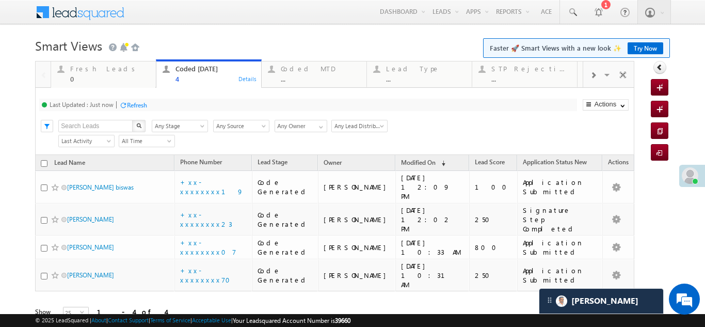
click at [131, 101] on div "Refresh" at bounding box center [137, 105] width 20 height 8
click at [174, 106] on div "Refresh" at bounding box center [176, 105] width 20 height 8
click at [91, 70] on div "Fresh Leads" at bounding box center [110, 69] width 80 height 8
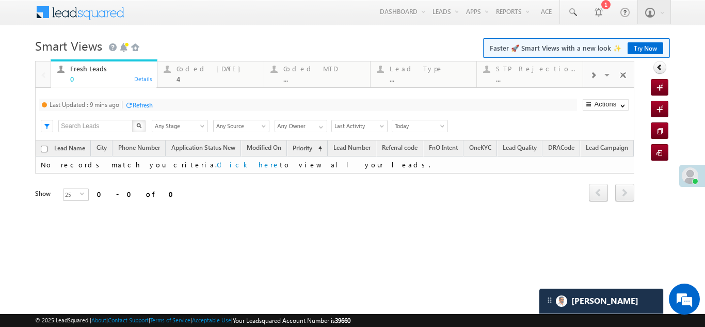
click at [137, 101] on div "Refresh" at bounding box center [143, 105] width 20 height 8
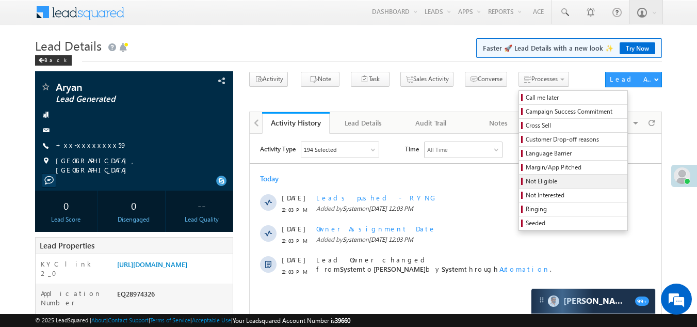
click at [526, 179] on span "Not Eligible" at bounding box center [575, 181] width 98 height 9
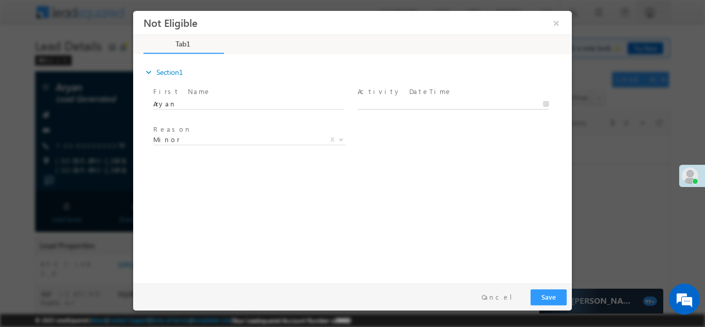
type input "[DATE] 12:10 PM"
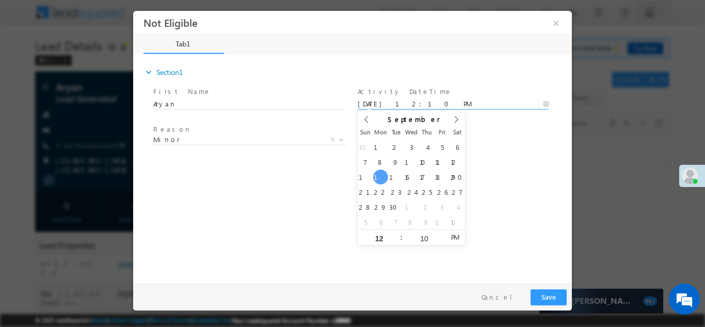
click at [414, 101] on input "[DATE] 12:10 PM" at bounding box center [453, 104] width 191 height 10
click at [549, 294] on button "Save" at bounding box center [549, 297] width 36 height 16
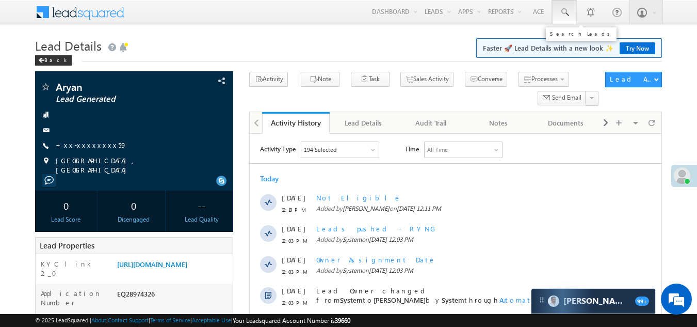
click at [563, 10] on span at bounding box center [565, 12] width 10 height 10
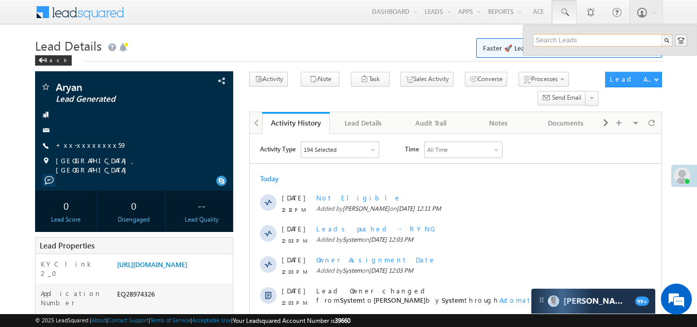
paste input "EQ28964848"
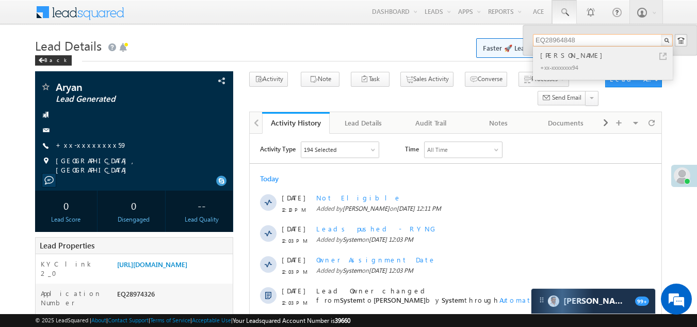
type input "EQ28964848"
click at [564, 61] on div "+xx-xxxxxxxx94" at bounding box center [607, 67] width 138 height 12
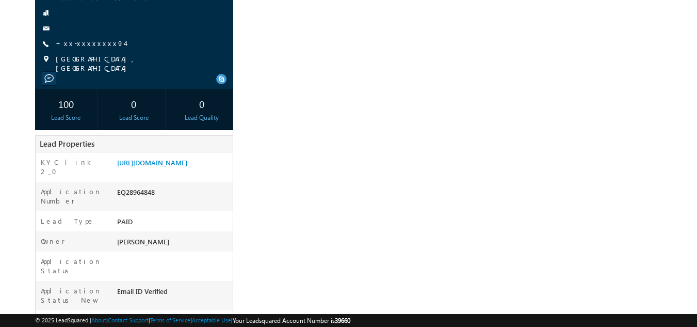
scroll to position [103, 0]
drag, startPoint x: 116, startPoint y: 202, endPoint x: 164, endPoint y: 202, distance: 47.5
click at [164, 200] on div "EQ28964848" at bounding box center [174, 192] width 119 height 14
copy div "EQ28964848"
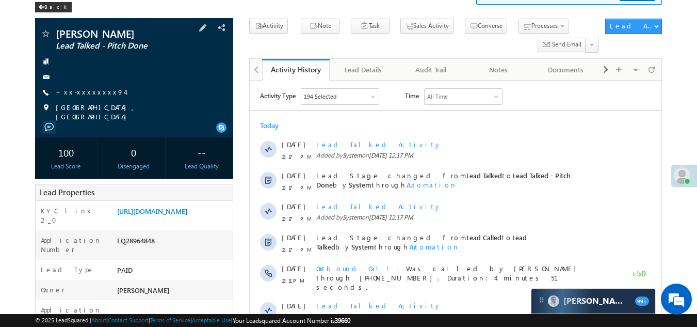
scroll to position [0, 0]
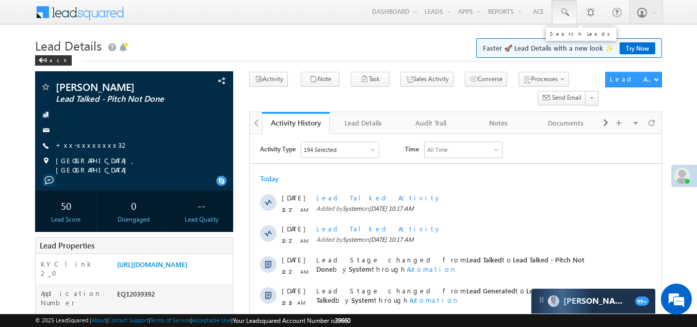
click at [565, 10] on span at bounding box center [565, 12] width 10 height 10
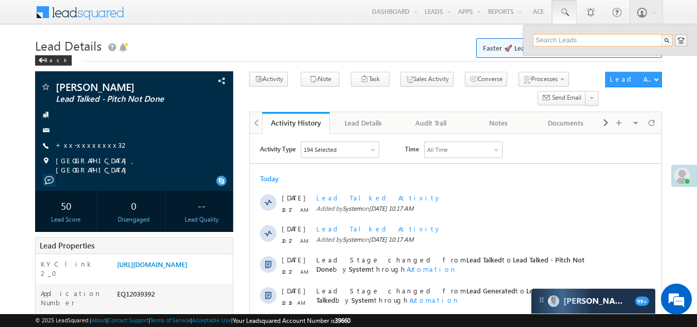
paste input "EQ28952850"
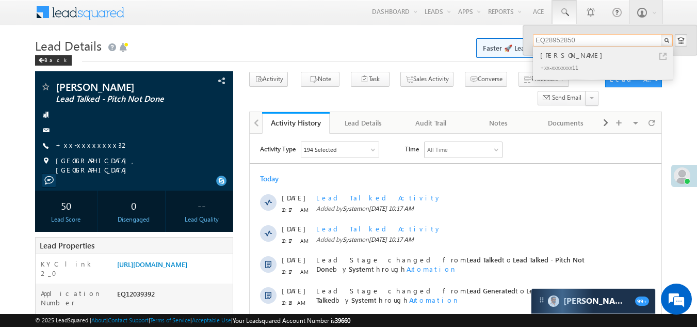
type input "EQ28952850"
click at [550, 60] on div "[PERSON_NAME]" at bounding box center [607, 55] width 138 height 11
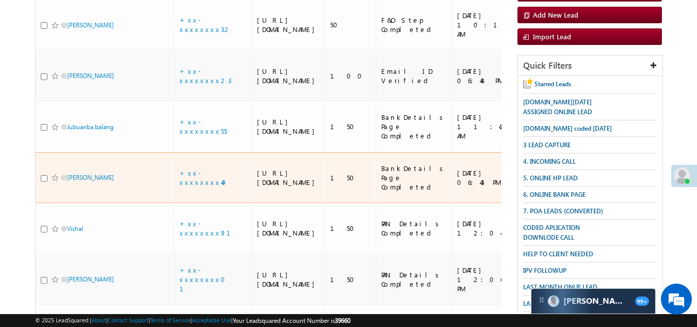
scroll to position [52, 0]
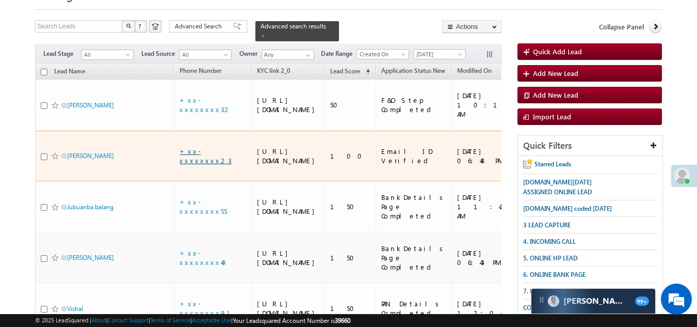
click at [201, 164] on link "+xx-xxxxxxxx23" at bounding box center [206, 156] width 52 height 18
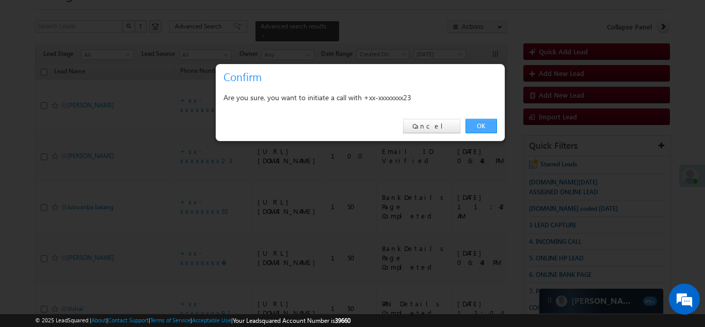
click at [476, 125] on link "OK" at bounding box center [481, 126] width 31 height 14
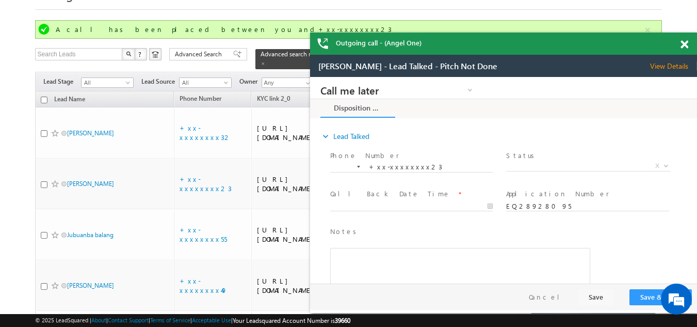
scroll to position [0, 0]
click at [682, 42] on span at bounding box center [685, 44] width 8 height 9
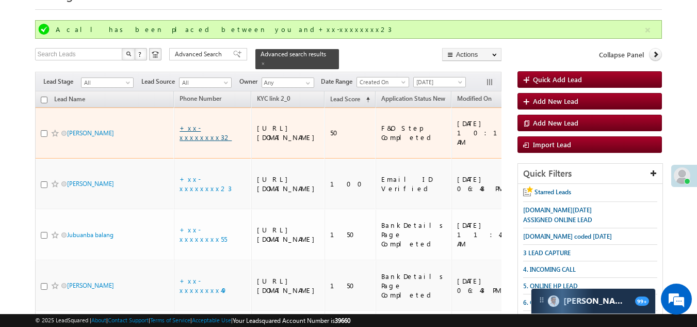
click at [208, 130] on link "+xx-xxxxxxxx32" at bounding box center [206, 132] width 52 height 18
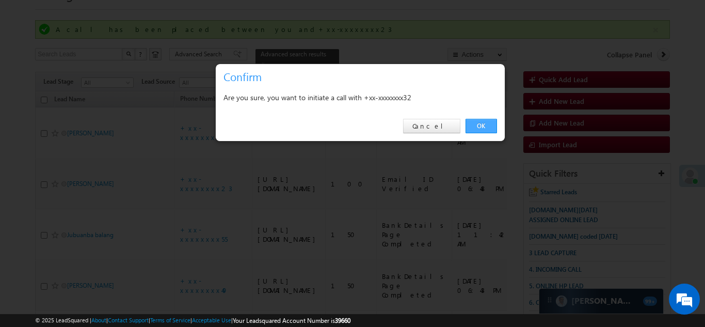
click at [484, 125] on link "OK" at bounding box center [481, 126] width 31 height 14
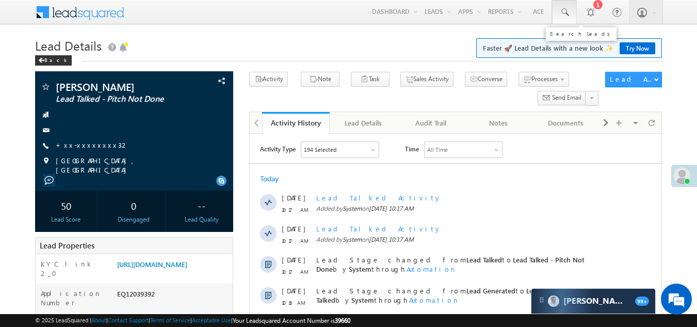
click at [564, 10] on span at bounding box center [565, 12] width 10 height 10
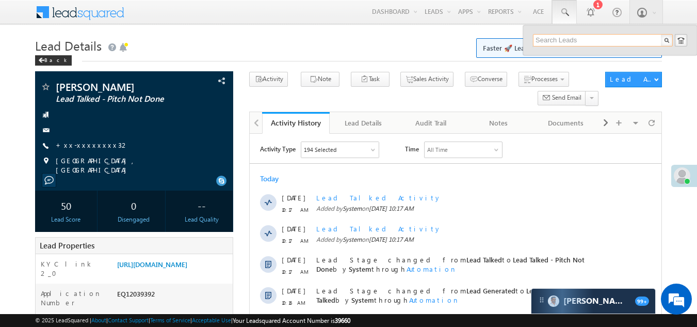
paste input "EQ28911730"
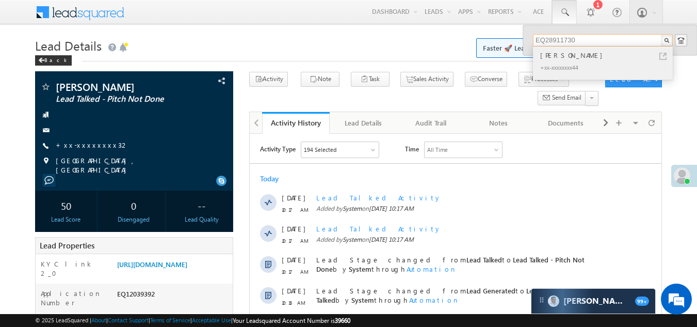
type input "EQ28911730"
click at [564, 57] on div "[PERSON_NAME]" at bounding box center [607, 55] width 138 height 11
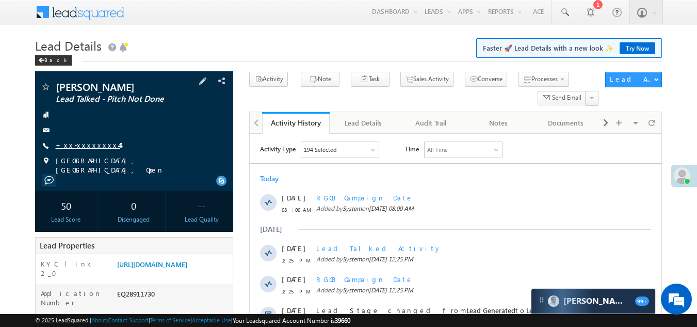
click at [83, 145] on link "+xx-xxxxxxxx44" at bounding box center [88, 144] width 65 height 9
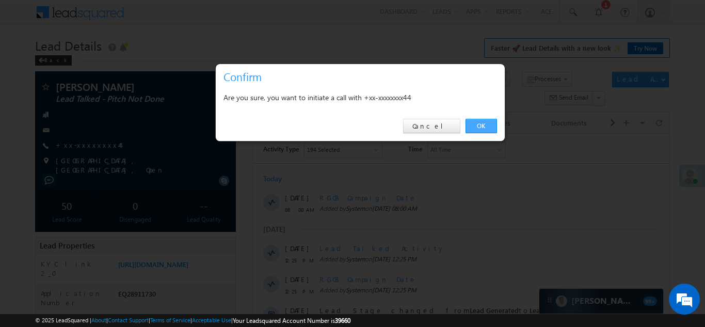
click at [484, 123] on link "OK" at bounding box center [481, 126] width 31 height 14
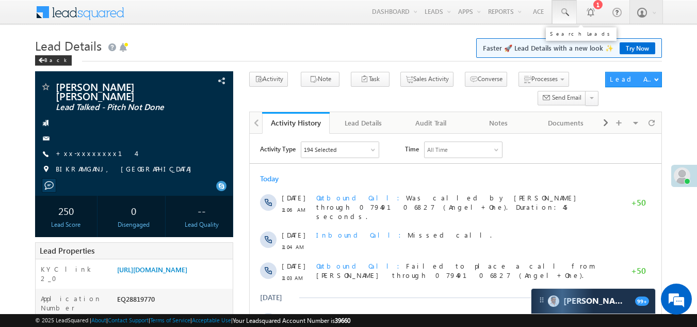
click at [565, 10] on span at bounding box center [565, 12] width 10 height 10
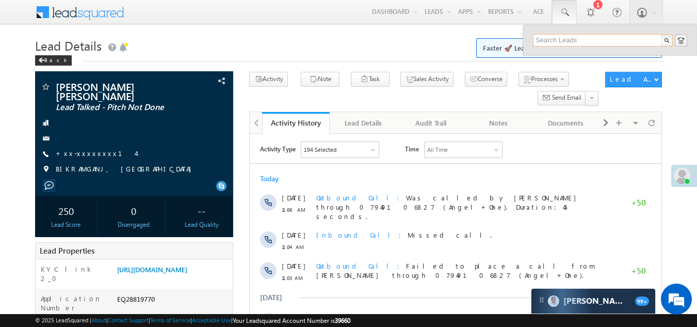
paste input "EQ28894836"
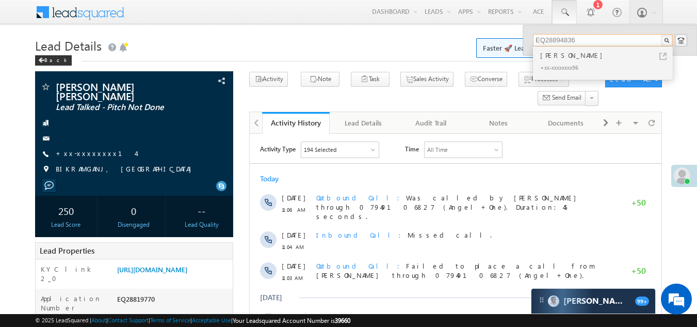
type input "EQ28894836"
click at [557, 57] on div "[PERSON_NAME]" at bounding box center [607, 55] width 138 height 11
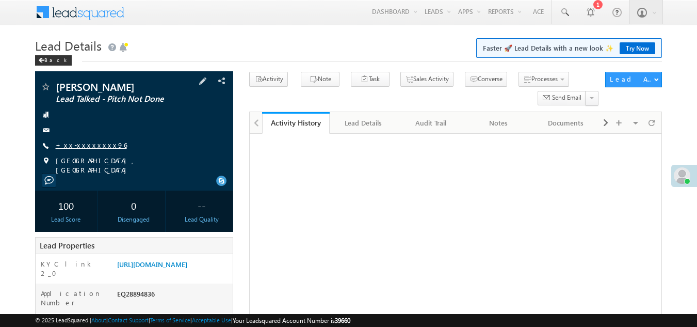
click at [86, 144] on link "+xx-xxxxxxxx96" at bounding box center [91, 144] width 71 height 9
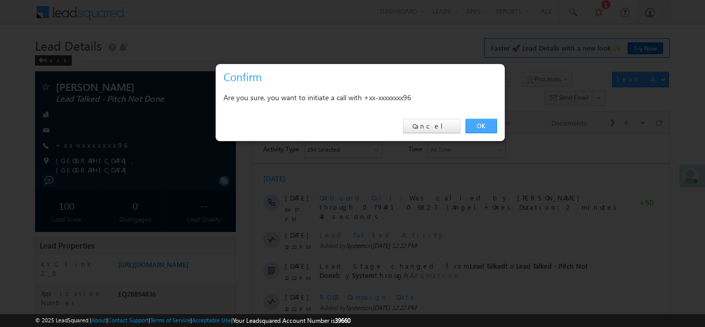
click at [480, 126] on link "OK" at bounding box center [481, 126] width 31 height 14
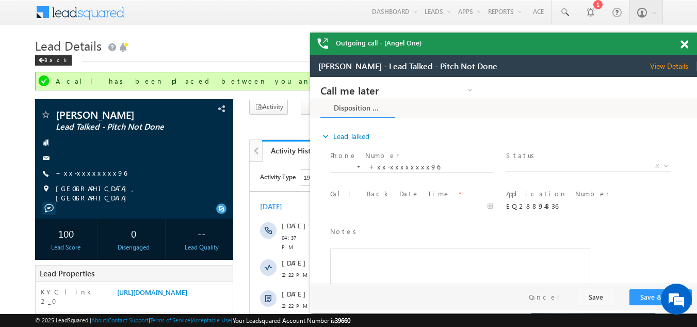
click at [674, 45] on div "Outgoing call - (Angel One)" at bounding box center [503, 44] width 387 height 22
click at [687, 43] on span at bounding box center [685, 44] width 8 height 9
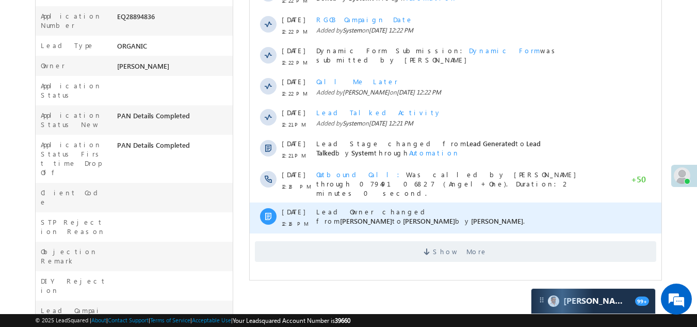
scroll to position [361, 0]
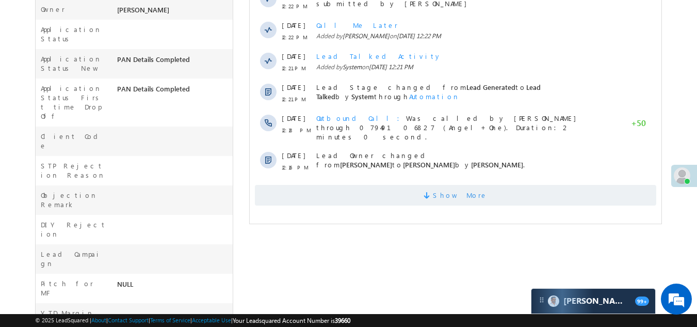
click at [358, 185] on span "Show More" at bounding box center [456, 195] width 402 height 21
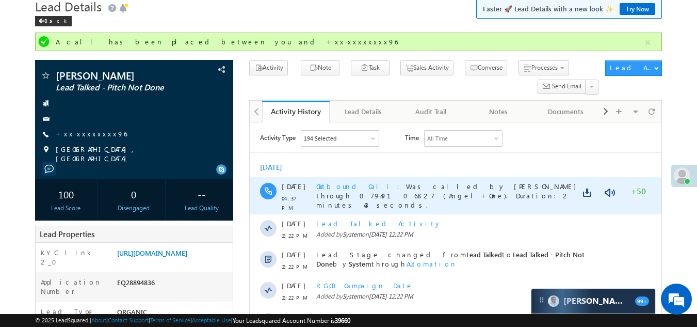
scroll to position [0, 0]
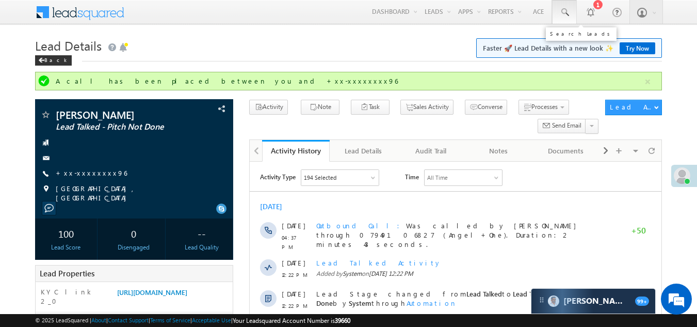
click at [565, 11] on span at bounding box center [565, 12] width 10 height 10
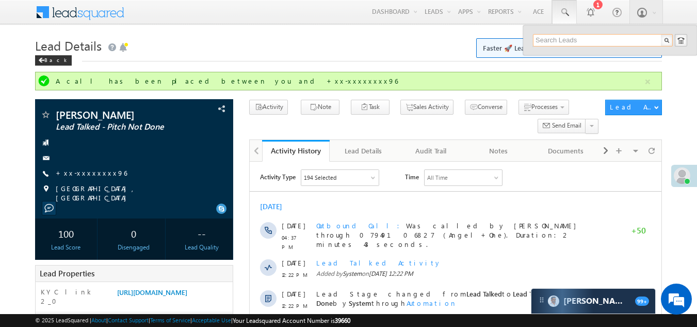
paste input "EQ28832461"
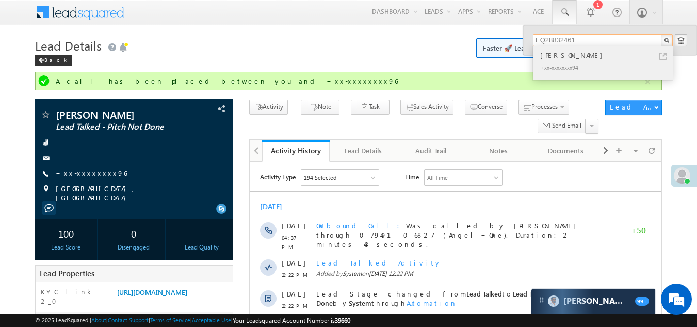
type input "EQ28832461"
click at [556, 59] on div "Akshit Bajaj" at bounding box center [607, 55] width 138 height 11
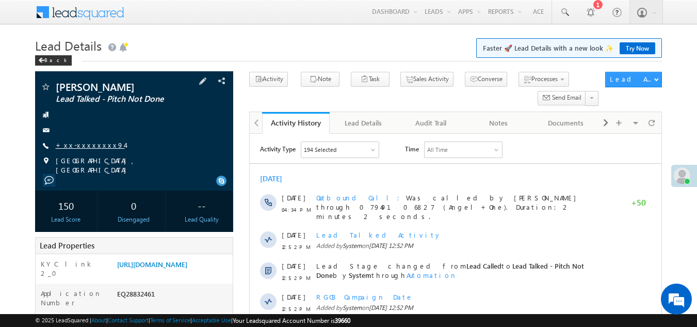
click at [82, 146] on link "+xx-xxxxxxxx94" at bounding box center [90, 144] width 69 height 9
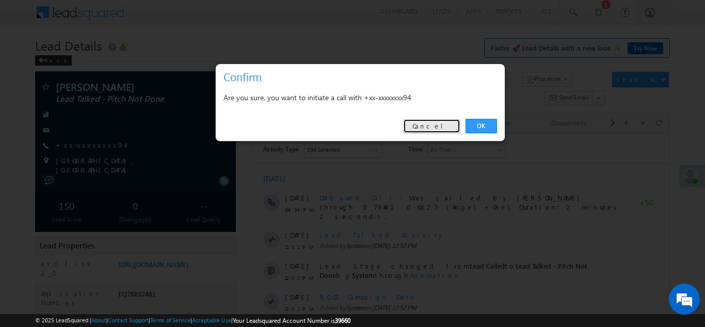
click at [452, 129] on link "Cancel" at bounding box center [431, 126] width 57 height 14
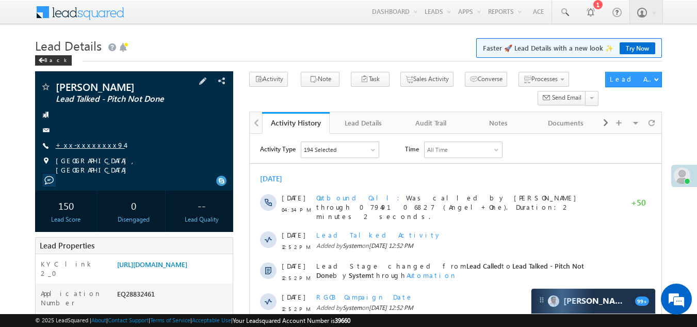
click at [86, 145] on link "+xx-xxxxxxxx94" at bounding box center [90, 144] width 69 height 9
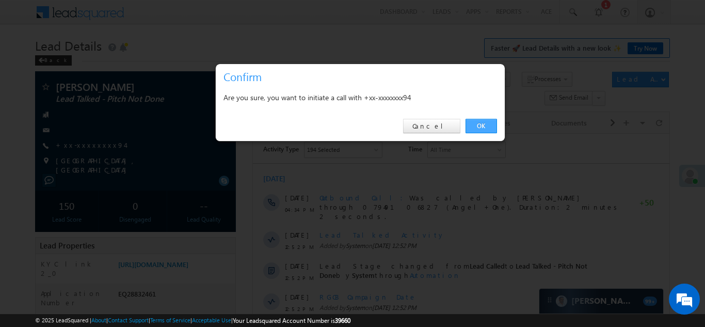
click at [476, 123] on link "OK" at bounding box center [481, 126] width 31 height 14
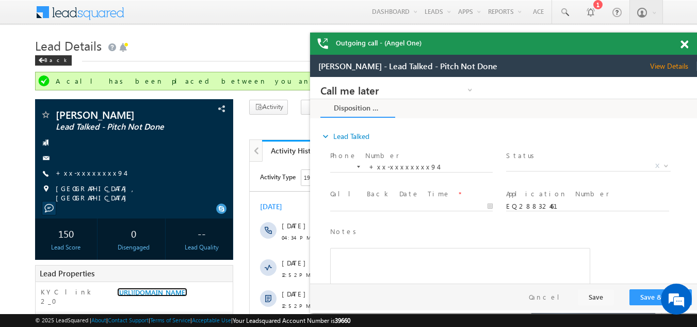
click at [685, 44] on span at bounding box center [685, 44] width 8 height 9
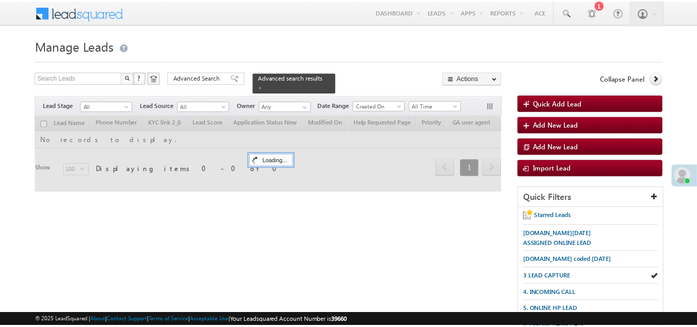
scroll to position [52, 0]
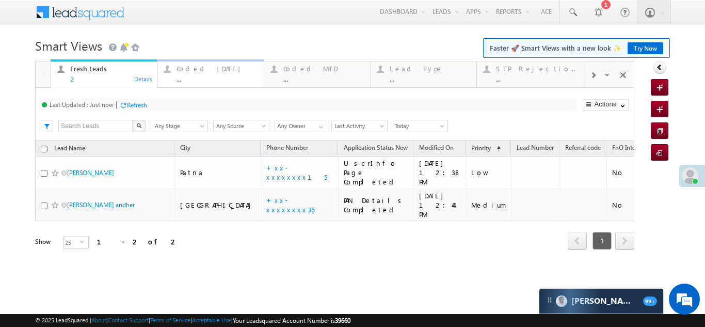
click at [194, 71] on div "Coded [DATE]" at bounding box center [217, 69] width 81 height 8
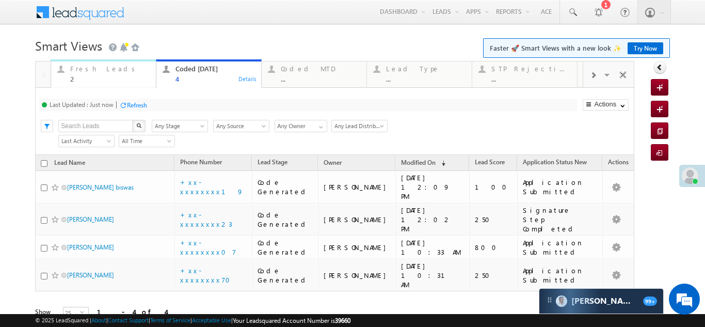
click at [87, 66] on div "Fresh Leads" at bounding box center [110, 69] width 80 height 8
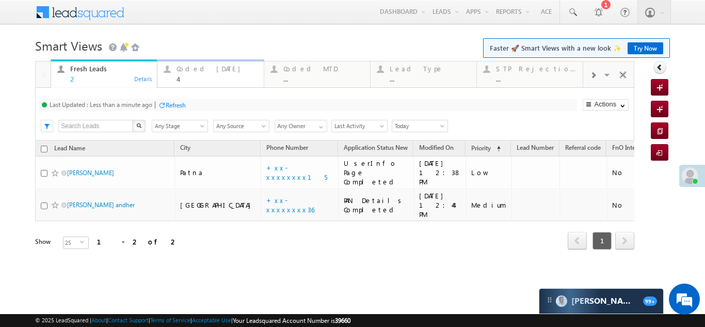
click at [190, 69] on div "Coded Today" at bounding box center [217, 69] width 81 height 8
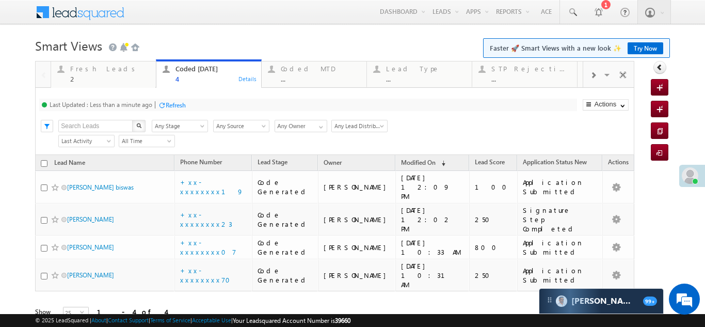
click at [179, 106] on div "Refresh" at bounding box center [176, 105] width 20 height 8
click at [78, 74] on div "Fresh Leads 2" at bounding box center [110, 72] width 80 height 20
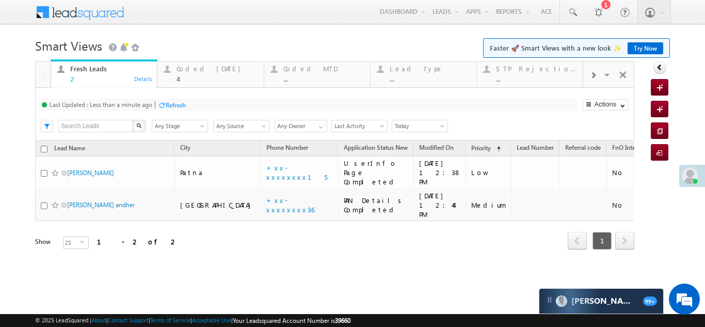
click at [181, 105] on div "Refresh" at bounding box center [176, 105] width 20 height 8
click at [189, 70] on div "Coded [DATE]" at bounding box center [217, 69] width 81 height 8
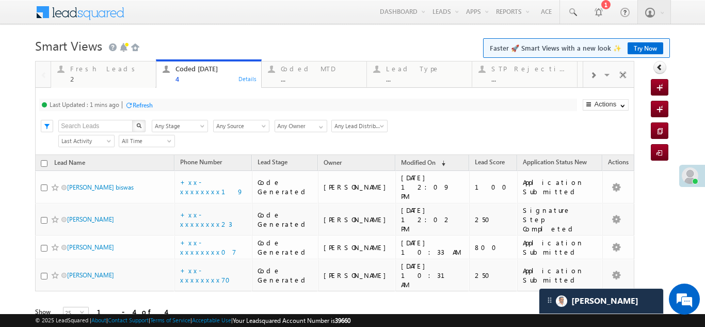
click at [139, 104] on div "Refresh" at bounding box center [143, 105] width 20 height 8
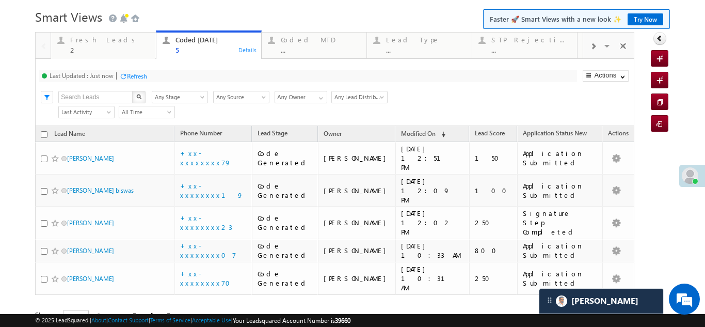
scroll to position [44, 0]
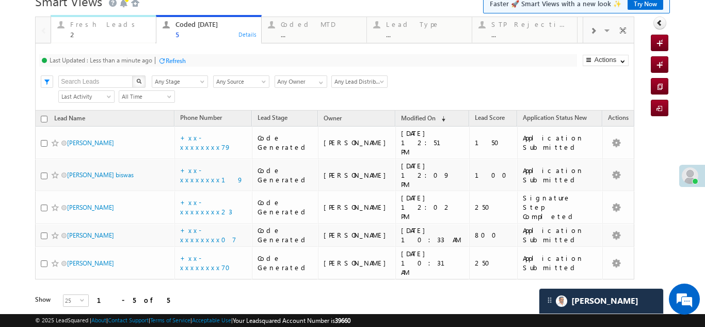
click at [87, 26] on div "Fresh Leads" at bounding box center [110, 24] width 80 height 8
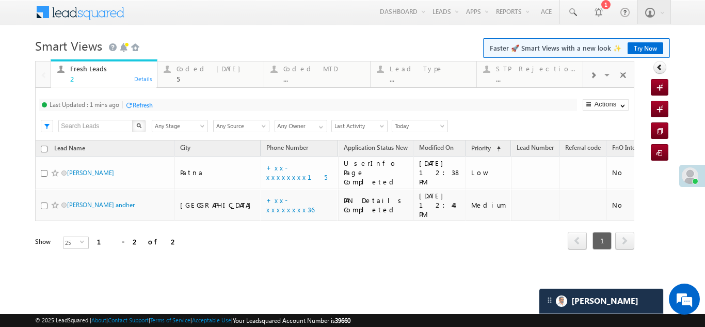
click at [144, 102] on div "Refresh" at bounding box center [143, 105] width 20 height 8
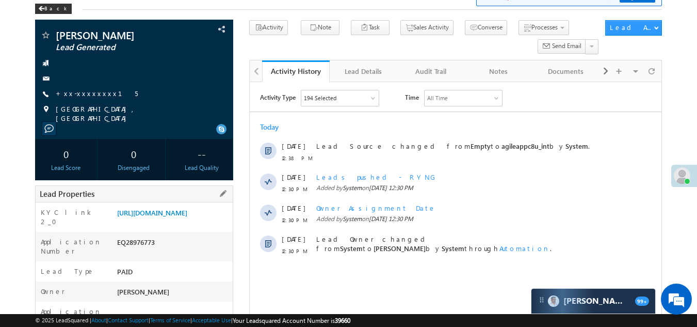
drag, startPoint x: 118, startPoint y: 257, endPoint x: 163, endPoint y: 256, distance: 44.9
click at [163, 251] on div "EQ28976773" at bounding box center [174, 244] width 119 height 14
copy div "EQ28976773"
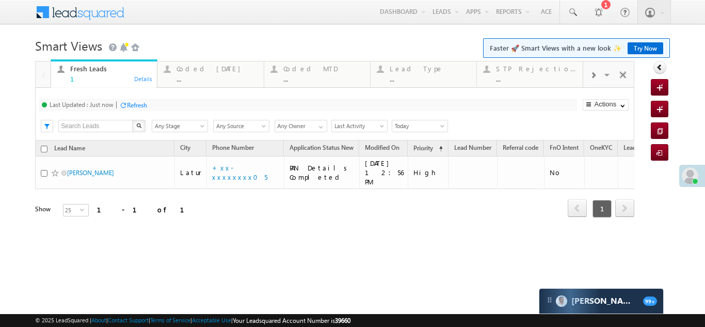
click at [140, 102] on div "Refresh" at bounding box center [137, 105] width 20 height 8
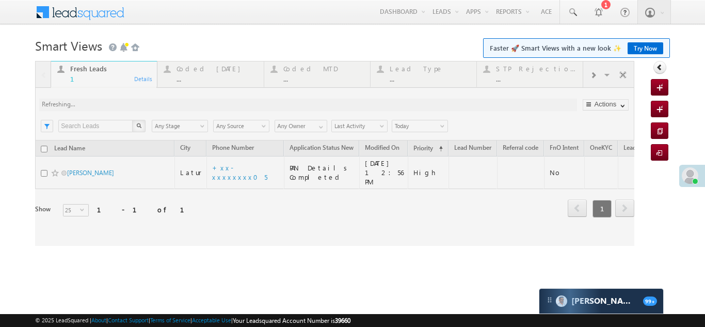
drag, startPoint x: 89, startPoint y: 167, endPoint x: 337, endPoint y: 195, distance: 248.9
click at [337, 195] on div at bounding box center [334, 153] width 599 height 185
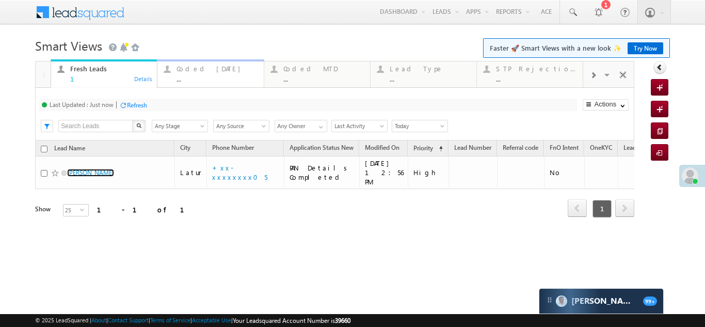
click at [200, 69] on div "Coded Today" at bounding box center [217, 69] width 81 height 8
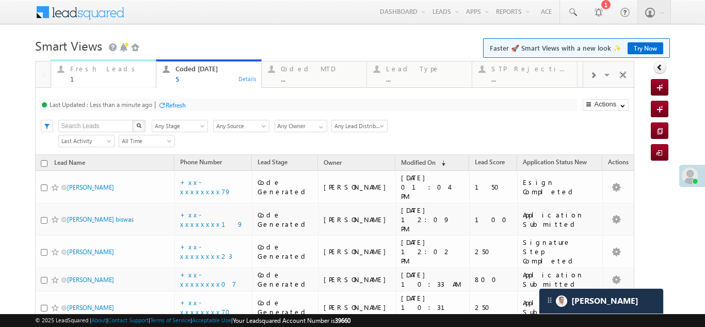
click at [102, 76] on div "1" at bounding box center [110, 79] width 80 height 8
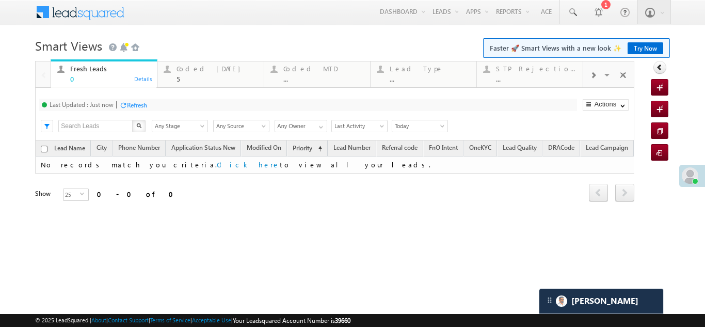
click at [146, 105] on div "Refresh" at bounding box center [137, 105] width 20 height 8
click at [205, 72] on div "Coded Today" at bounding box center [217, 69] width 81 height 8
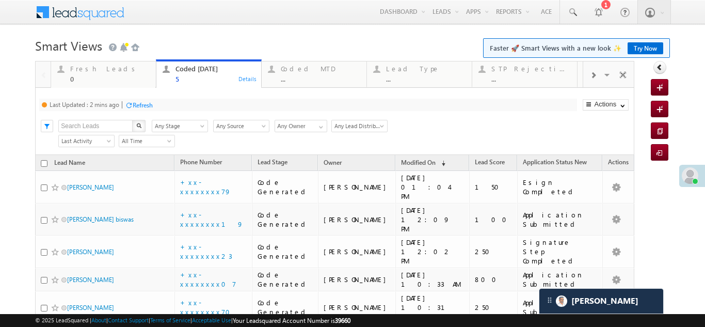
click at [146, 106] on div "Refresh" at bounding box center [143, 105] width 20 height 8
click at [141, 103] on div "Refresh" at bounding box center [143, 105] width 20 height 8
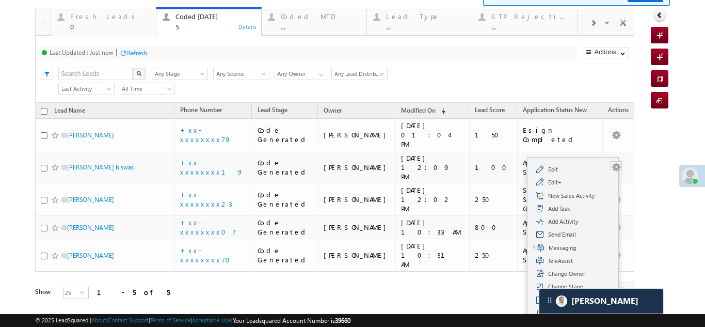
scroll to position [44, 0]
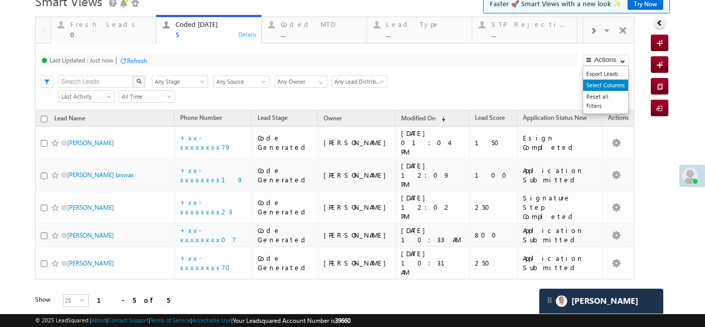
click at [589, 82] on link "Select Columns" at bounding box center [605, 85] width 45 height 11
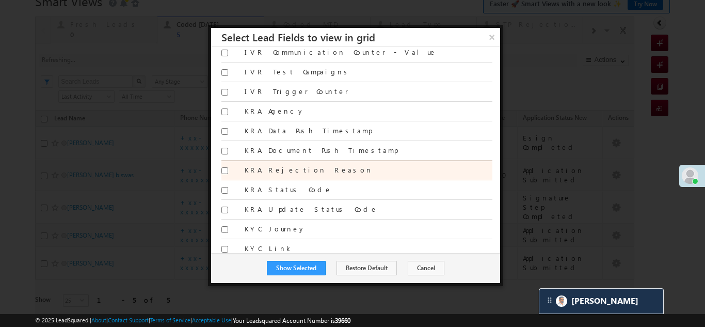
scroll to position [0, 0]
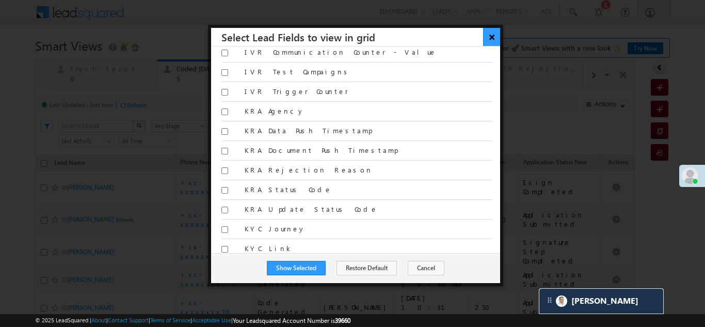
click at [492, 37] on button "×" at bounding box center [491, 37] width 17 height 18
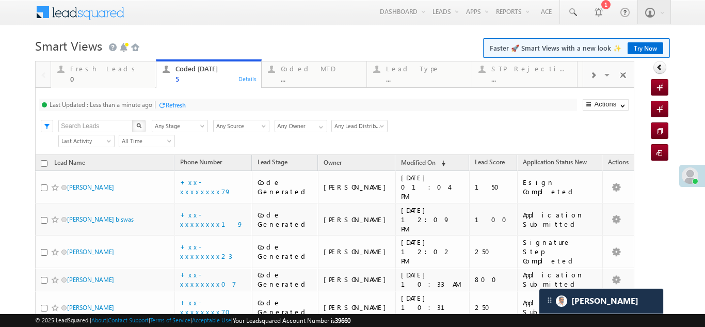
click at [176, 105] on div "Refresh" at bounding box center [176, 105] width 20 height 8
click at [137, 106] on div "Refresh" at bounding box center [137, 105] width 20 height 8
click at [132, 105] on div "Refresh" at bounding box center [137, 105] width 20 height 8
